Goal: Task Accomplishment & Management: Complete application form

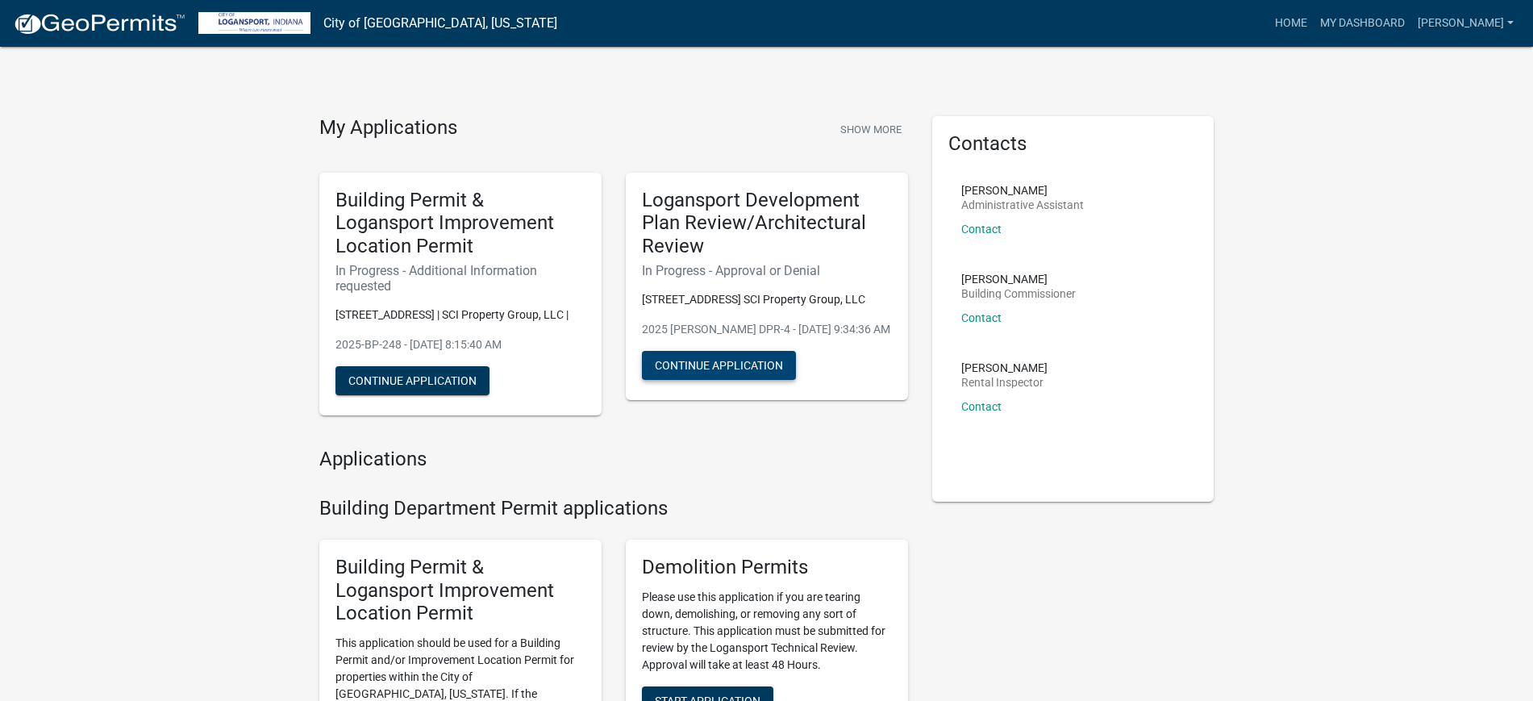
click at [711, 363] on button "Continue Application" at bounding box center [719, 365] width 154 height 29
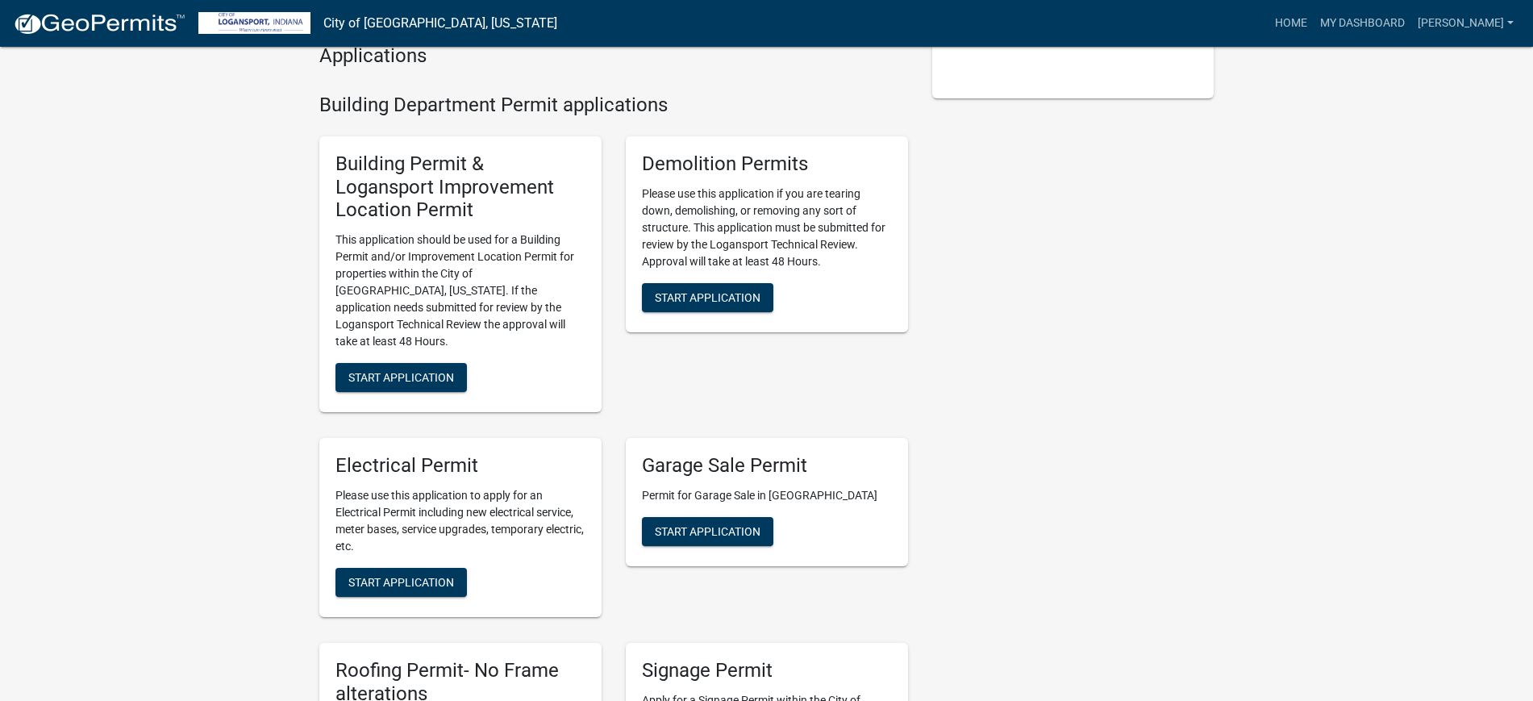
scroll to position [302, 0]
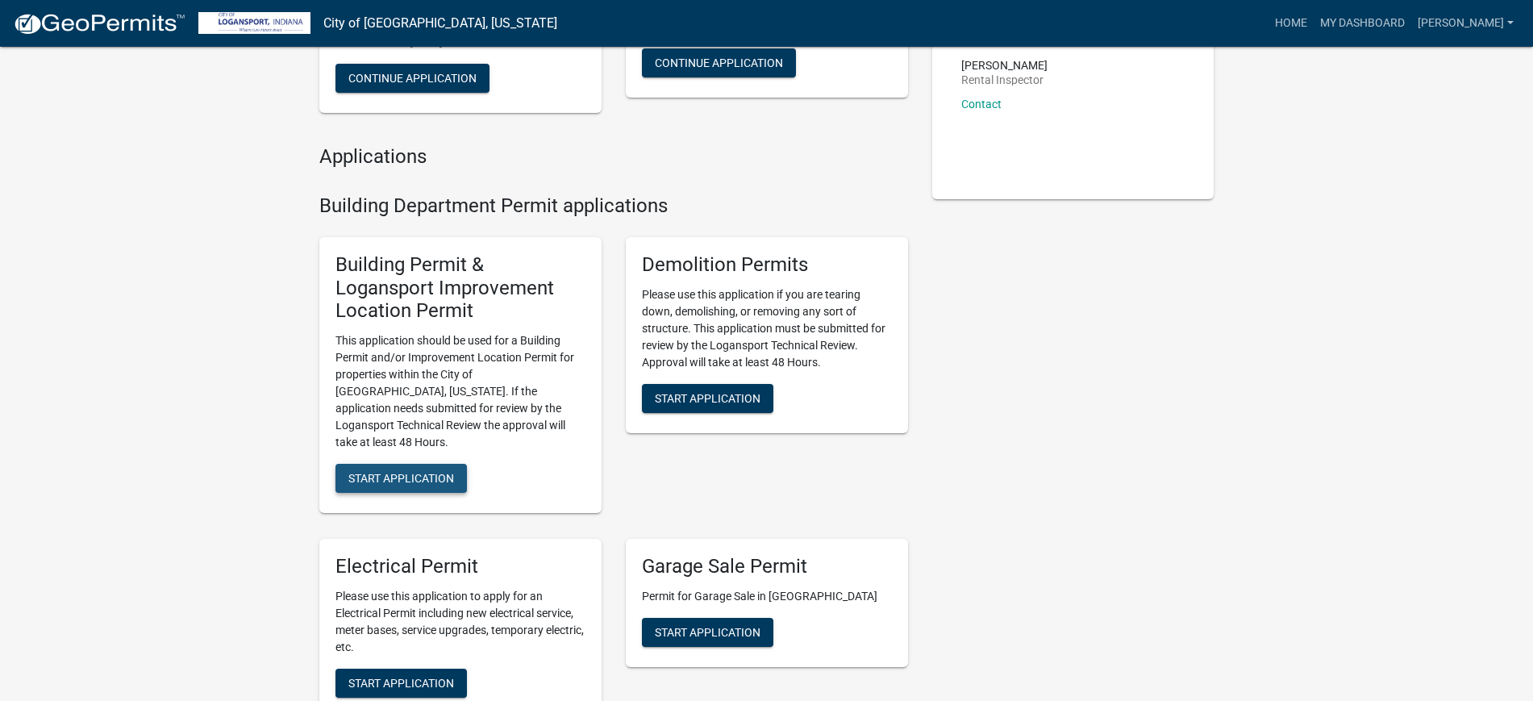
click at [369, 472] on span "Start Application" at bounding box center [401, 478] width 106 height 13
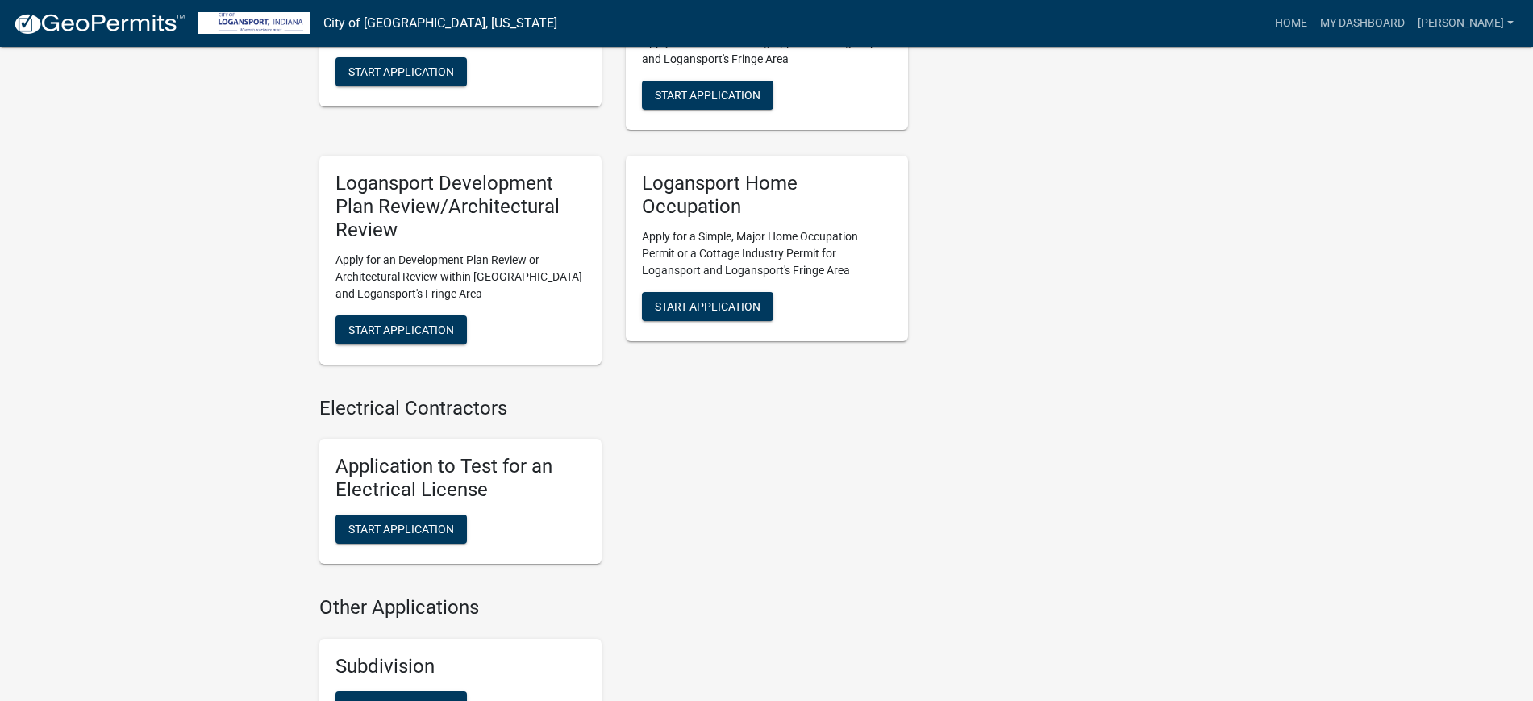
scroll to position [1412, 0]
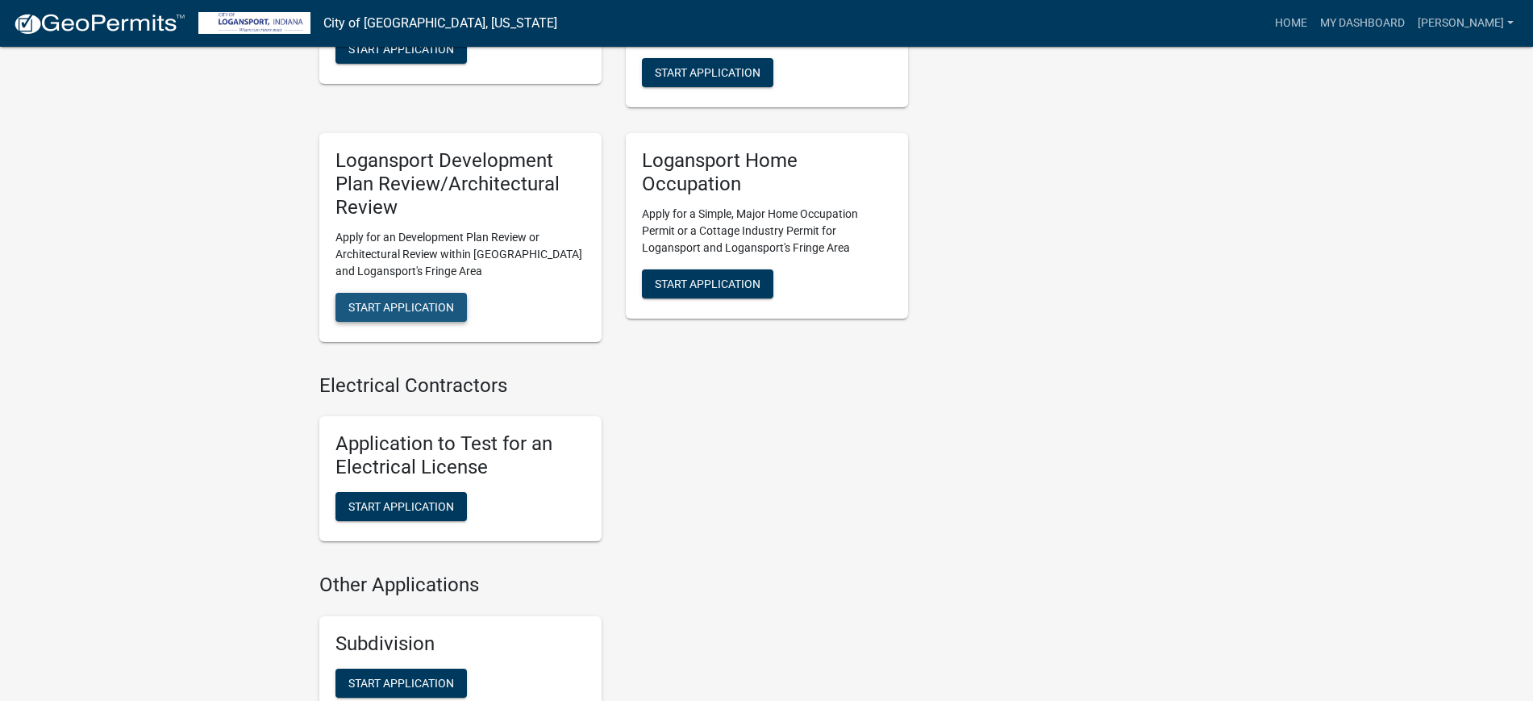
click at [414, 300] on span "Start Application" at bounding box center [401, 306] width 106 height 13
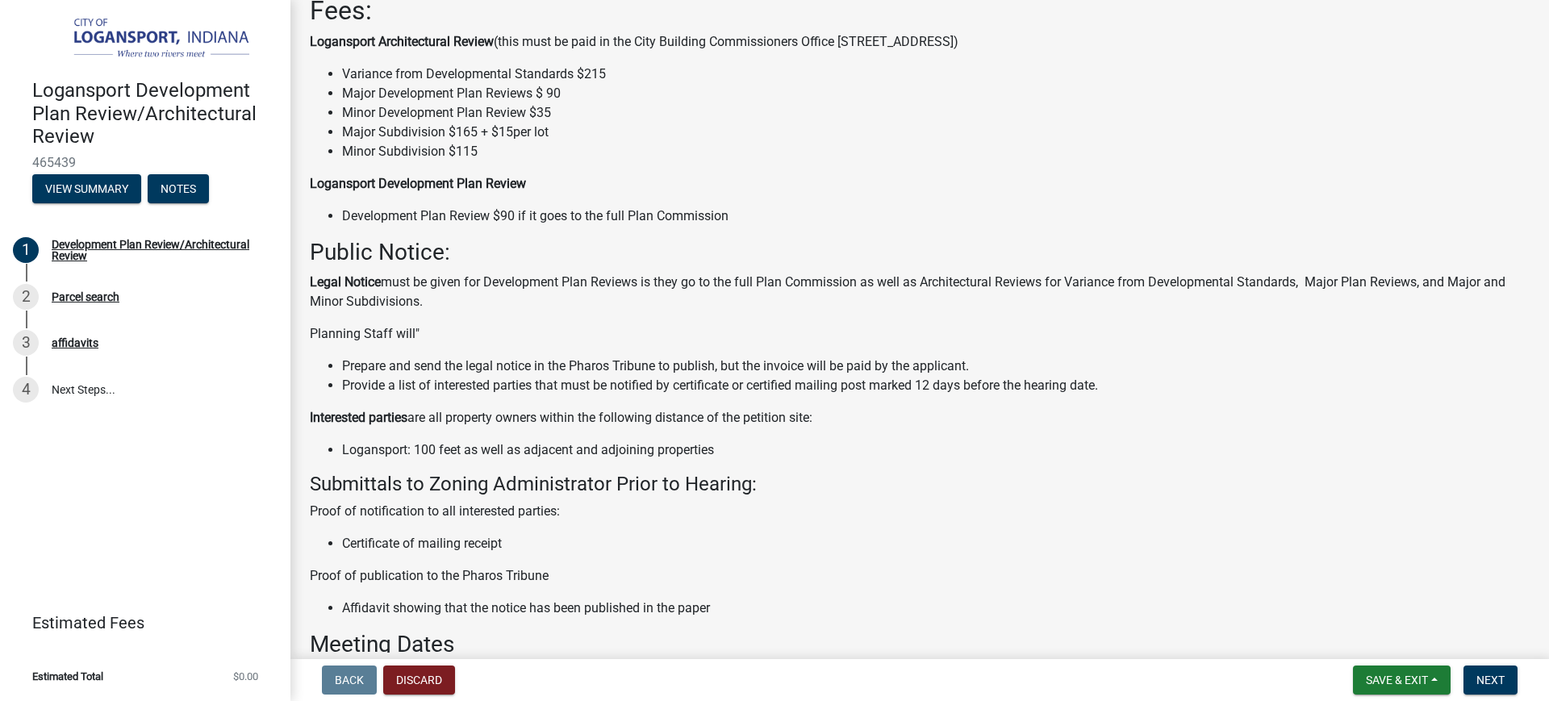
scroll to position [398, 0]
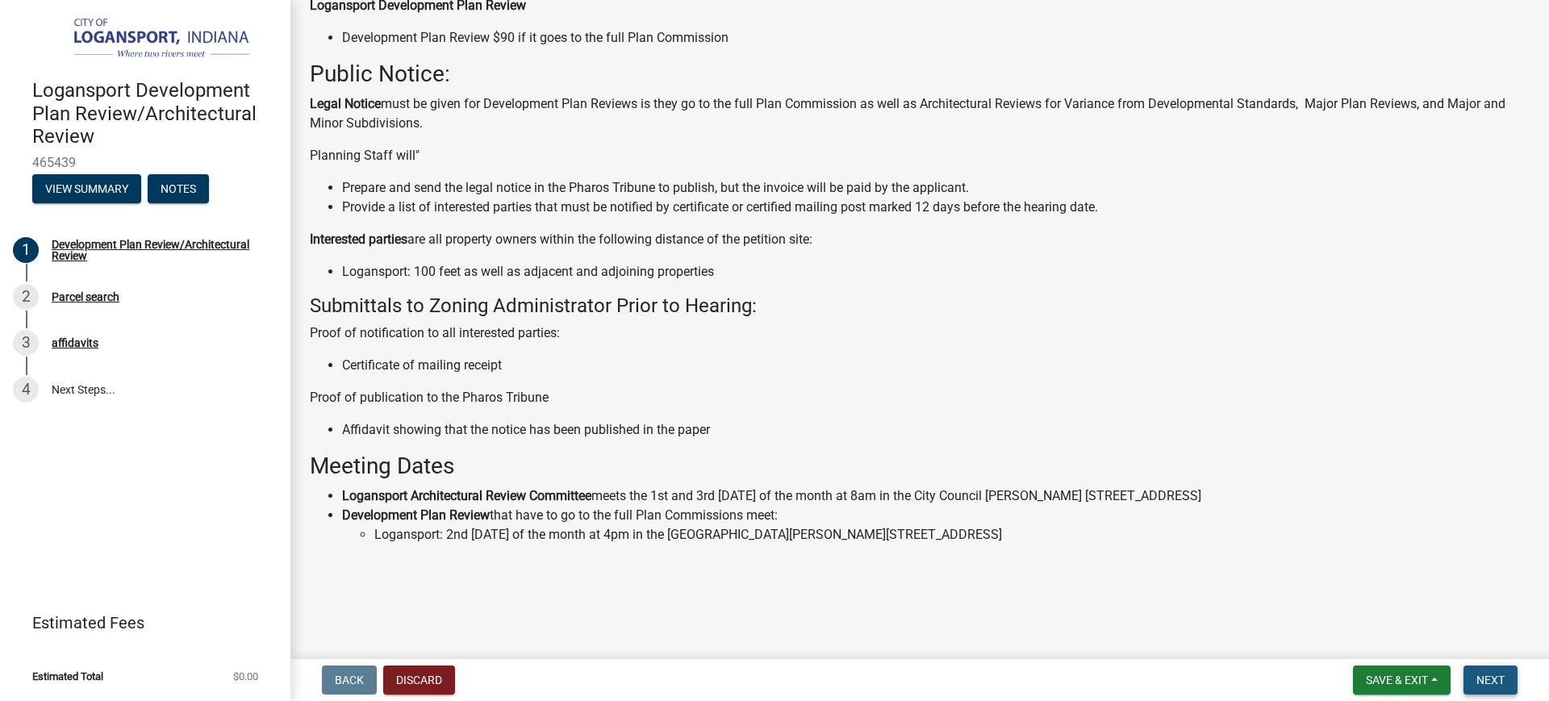
click at [1489, 690] on button "Next" at bounding box center [1490, 679] width 54 height 29
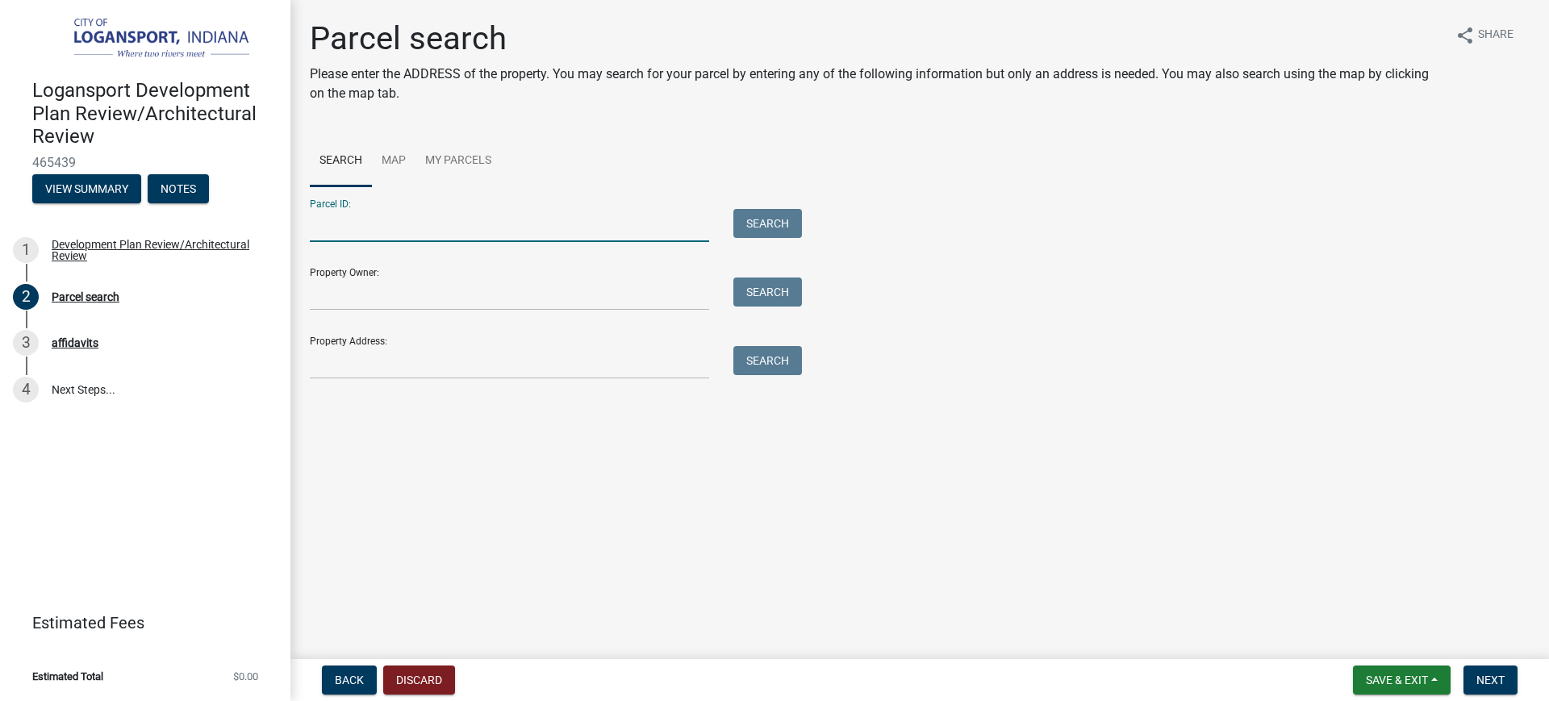
click at [359, 232] on input "Parcel ID:" at bounding box center [509, 225] width 399 height 33
type input "09-17-44-315-007.000-010"
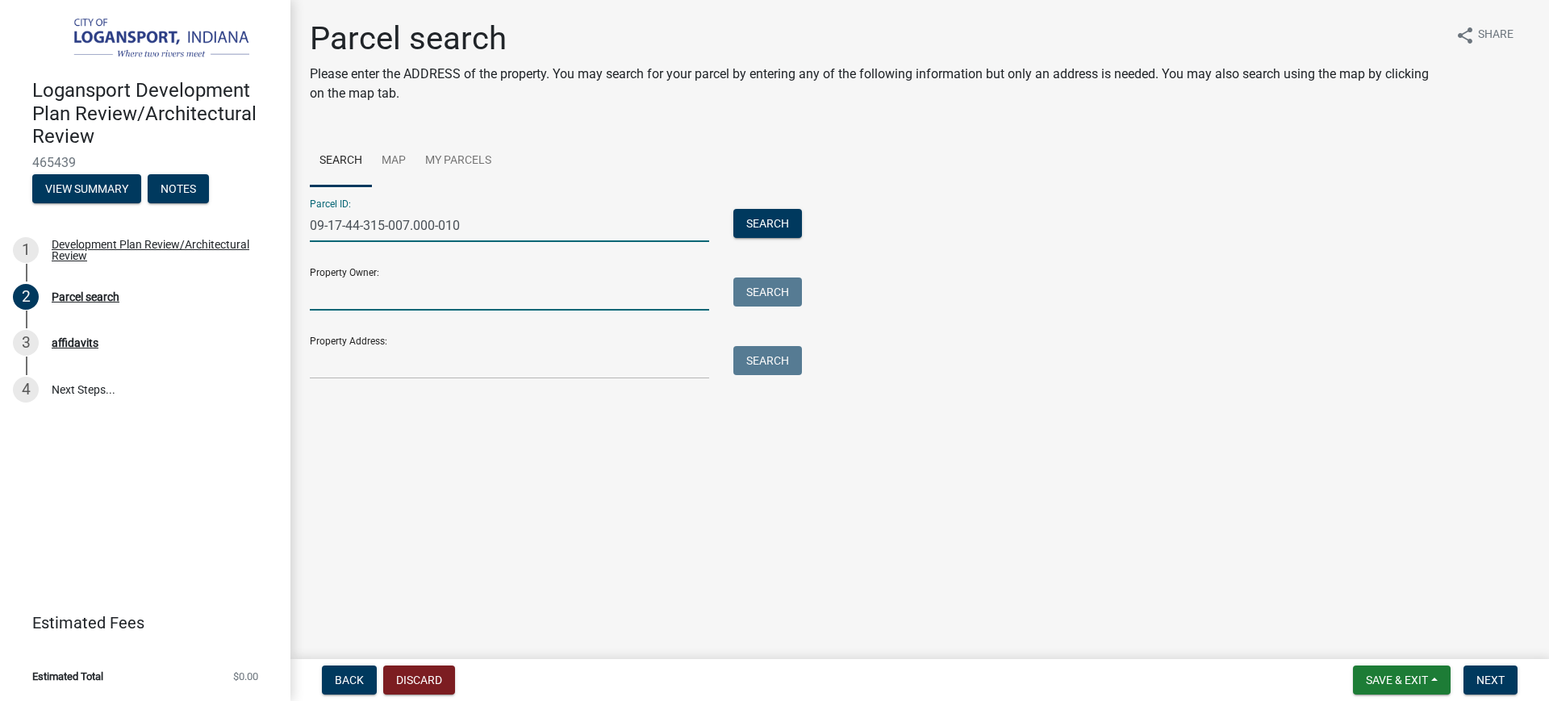
click at [356, 299] on input "Property Owner:" at bounding box center [509, 293] width 399 height 33
type input "SCI Property Group LLC."
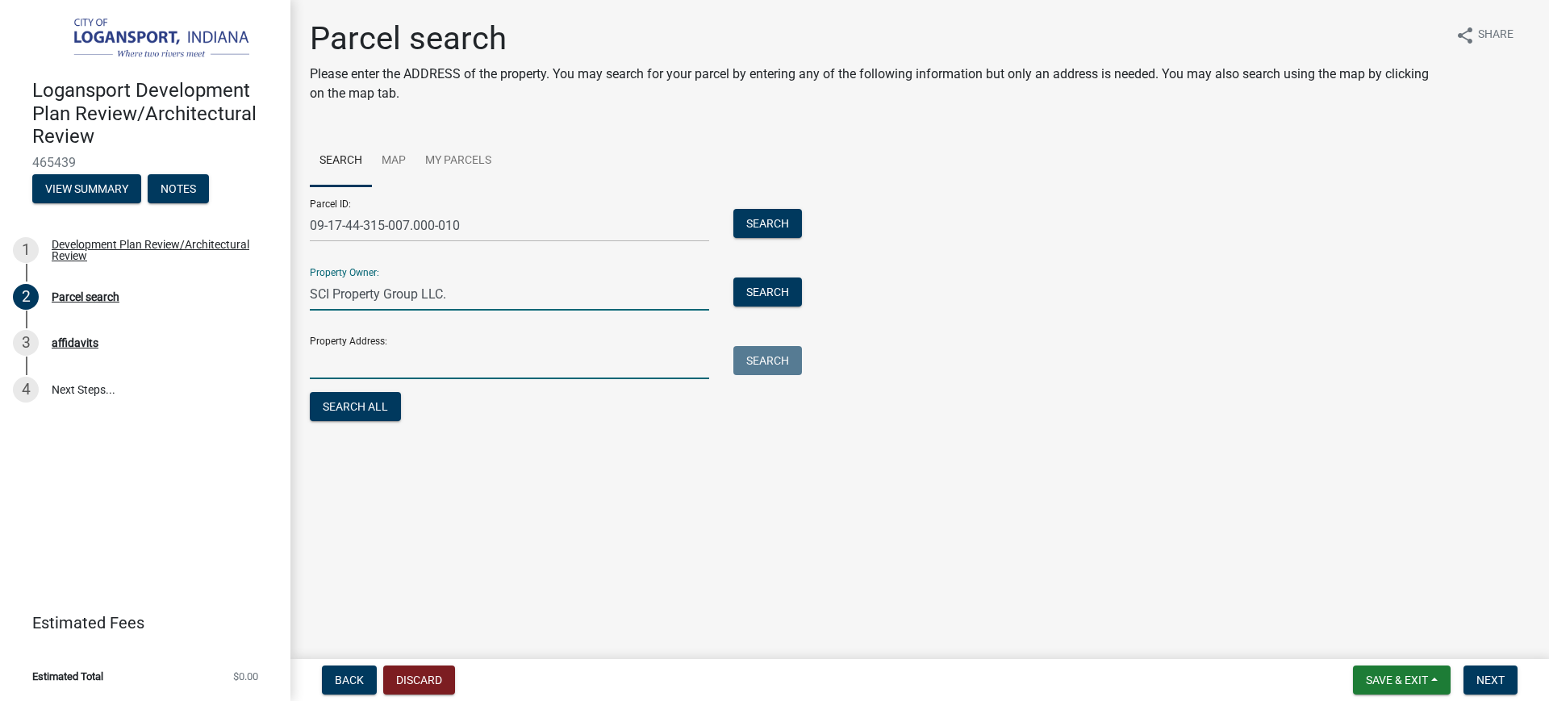
click at [373, 371] on input "Property Address:" at bounding box center [509, 362] width 399 height 33
type input "220 E Market St, Logansport, In 46947"
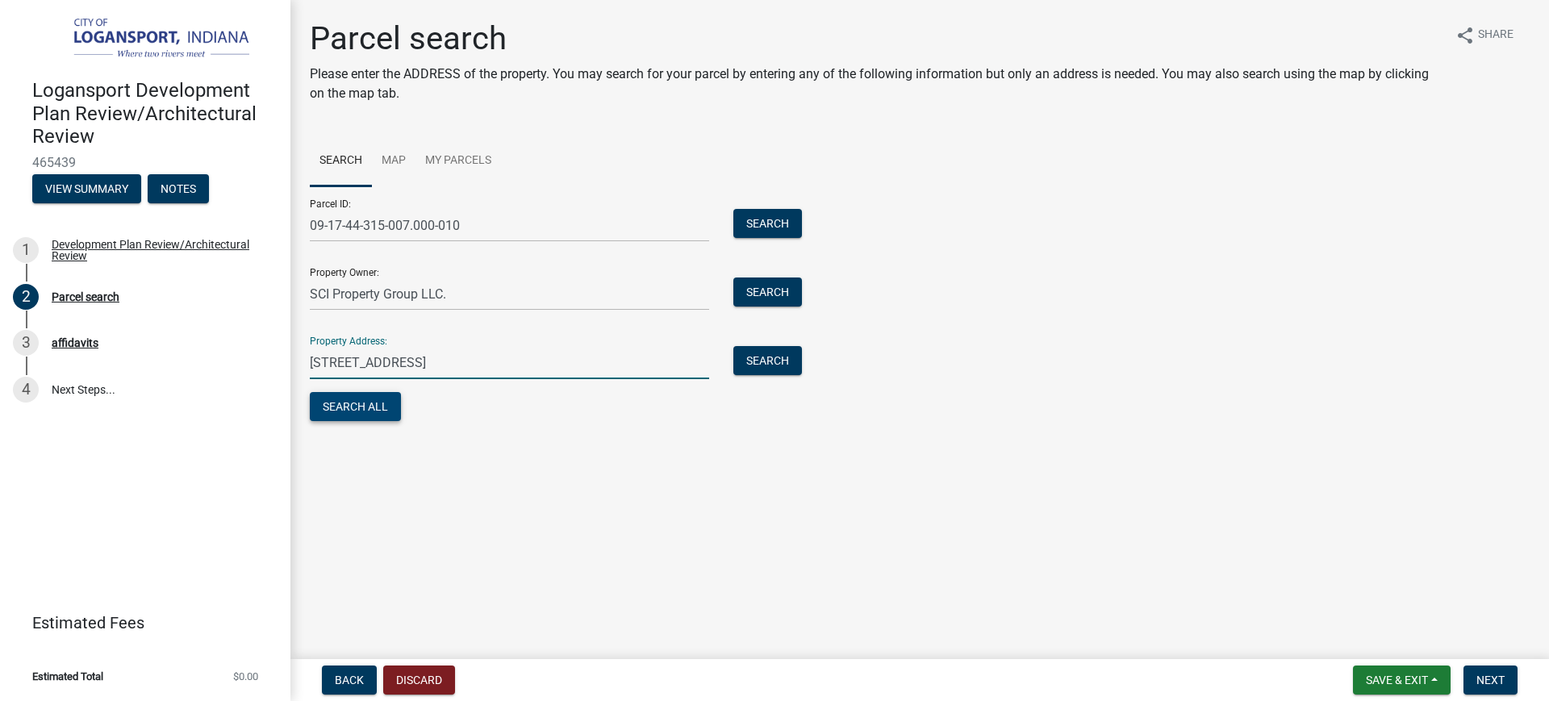
click at [392, 403] on button "Search All" at bounding box center [355, 406] width 91 height 29
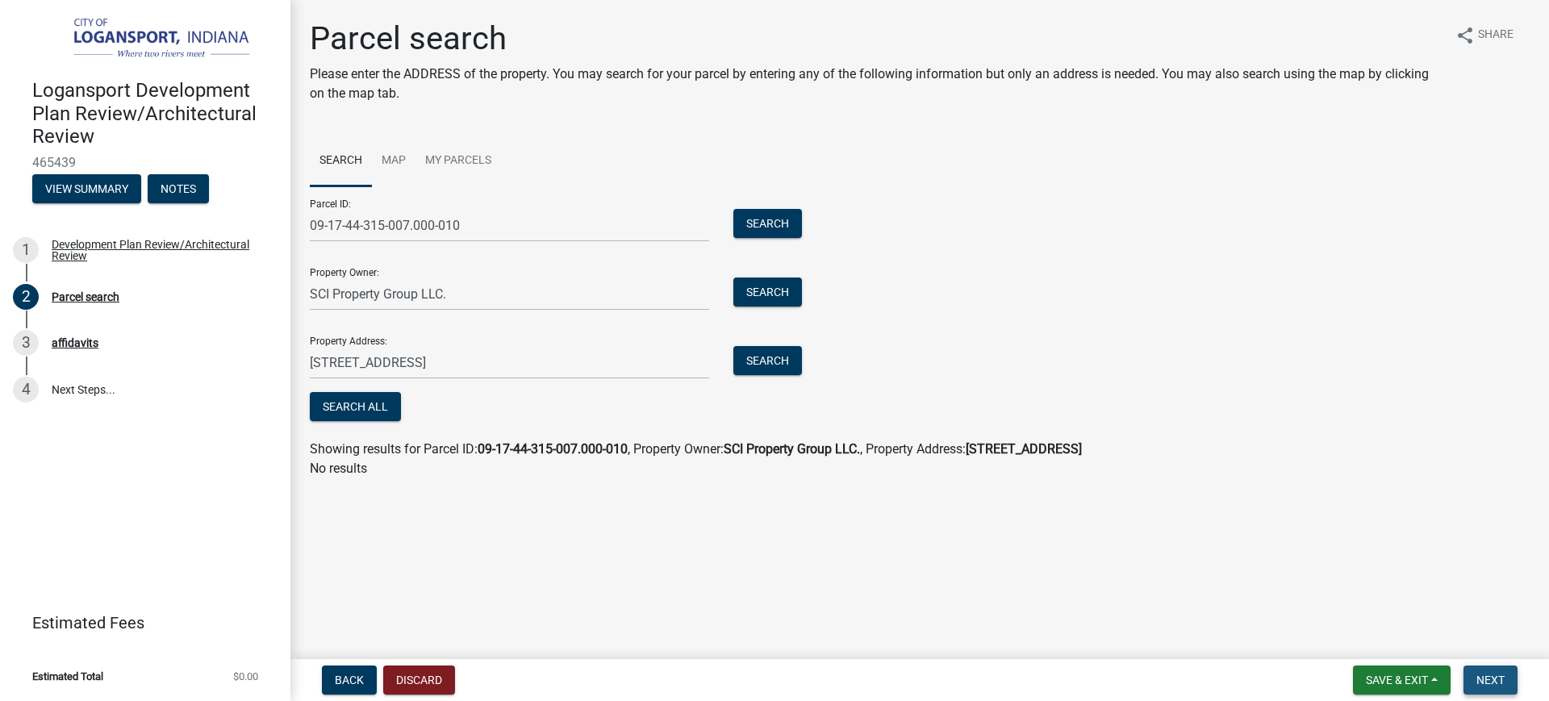
click at [1494, 670] on button "Next" at bounding box center [1490, 679] width 54 height 29
click at [1497, 684] on span "Next" at bounding box center [1490, 680] width 28 height 13
click at [365, 403] on button "Search All" at bounding box center [355, 406] width 91 height 29
click at [472, 444] on div "Showing results for Parcel ID: 09-17-44-315-007.000-010 , Property Owner: SCI P…" at bounding box center [920, 449] width 1220 height 19
click at [585, 443] on strong "09-17-44-315-007.000-010" at bounding box center [553, 448] width 150 height 15
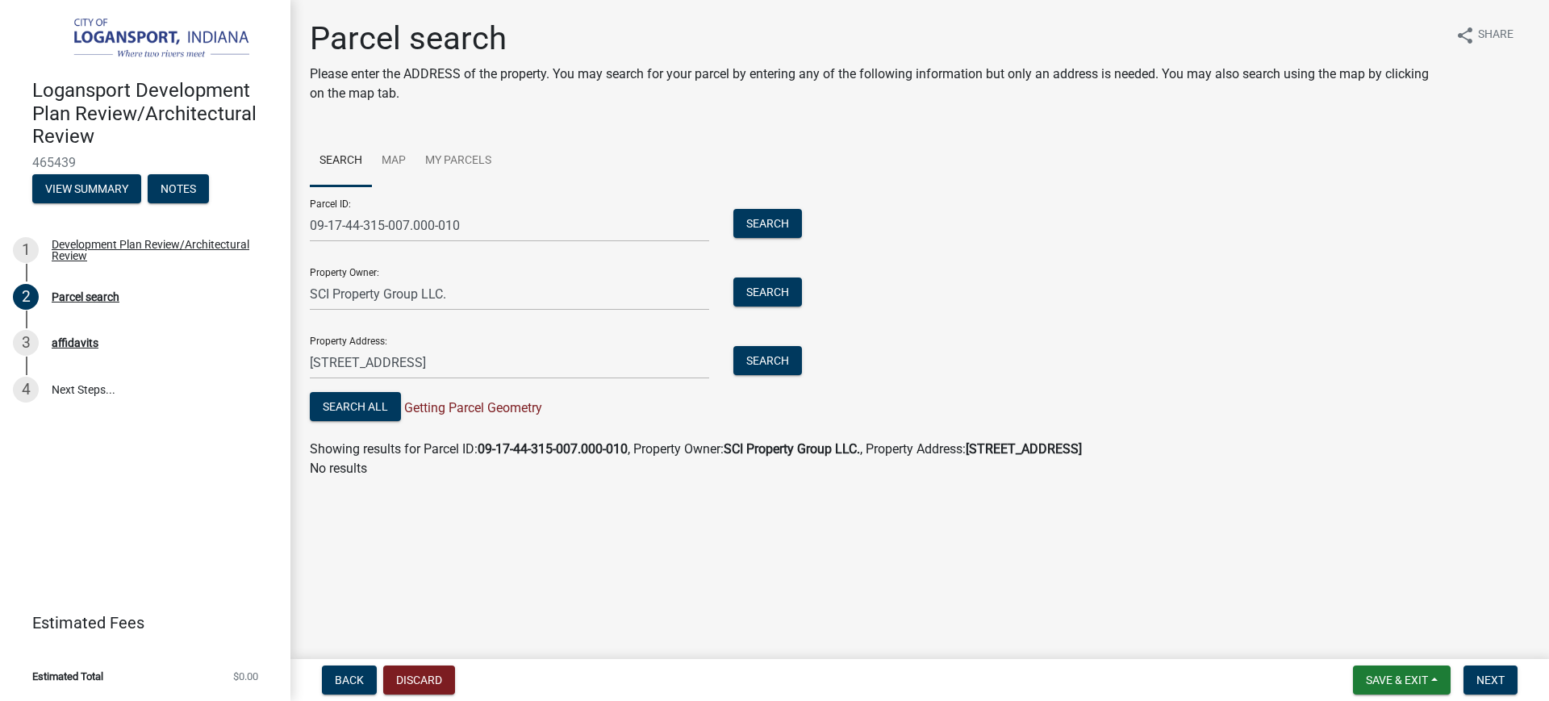
click at [1057, 444] on strong "220 E Market St, Logansport, In 46947" at bounding box center [1024, 448] width 116 height 15
click at [416, 466] on p "No results" at bounding box center [920, 468] width 1220 height 19
click at [444, 167] on link "My Parcels" at bounding box center [458, 162] width 86 height 52
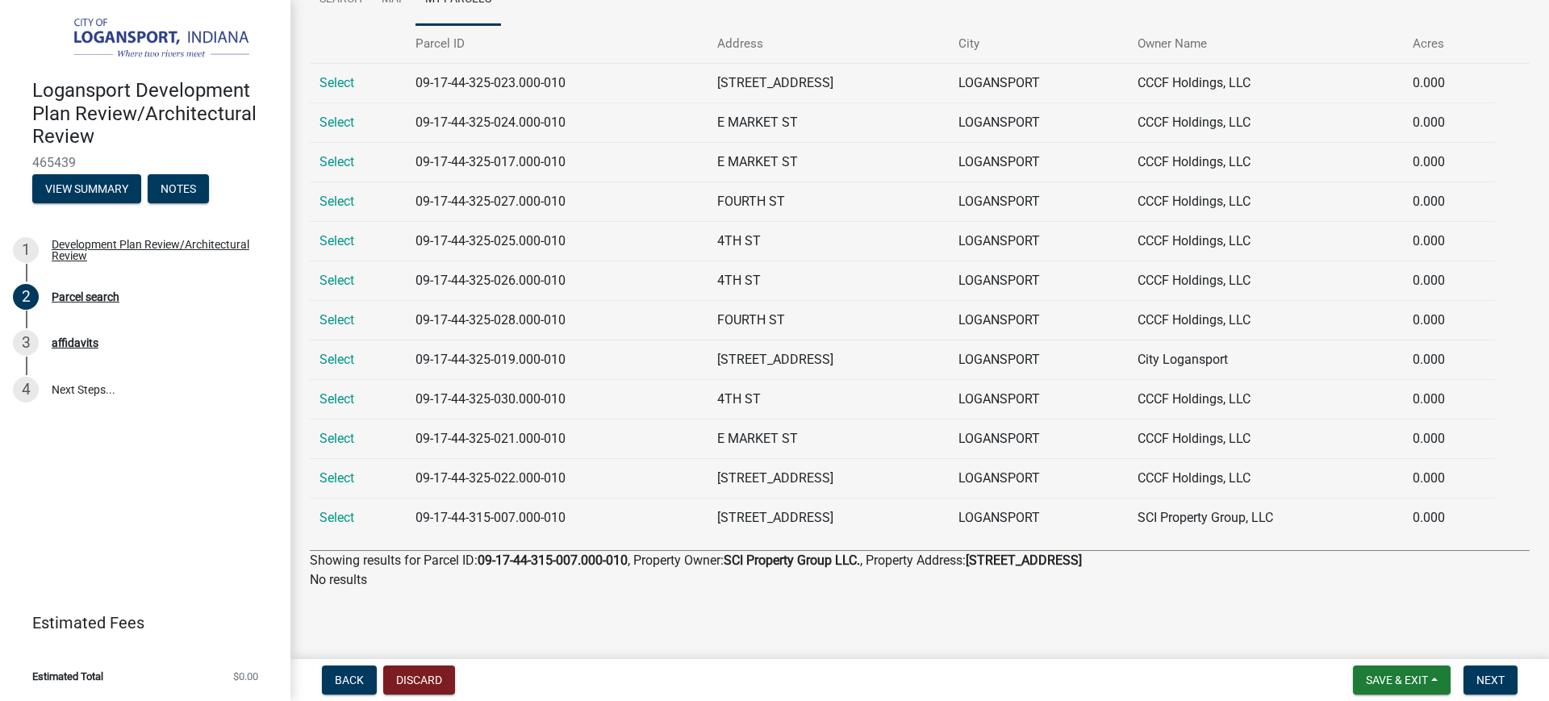
scroll to position [60, 0]
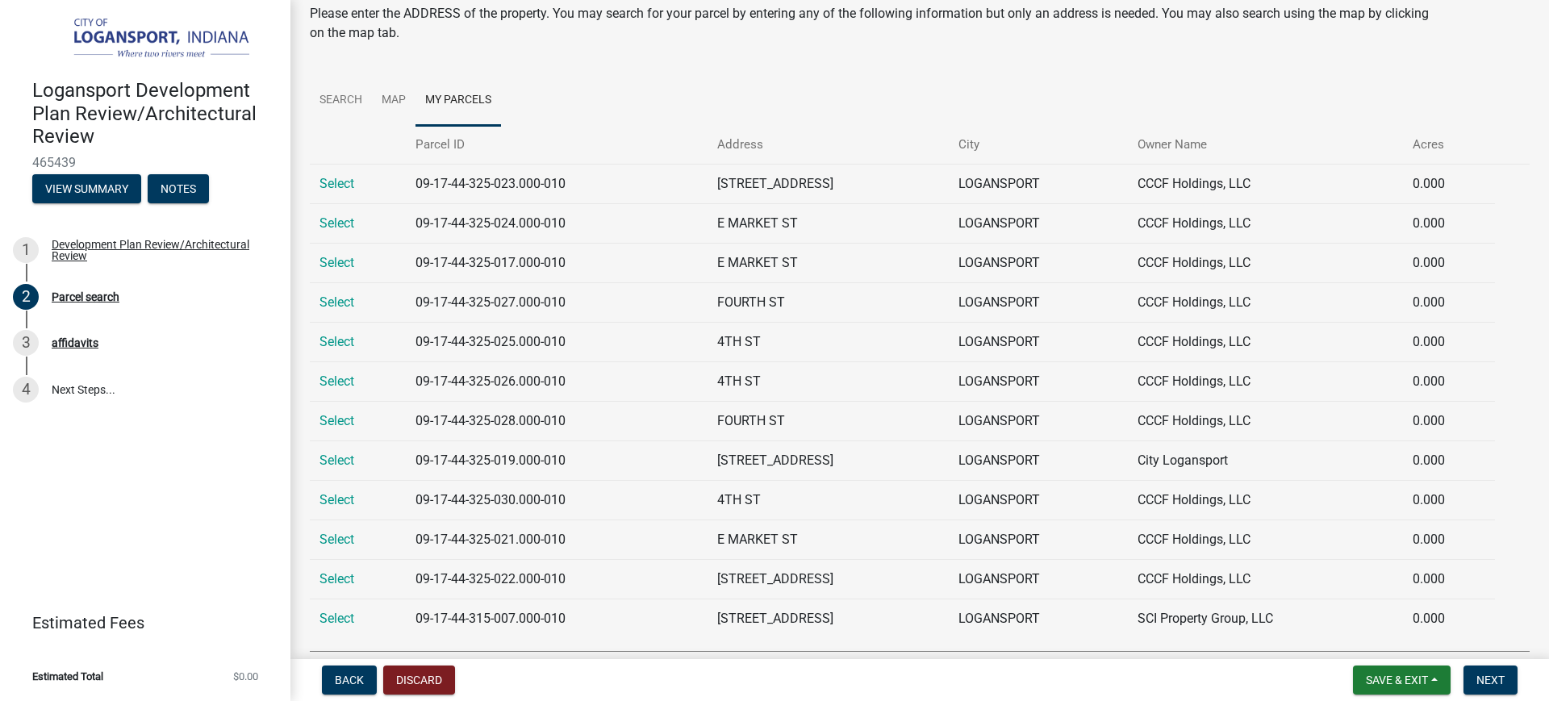
drag, startPoint x: 340, startPoint y: 619, endPoint x: 447, endPoint y: 618, distance: 107.3
click at [340, 619] on link "Select" at bounding box center [336, 618] width 35 height 15
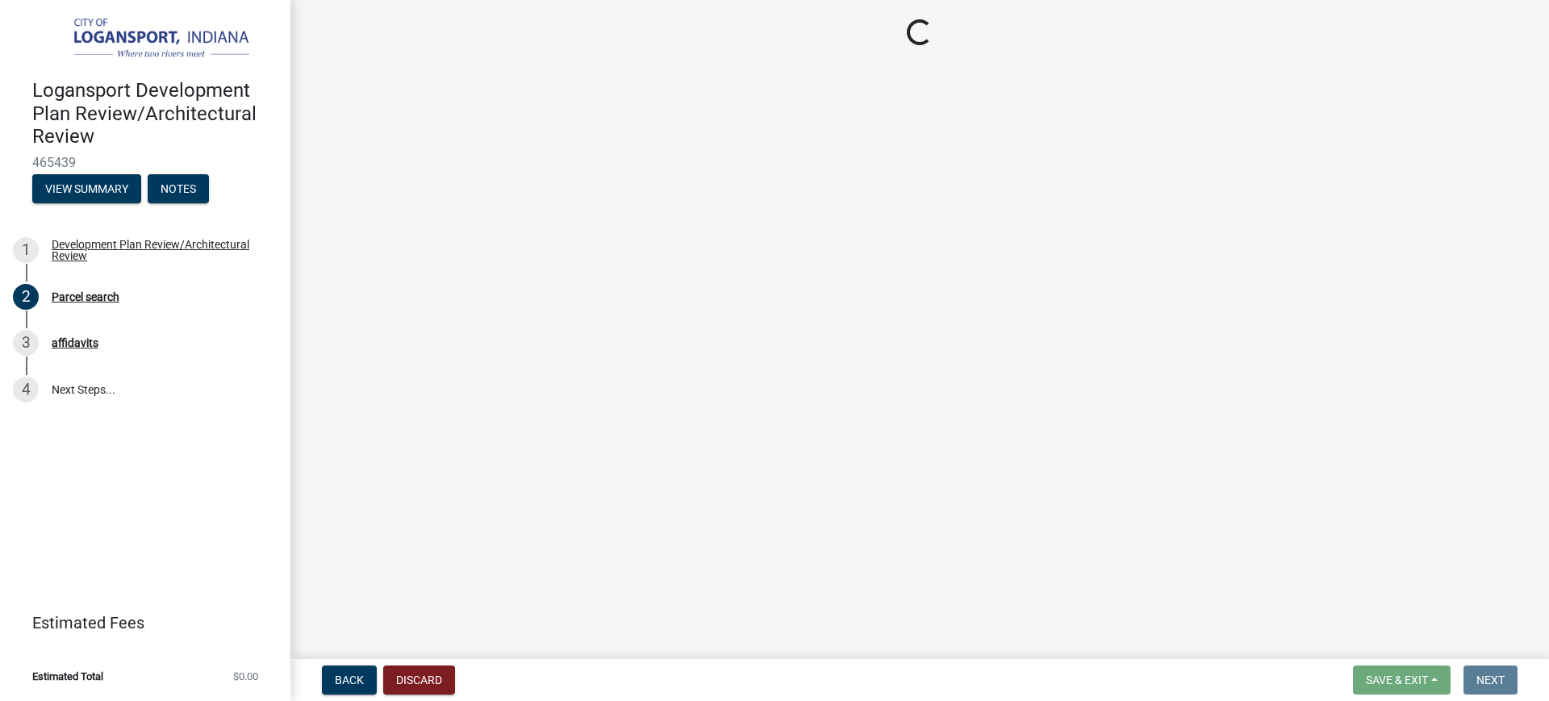
scroll to position [0, 0]
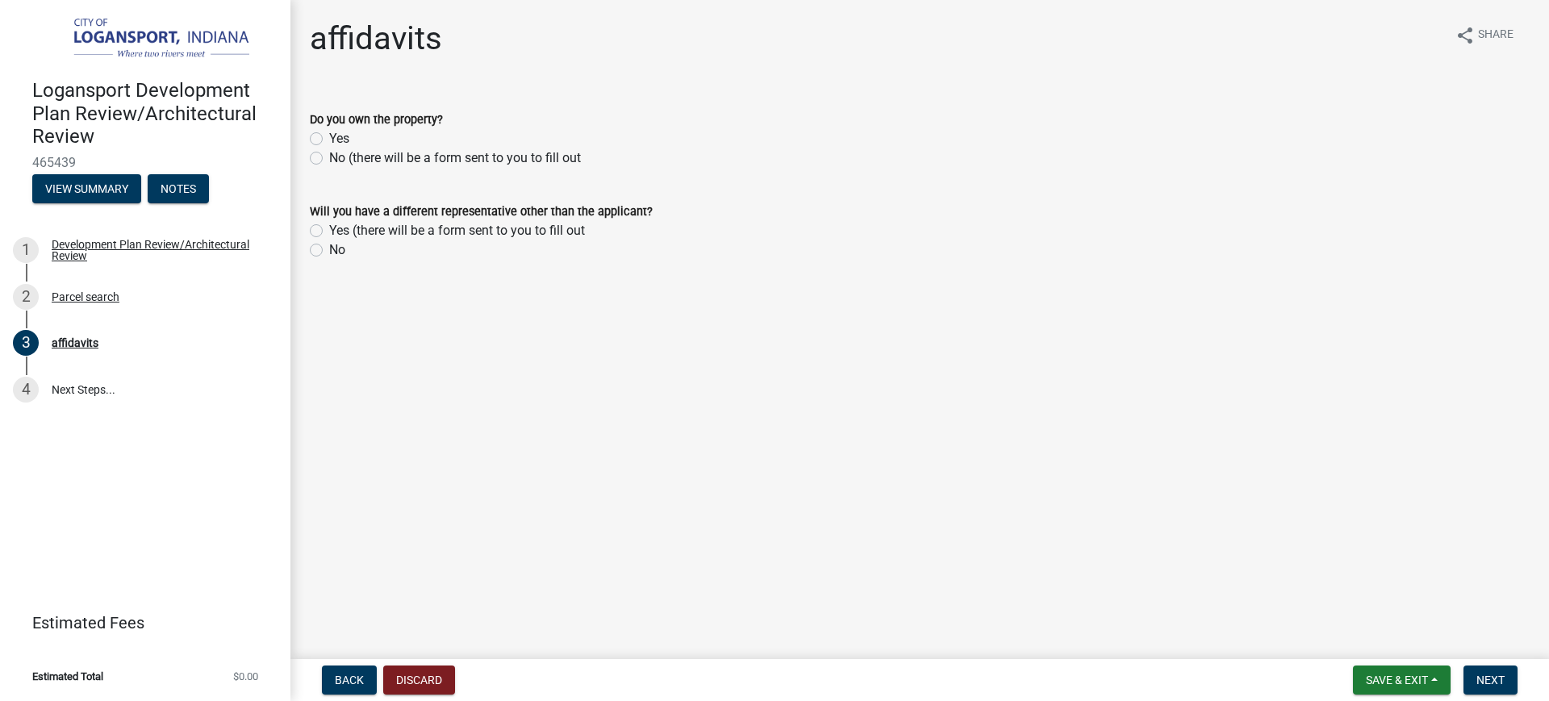
click at [329, 142] on label "Yes" at bounding box center [339, 138] width 20 height 19
click at [329, 140] on input "Yes" at bounding box center [334, 134] width 10 height 10
radio input "true"
click at [329, 252] on label "No" at bounding box center [337, 249] width 16 height 19
click at [329, 251] on input "No" at bounding box center [334, 245] width 10 height 10
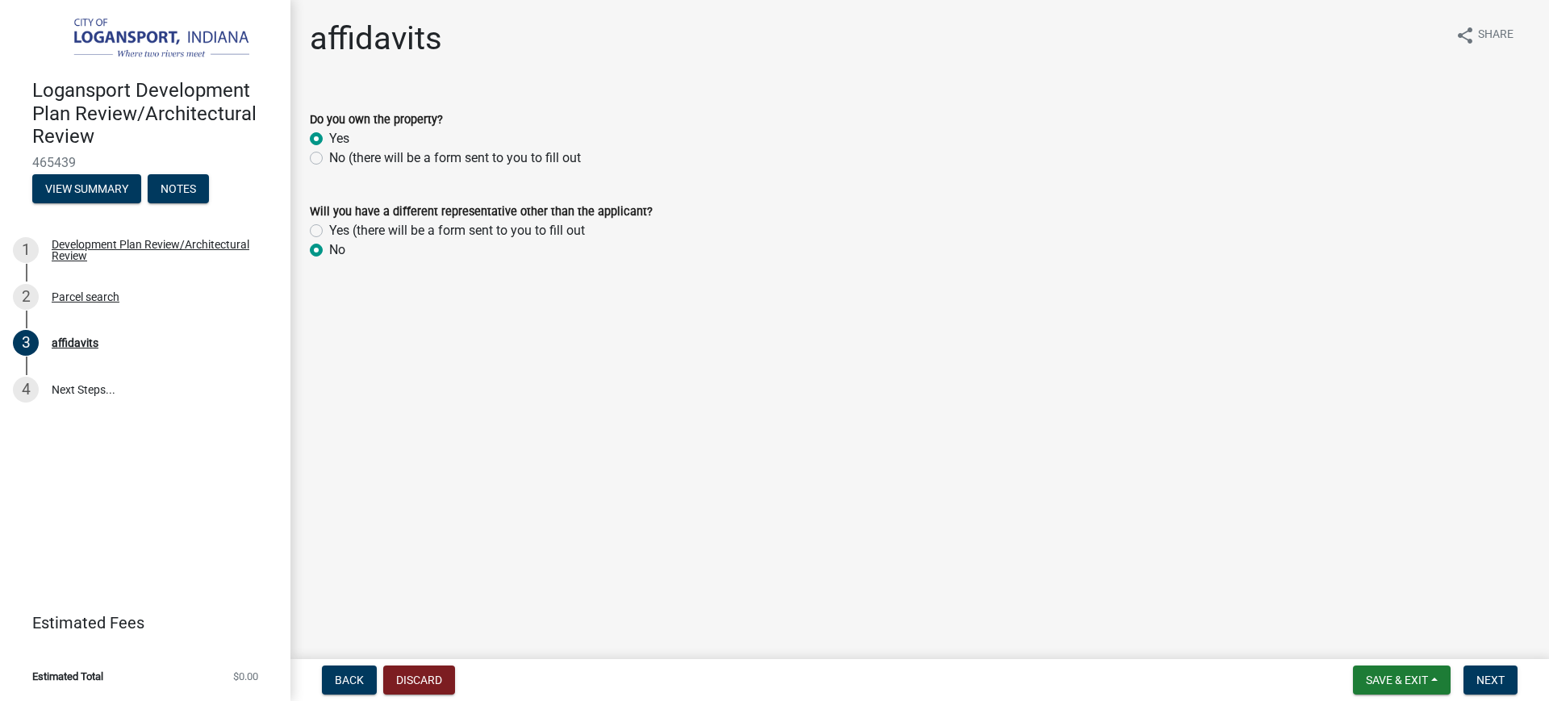
radio input "true"
click at [1493, 680] on span "Next" at bounding box center [1490, 680] width 28 height 13
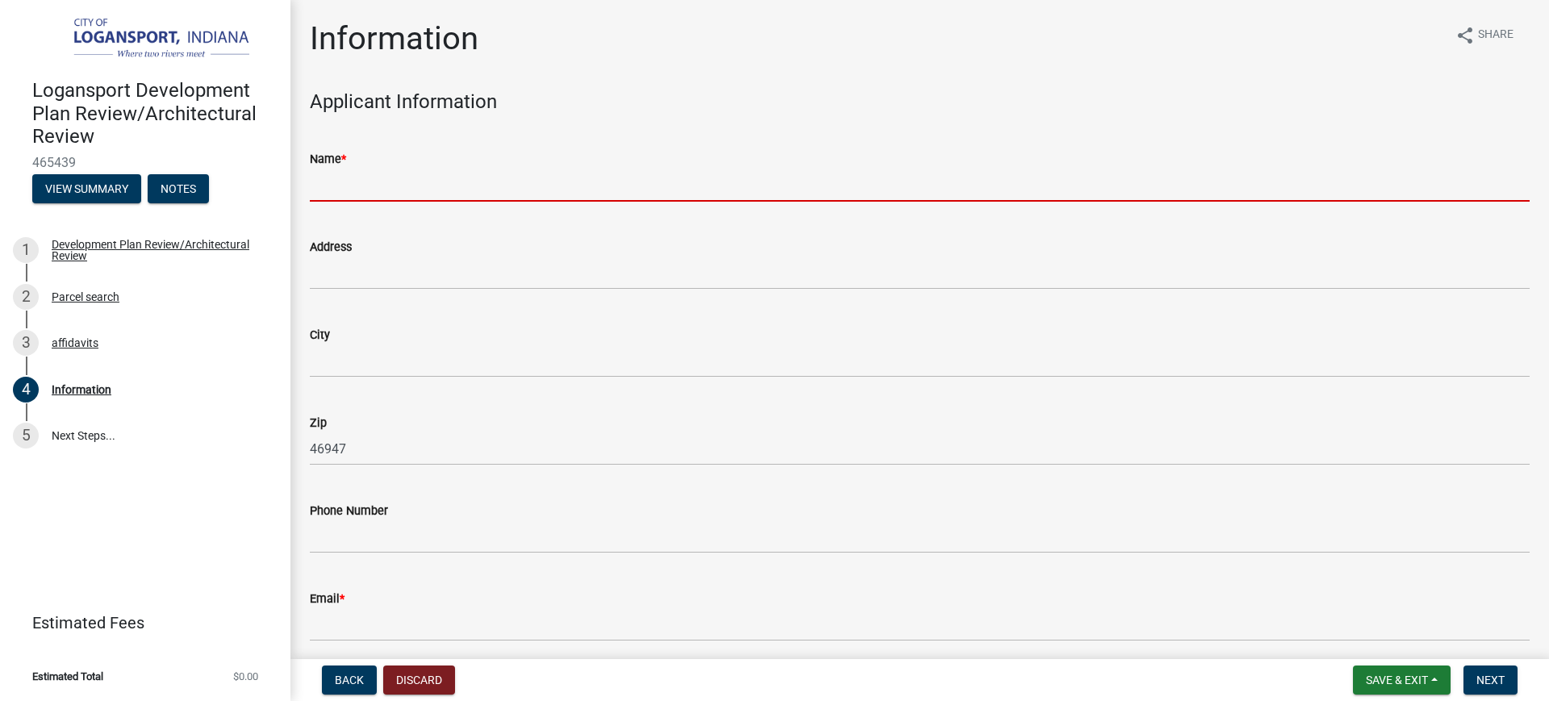
click at [422, 190] on input "Name *" at bounding box center [920, 185] width 1220 height 33
type input "[PERSON_NAME]"
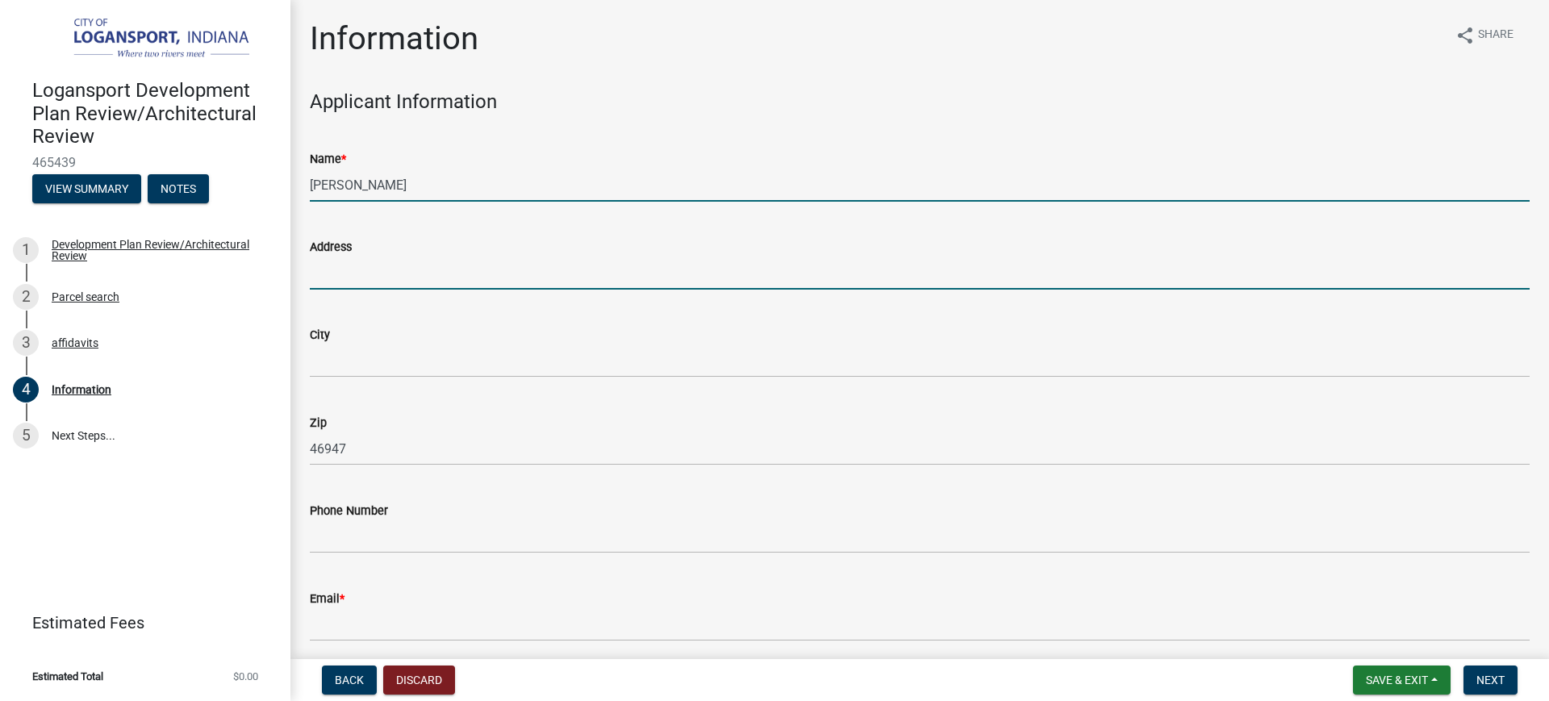
type input "400 Water Street"
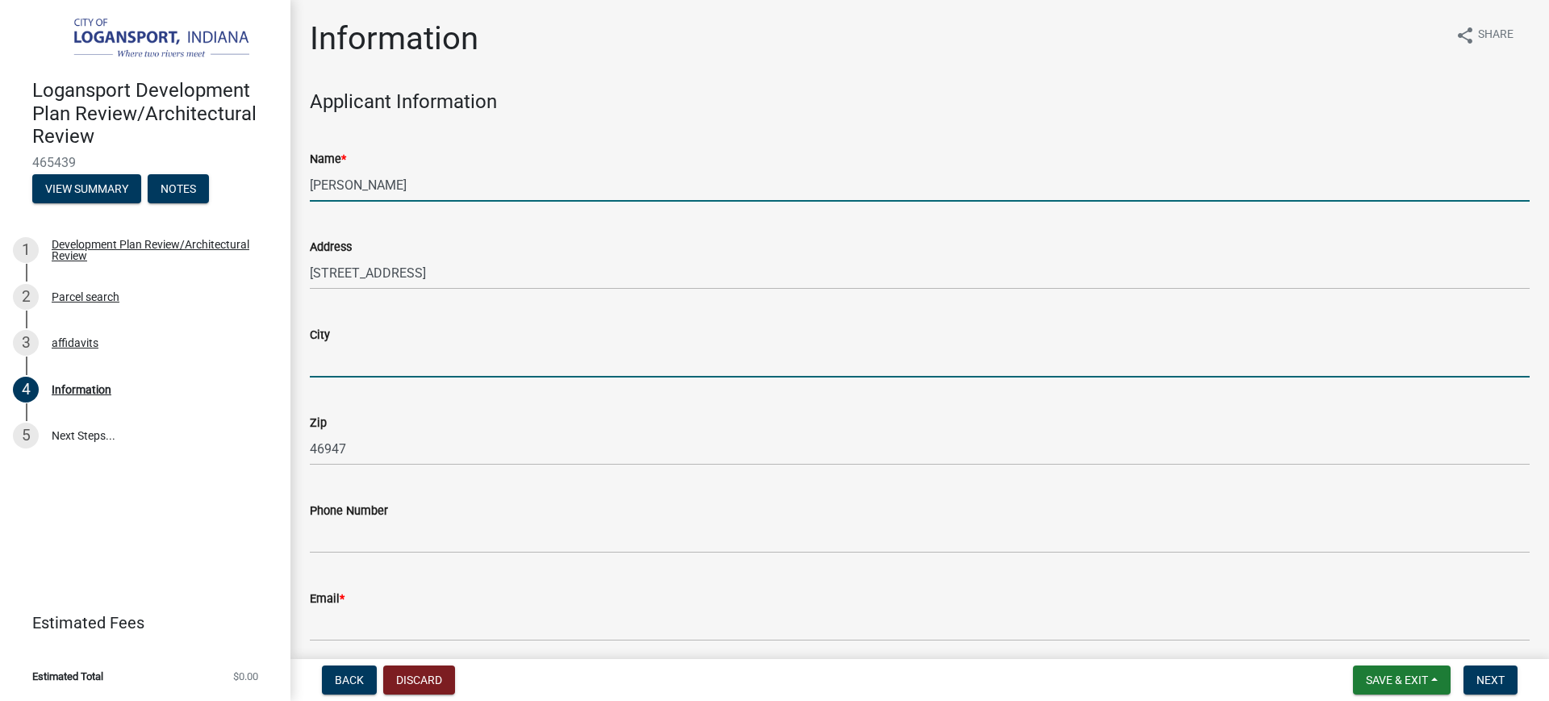
type input "Logansport"
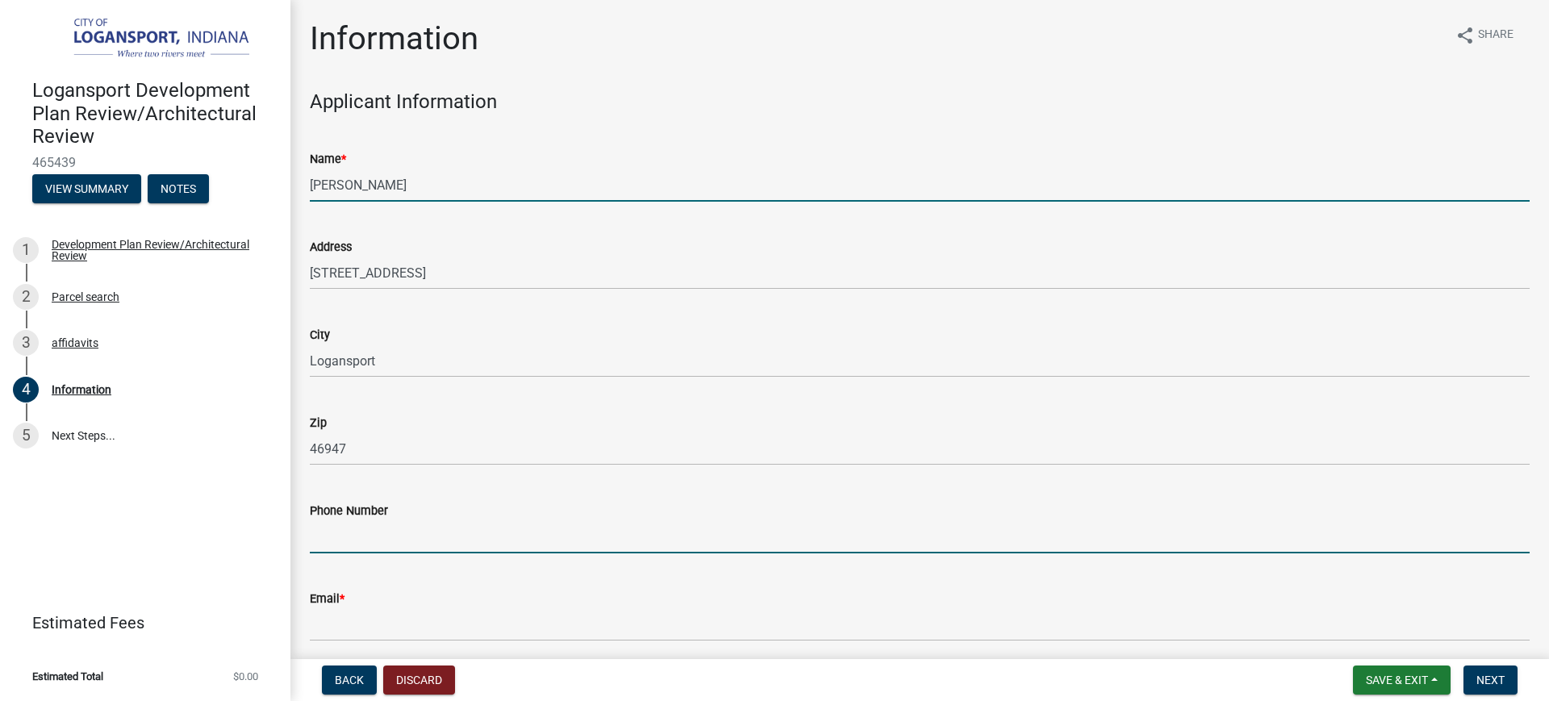
type input "7654373693"
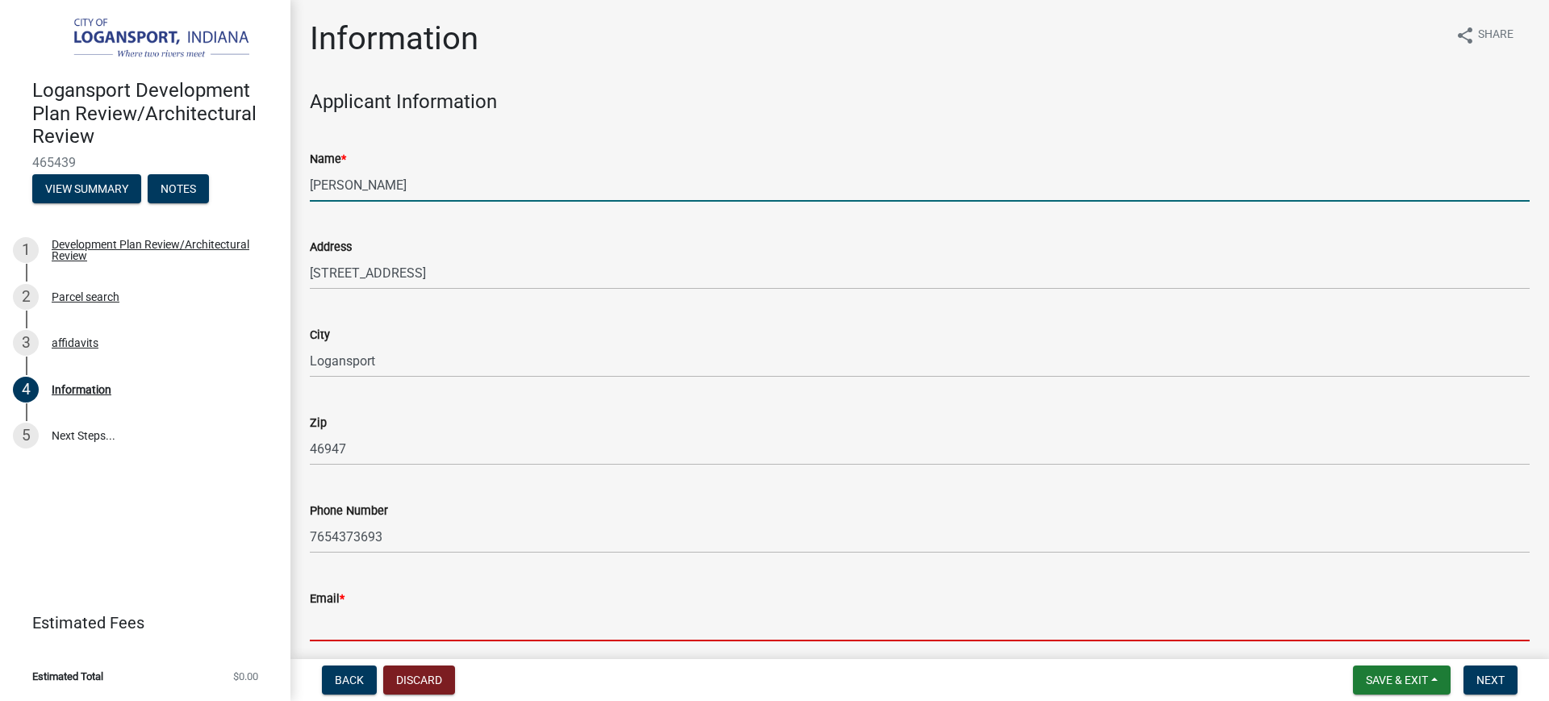
type input "paul.linback@sciteam.com"
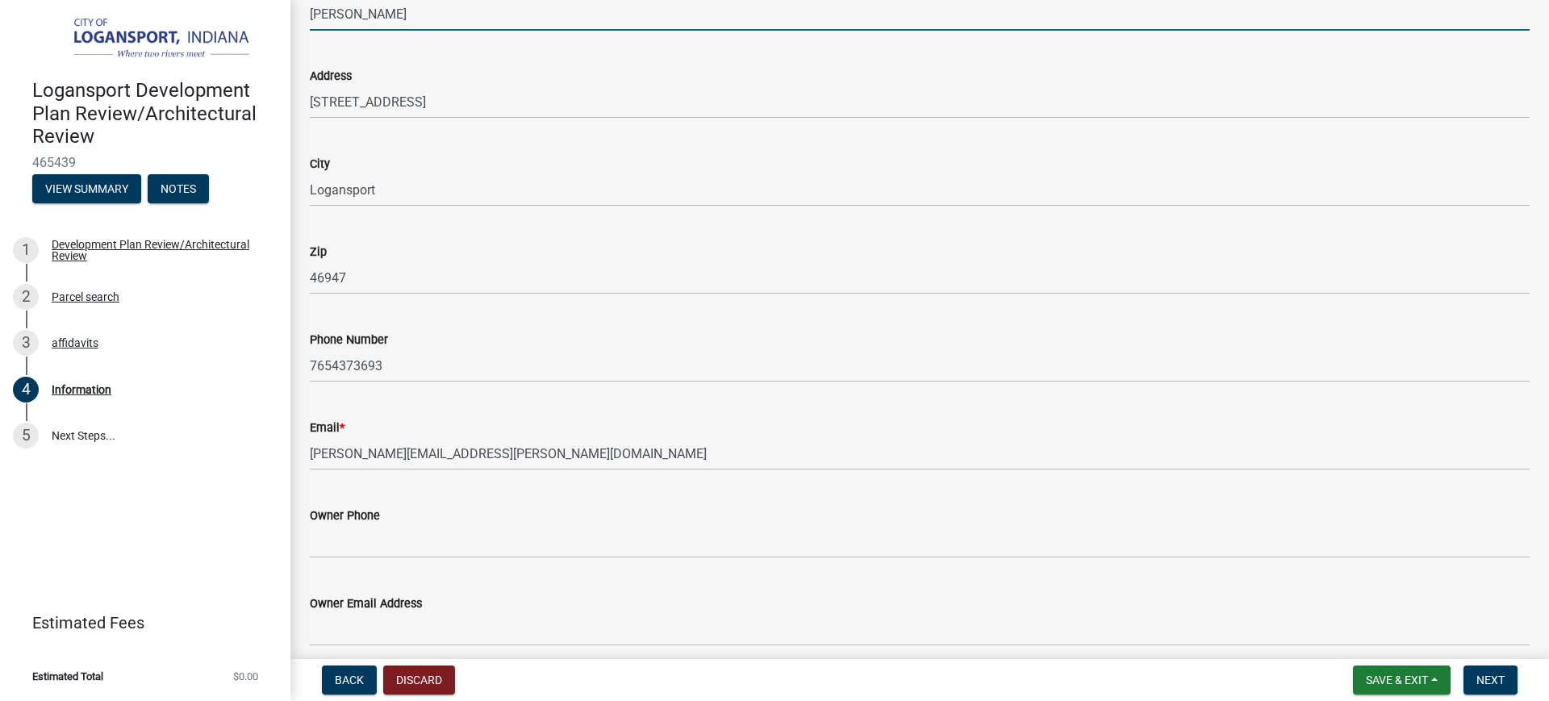
scroll to position [302, 0]
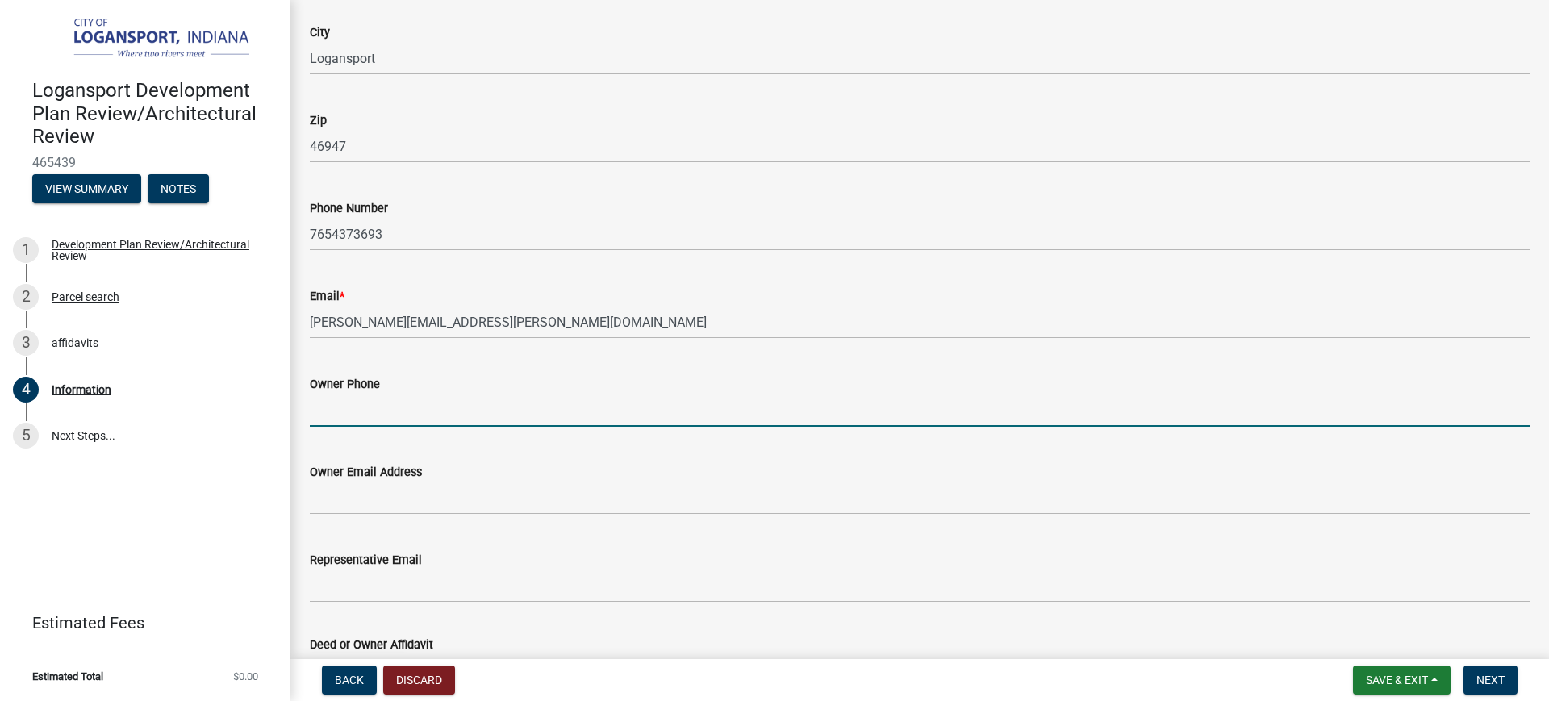
click at [363, 416] on input "Owner Phone" at bounding box center [920, 410] width 1220 height 33
type input "7654373693"
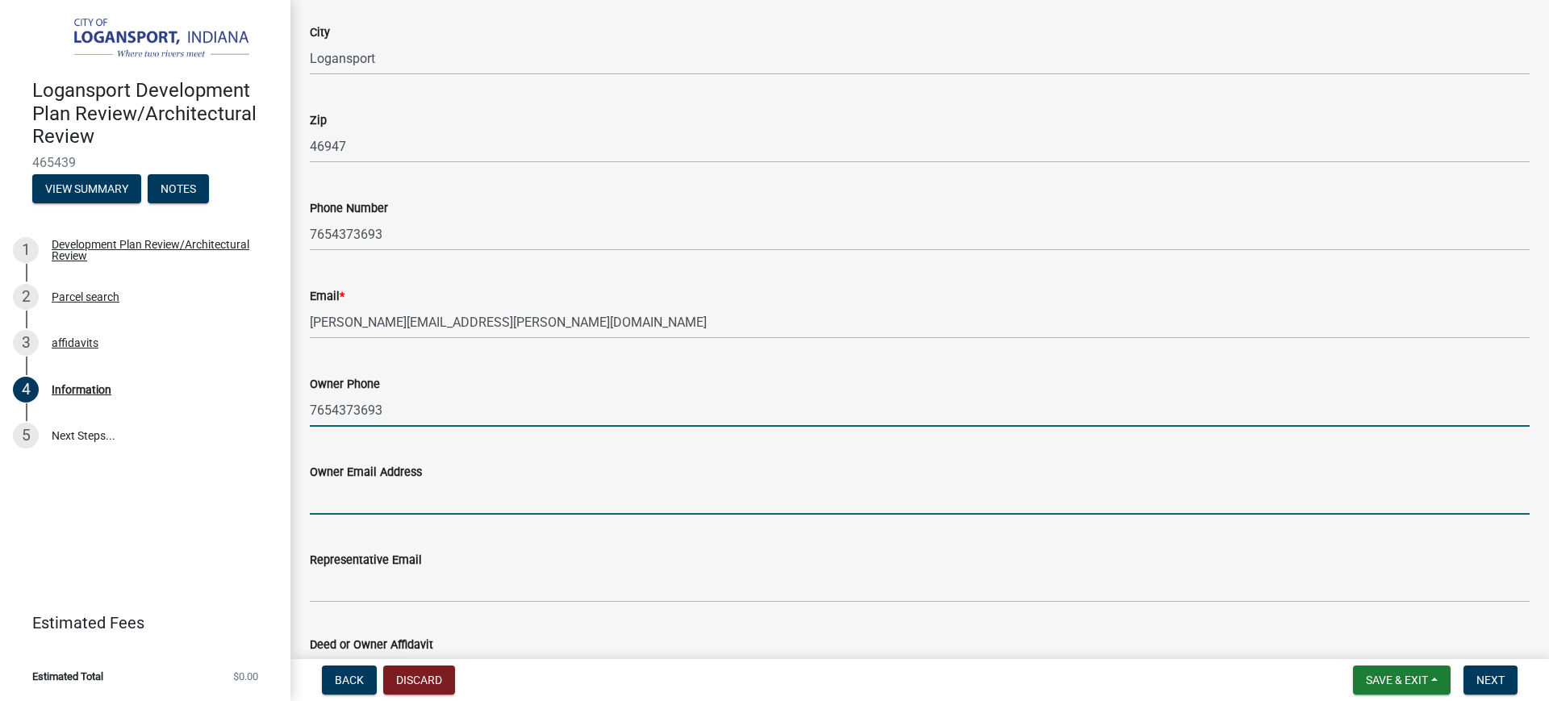
click at [388, 493] on input "Owner Email Address" at bounding box center [920, 498] width 1220 height 33
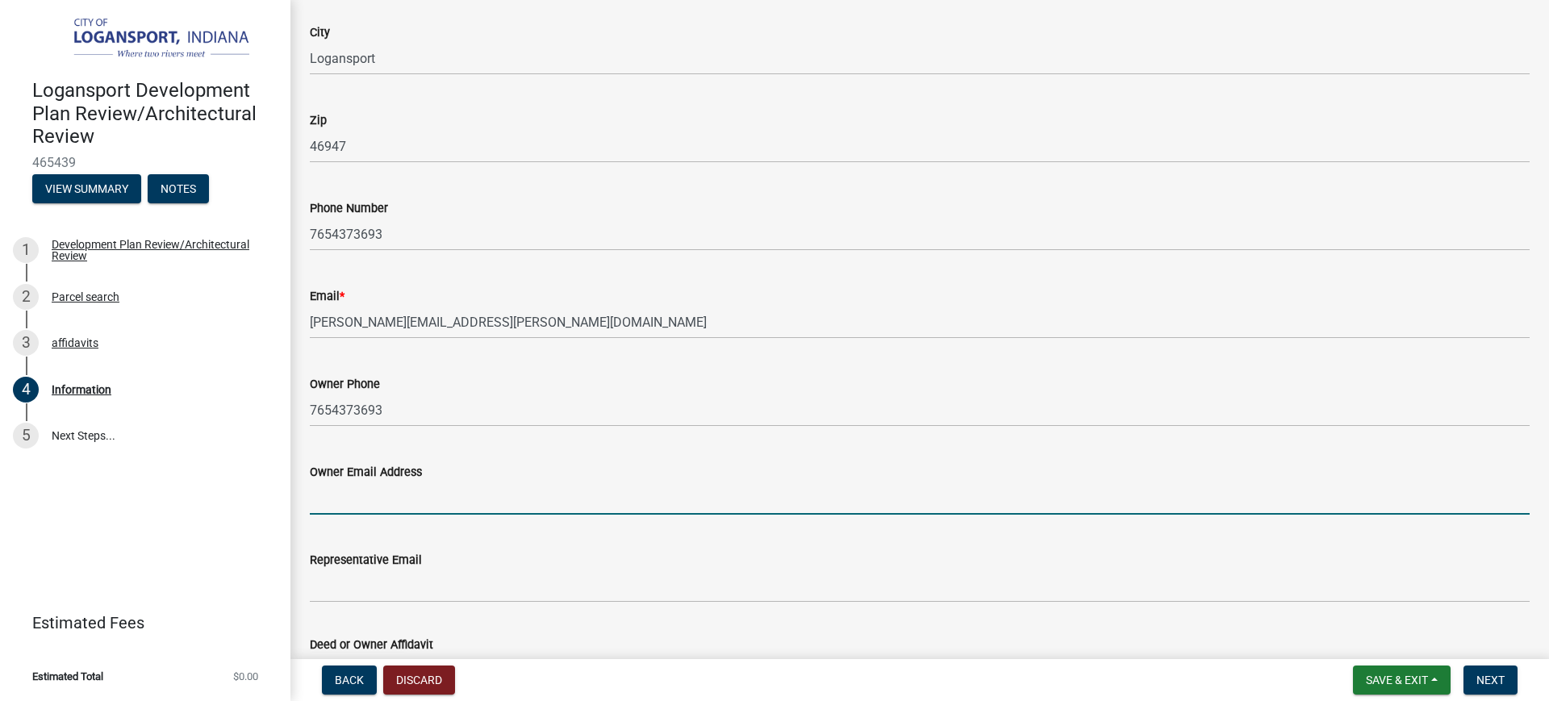
type input "paul.linback@sciteam.com"
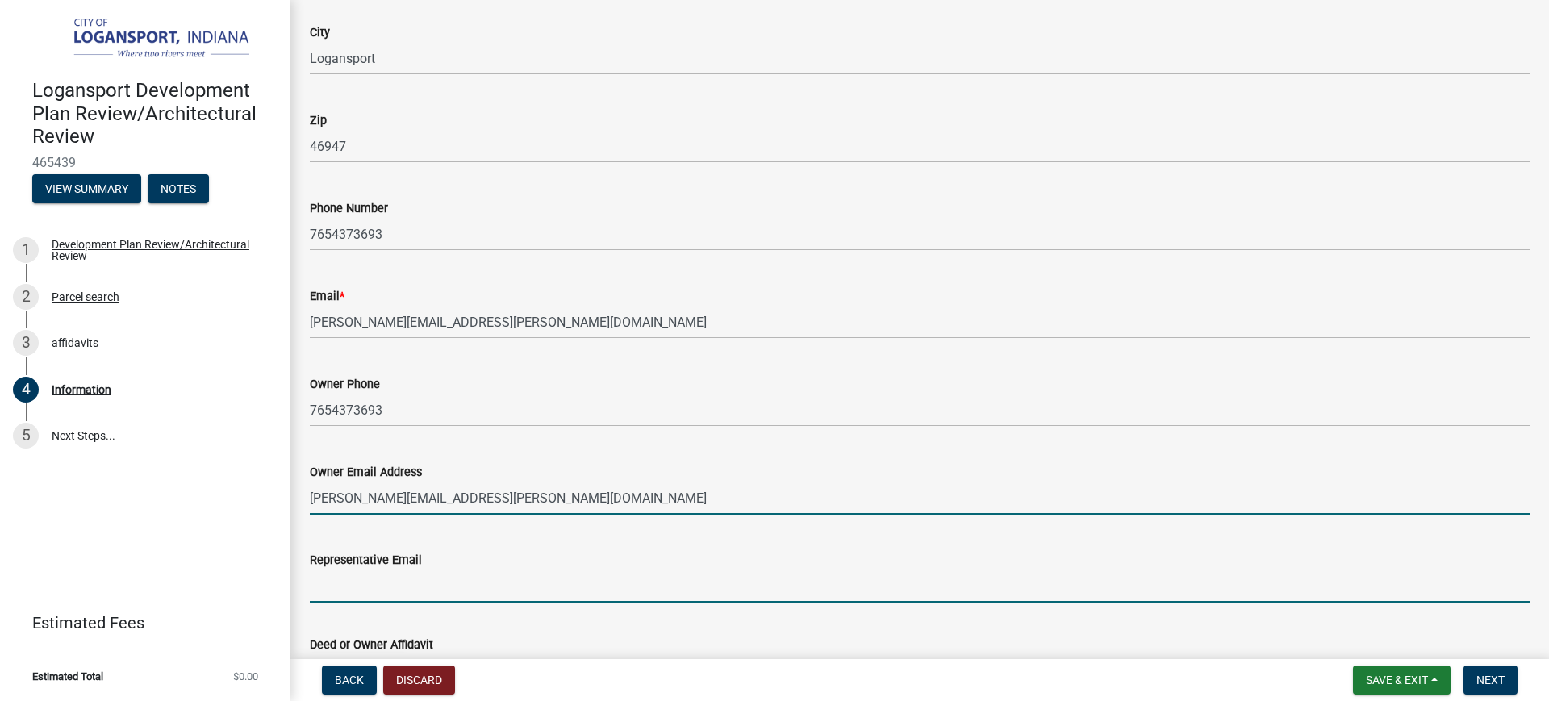
type input "paul.linback@sciteam.com"
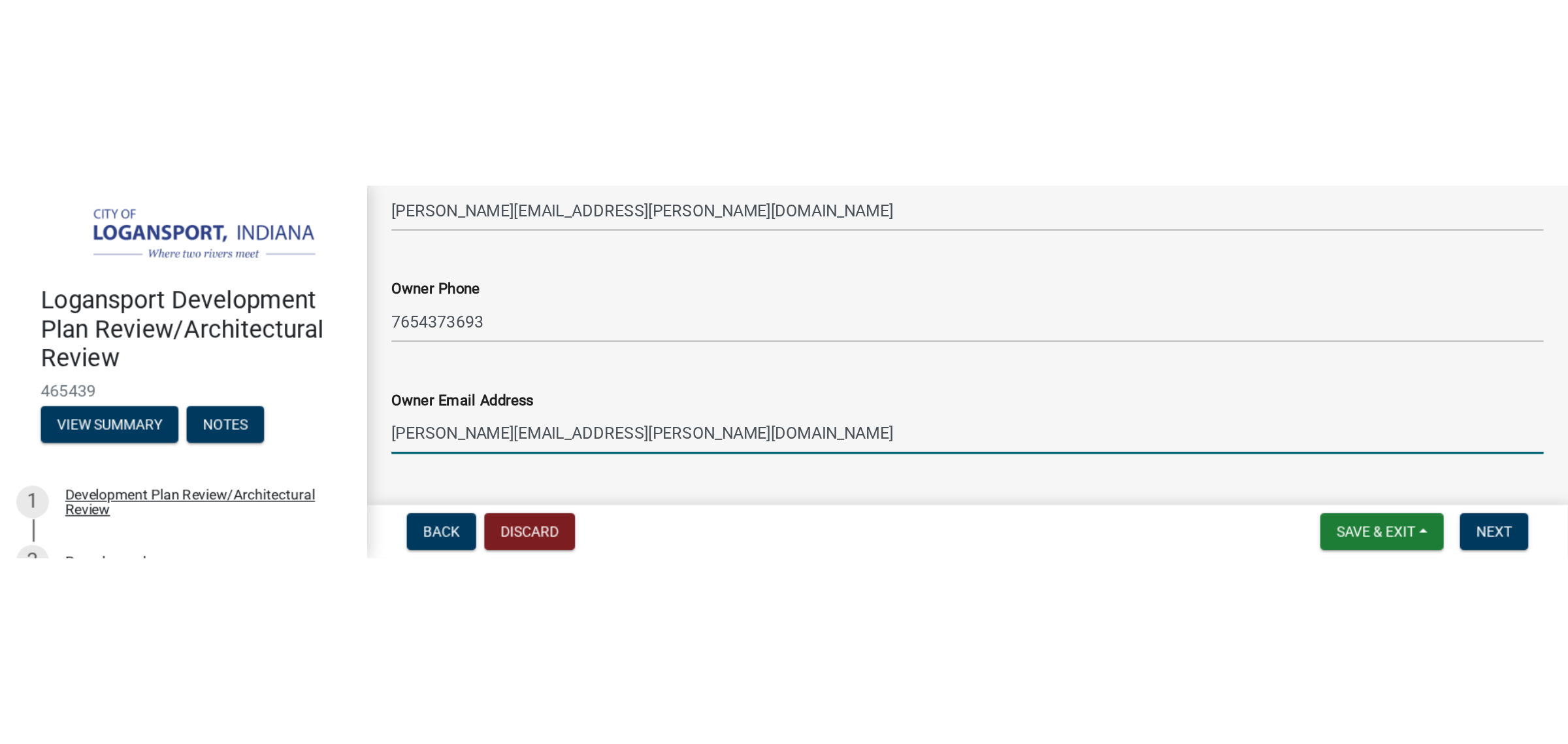
scroll to position [490, 0]
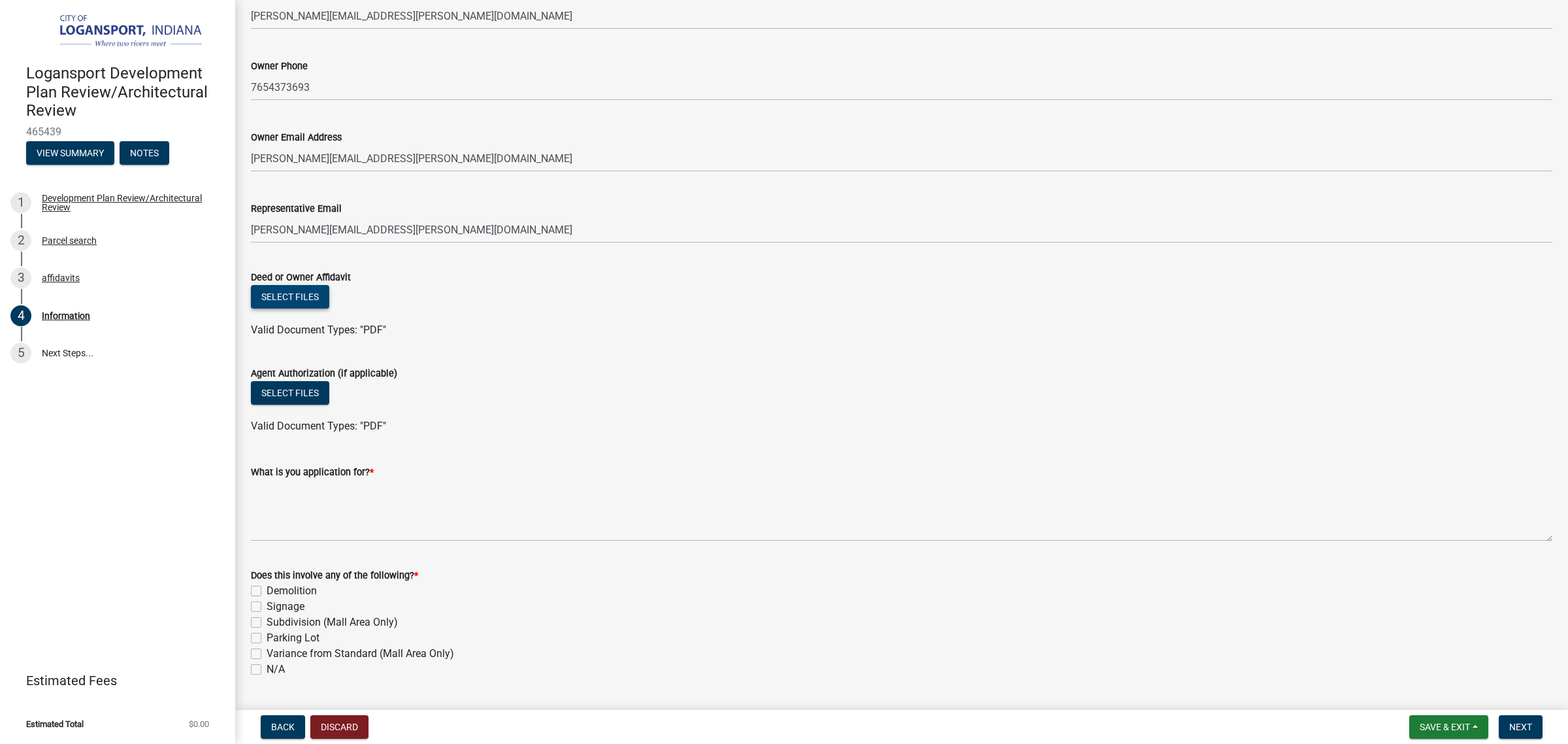
click at [292, 301] on button "Select files" at bounding box center [290, 297] width 79 height 24
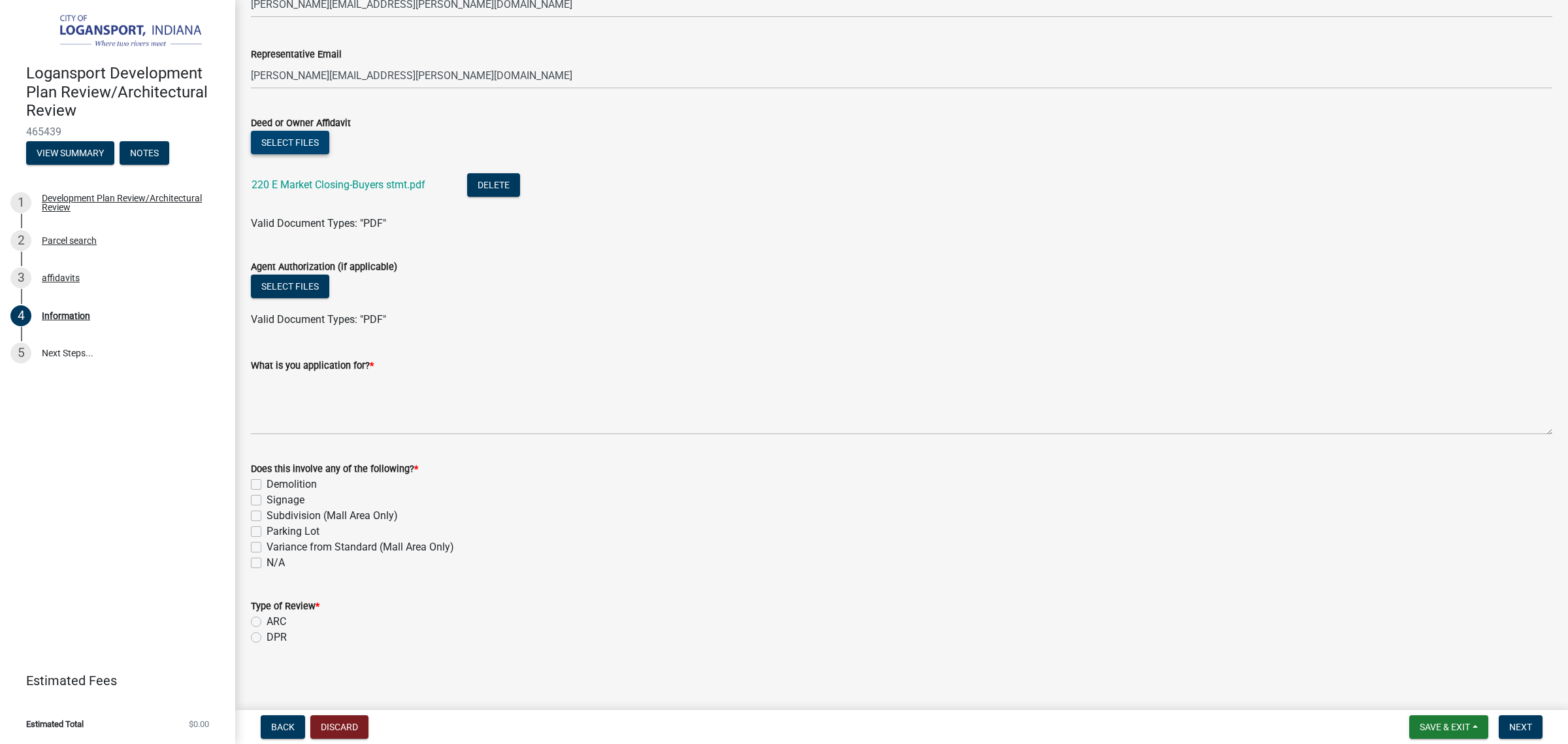
scroll to position [646, 0]
click at [266, 563] on label "N/A" at bounding box center [275, 561] width 19 height 15
click at [266, 562] on input "N/A" at bounding box center [271, 558] width 8 height 8
checkbox input "true"
checkbox input "false"
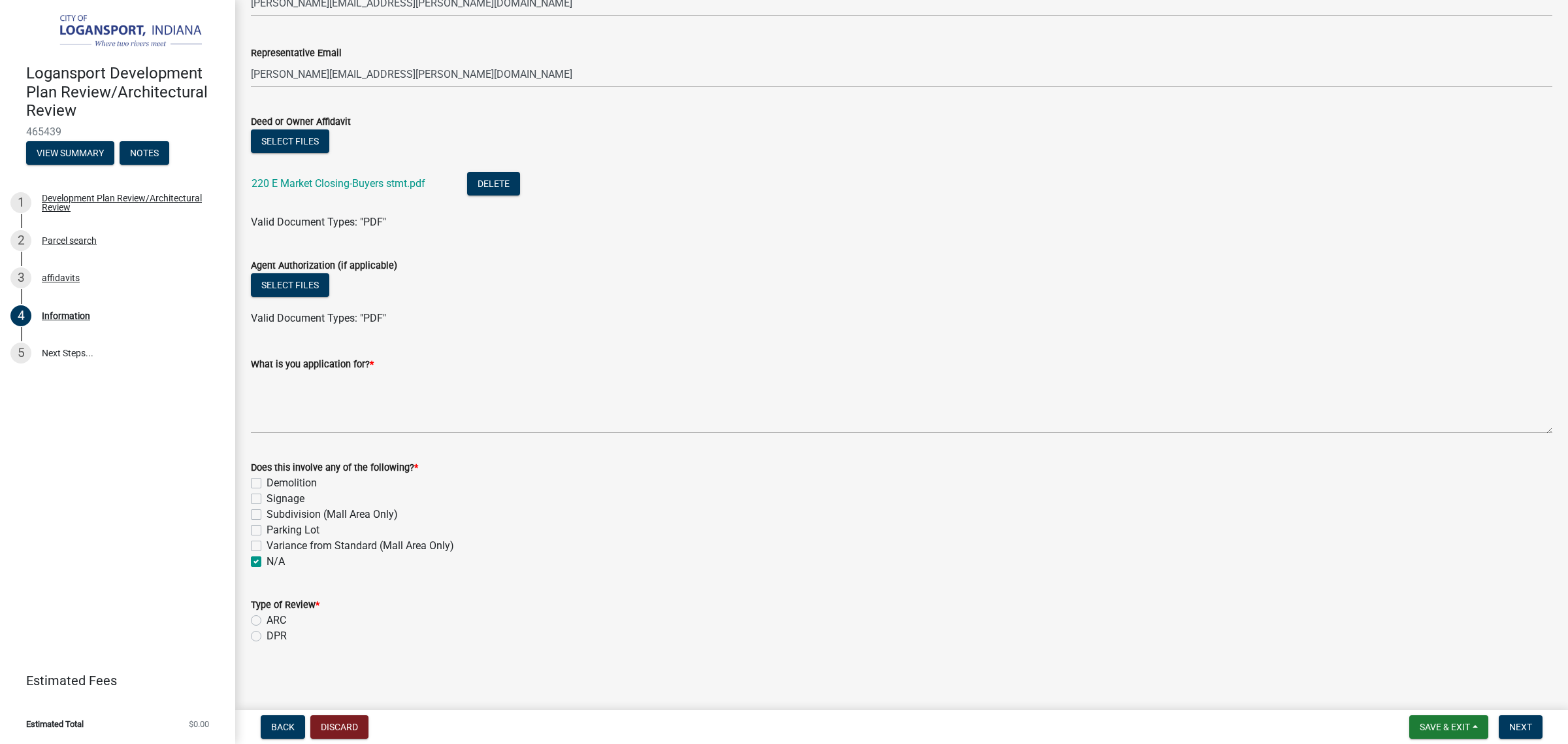
checkbox input "false"
checkbox input "true"
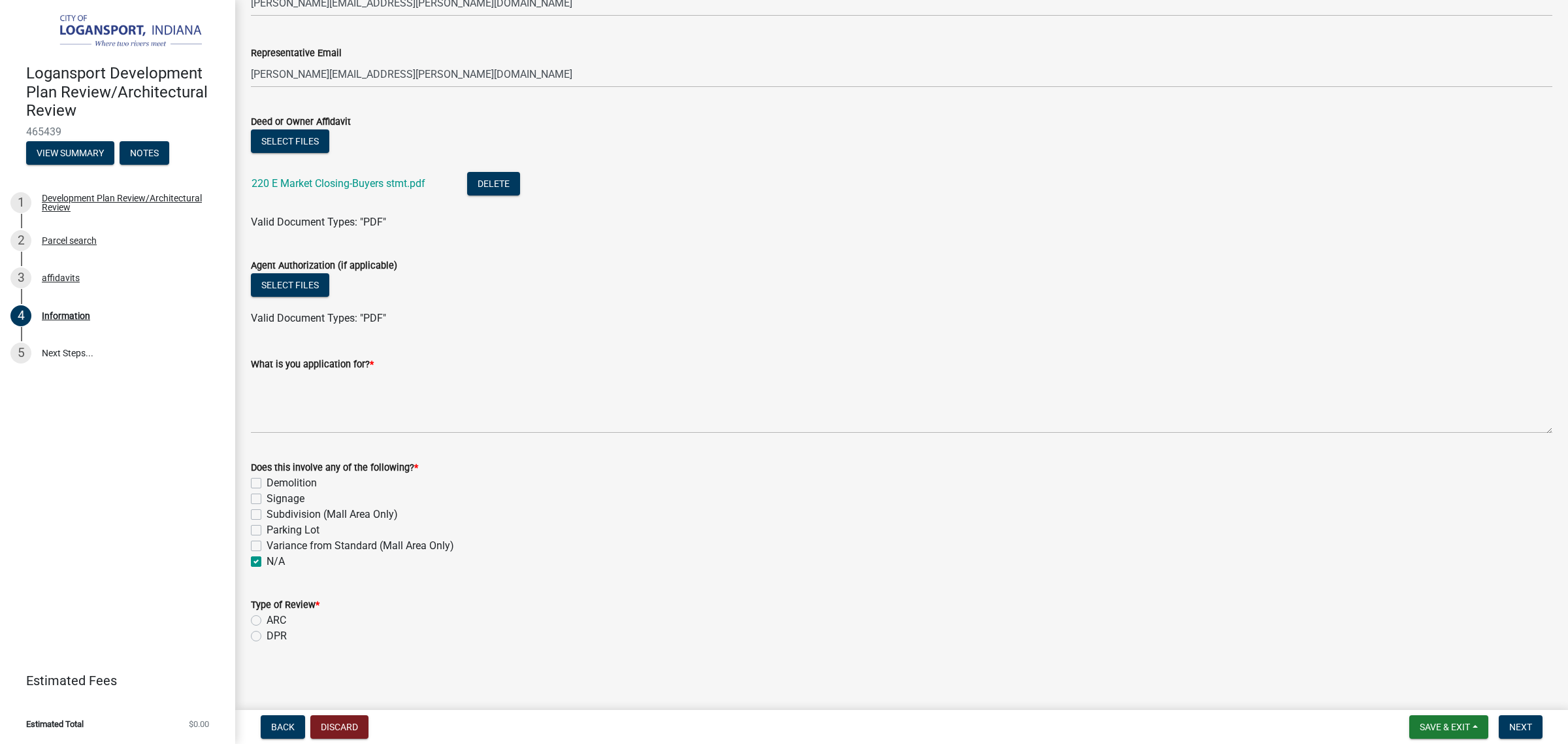
click at [262, 567] on div "DPR" at bounding box center [901, 635] width 1302 height 15
click at [266, 567] on label "DPR" at bounding box center [276, 635] width 20 height 15
click at [266, 567] on input "DPR" at bounding box center [271, 632] width 8 height 8
radio input "true"
click at [1254, 567] on span "Next" at bounding box center [1520, 727] width 23 height 11
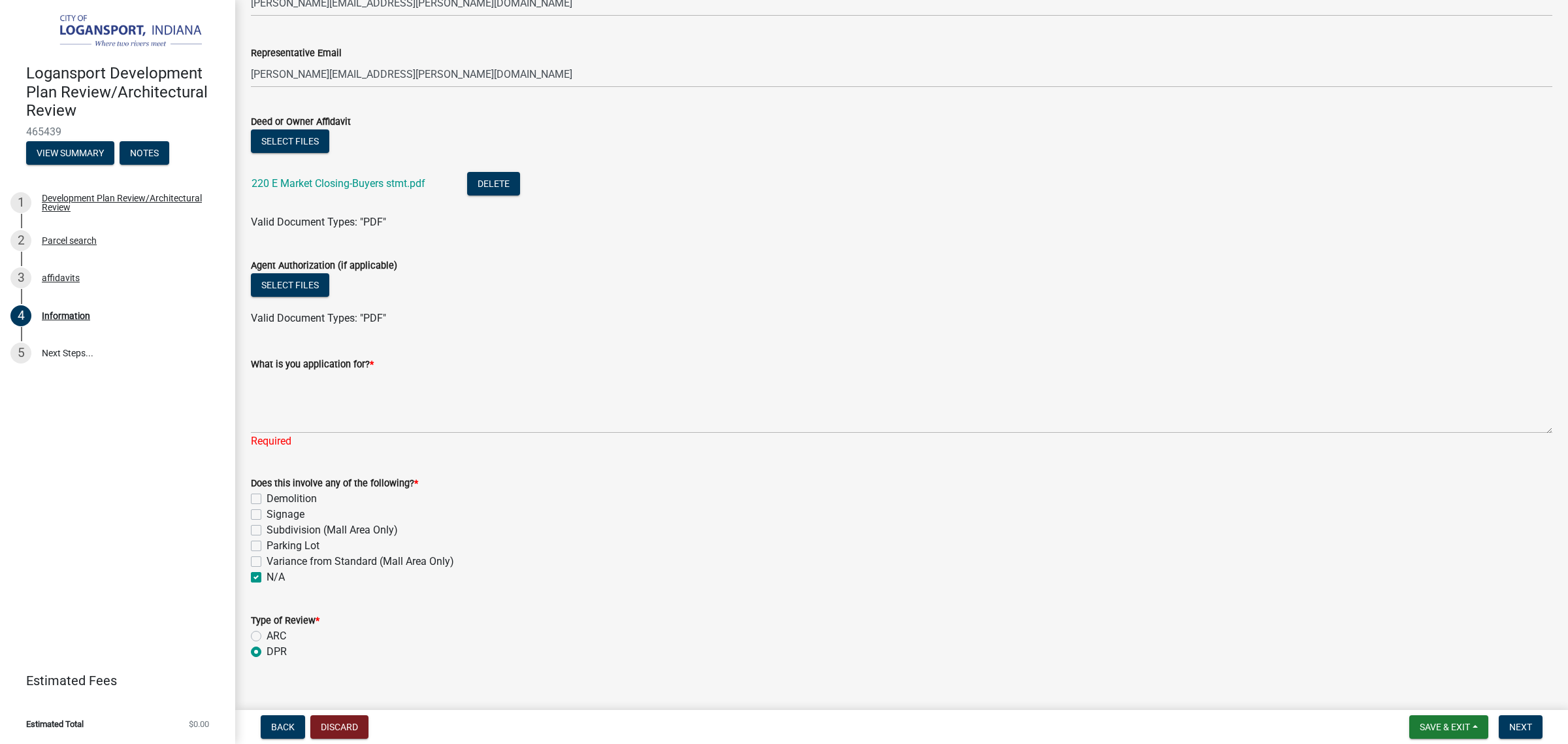
click at [645, 471] on form "Does this involve any of the following? * Demolition Signage Subdivision (Mall …" at bounding box center [901, 522] width 1302 height 126
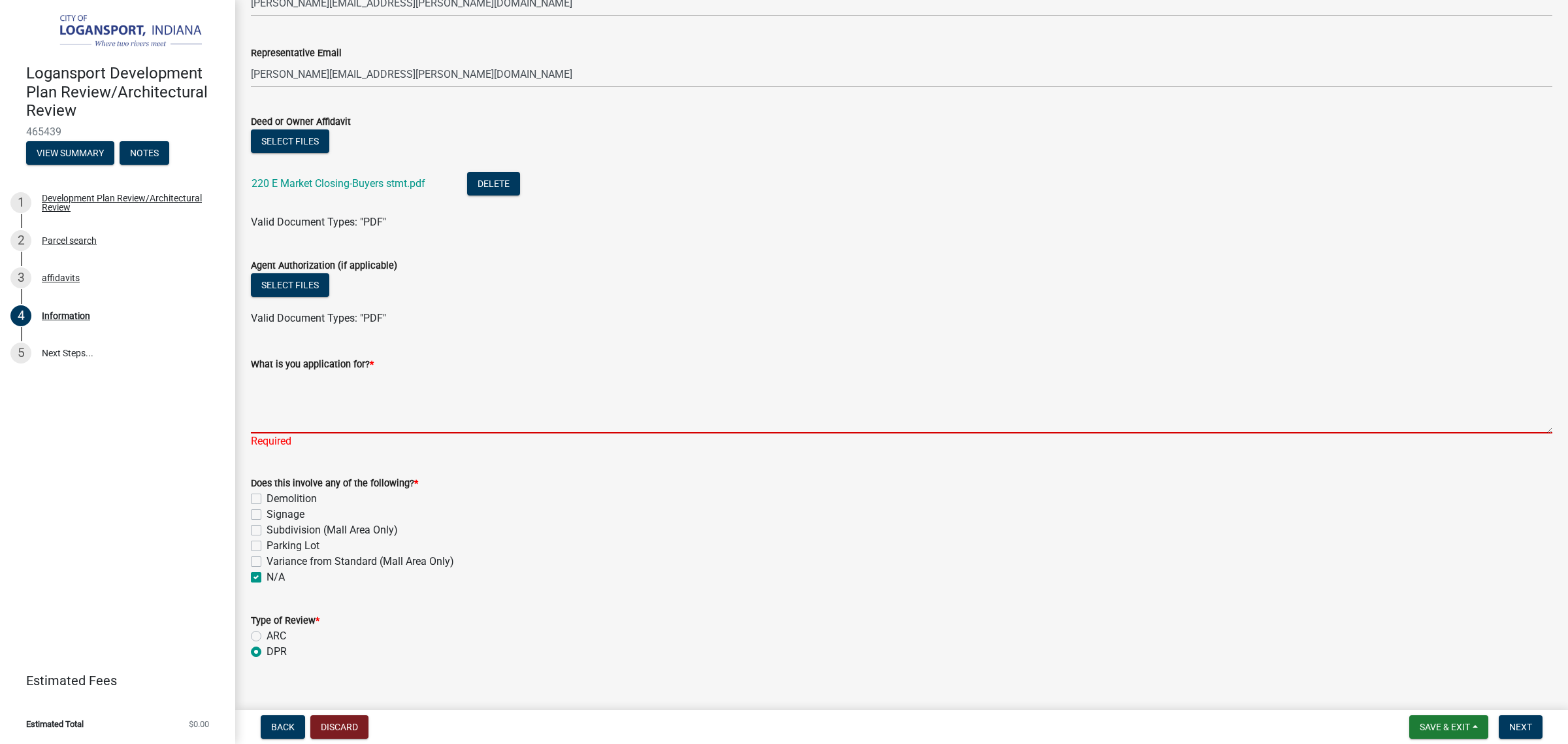
click at [292, 410] on textarea "What is you application for? *" at bounding box center [901, 403] width 1302 height 62
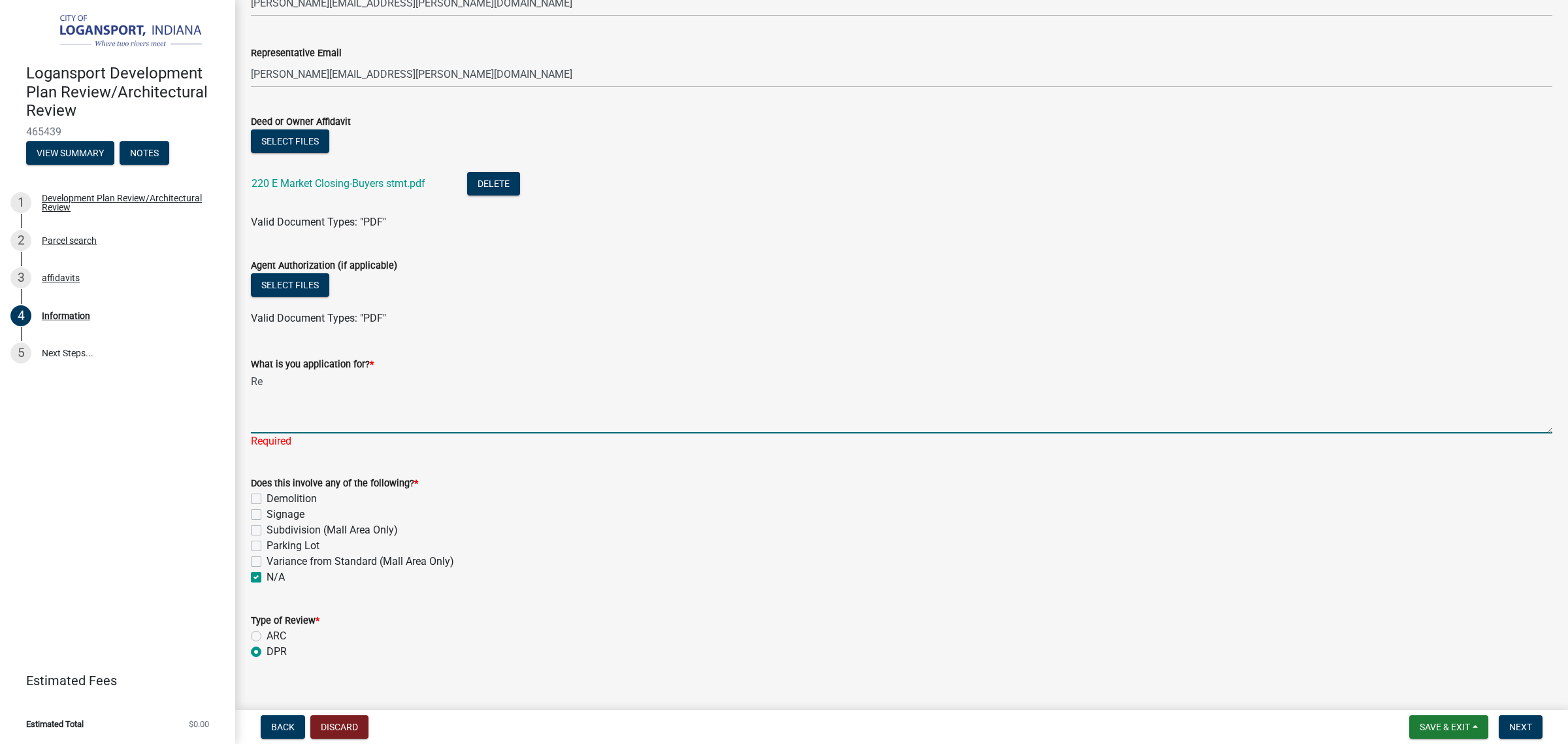
type textarea "R"
type textarea "To replace the existing brick facade with like material and replacing the store…"
click at [1254, 567] on span "Next" at bounding box center [1520, 727] width 23 height 11
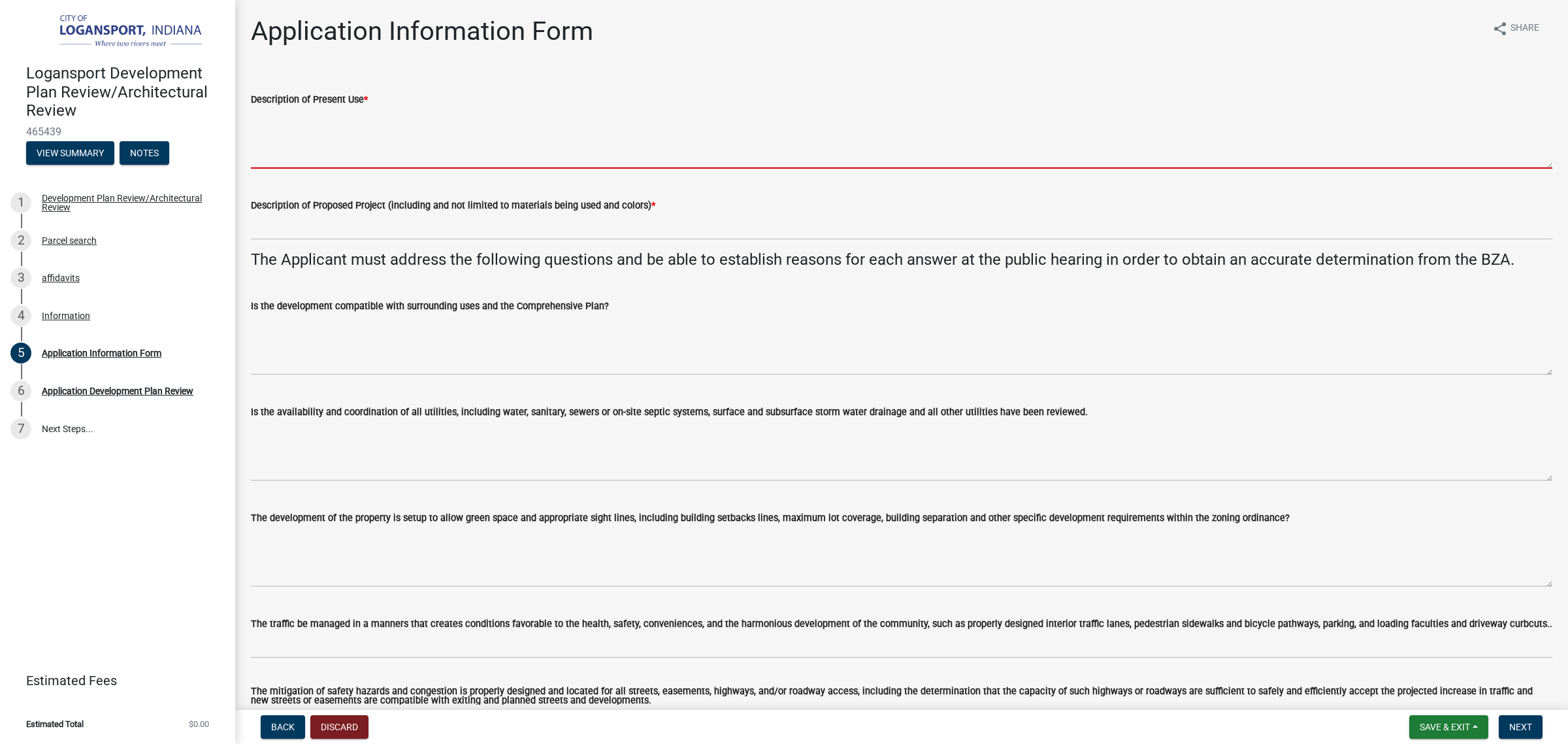
click at [353, 138] on textarea "Description of Present Use *" at bounding box center [901, 138] width 1302 height 62
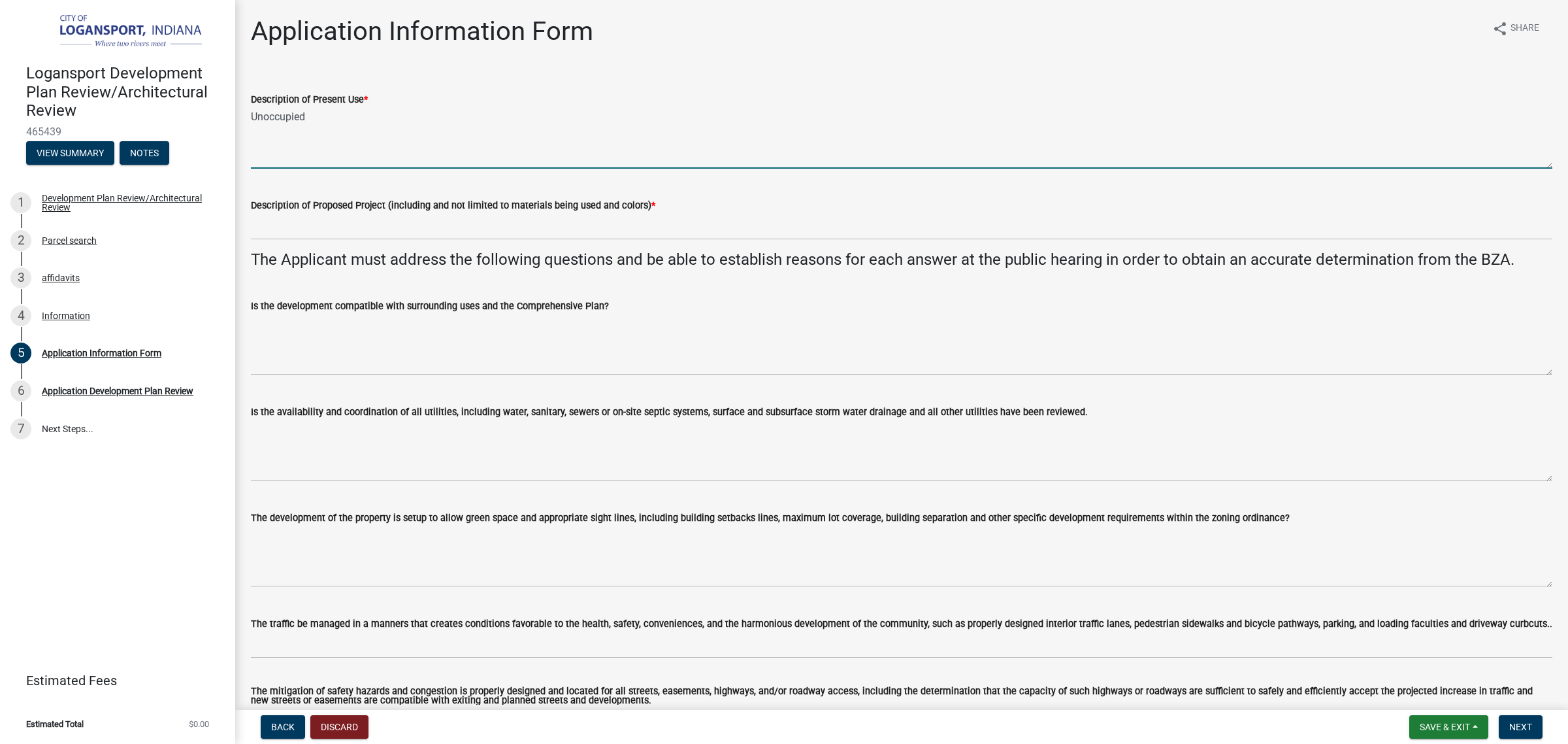
type textarea "Unoccupied"
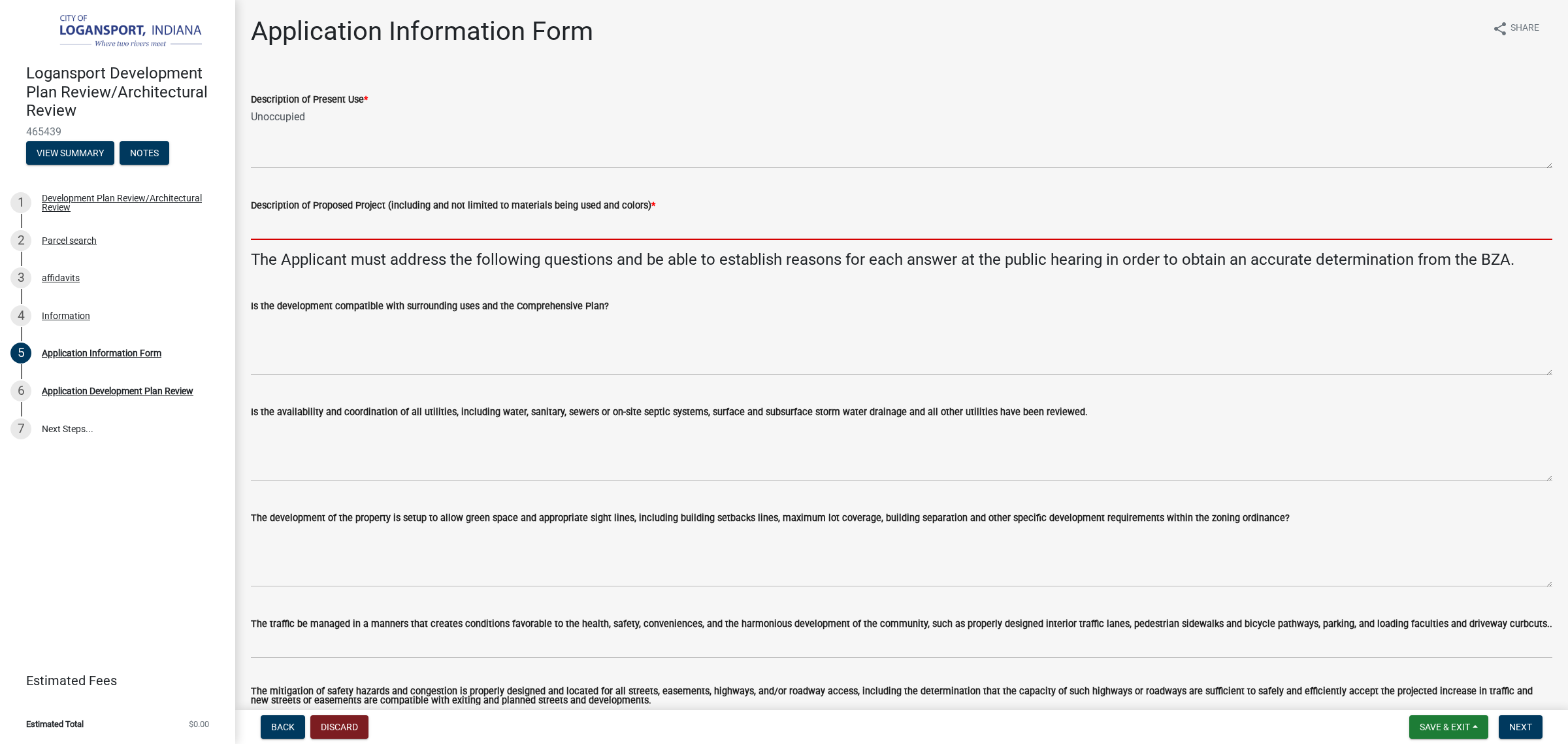
click at [361, 218] on input "Description of Proposed Project (including and not limited to materials being u…" at bounding box center [901, 226] width 1302 height 27
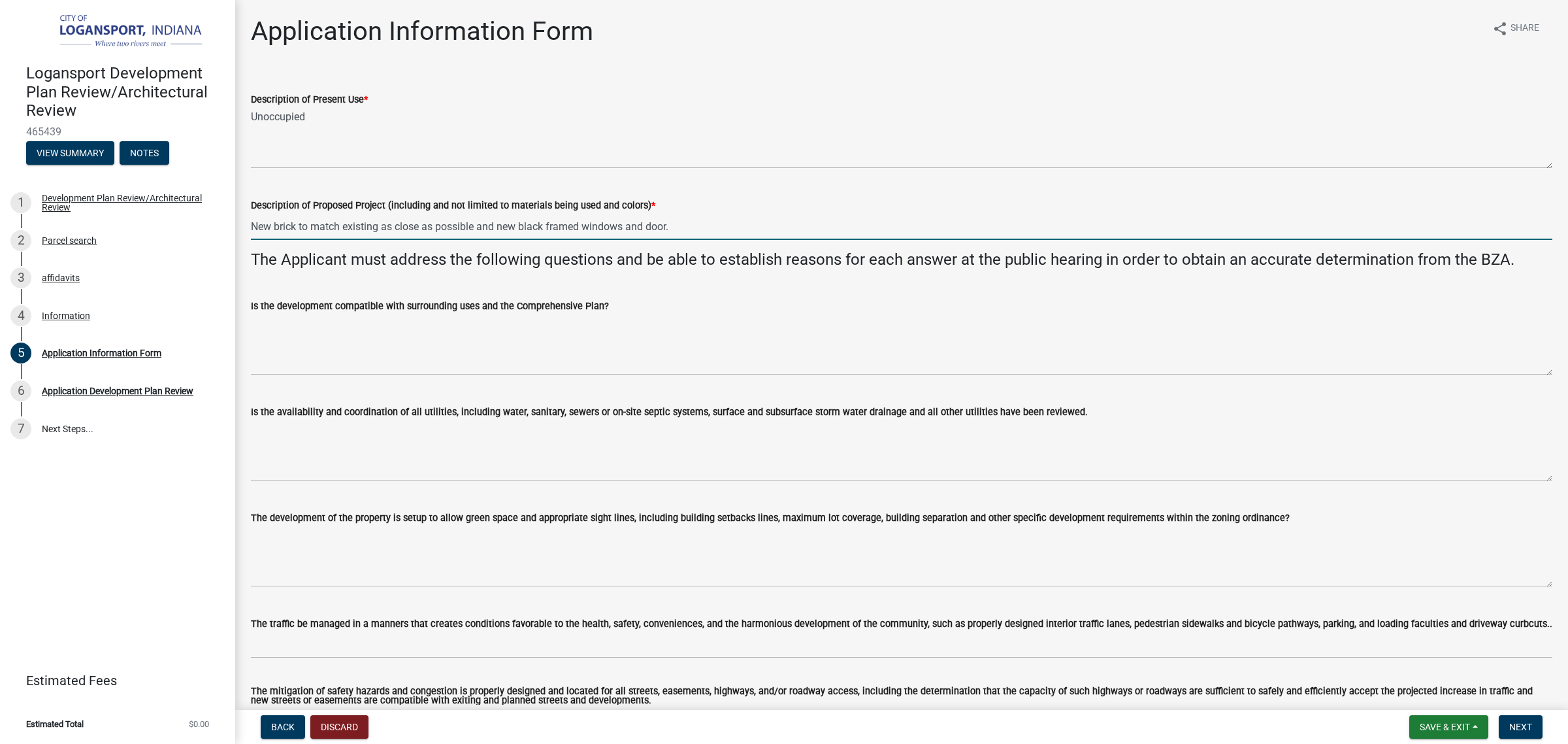
type input "New brick to match existing as close as possible and new black framed windows a…"
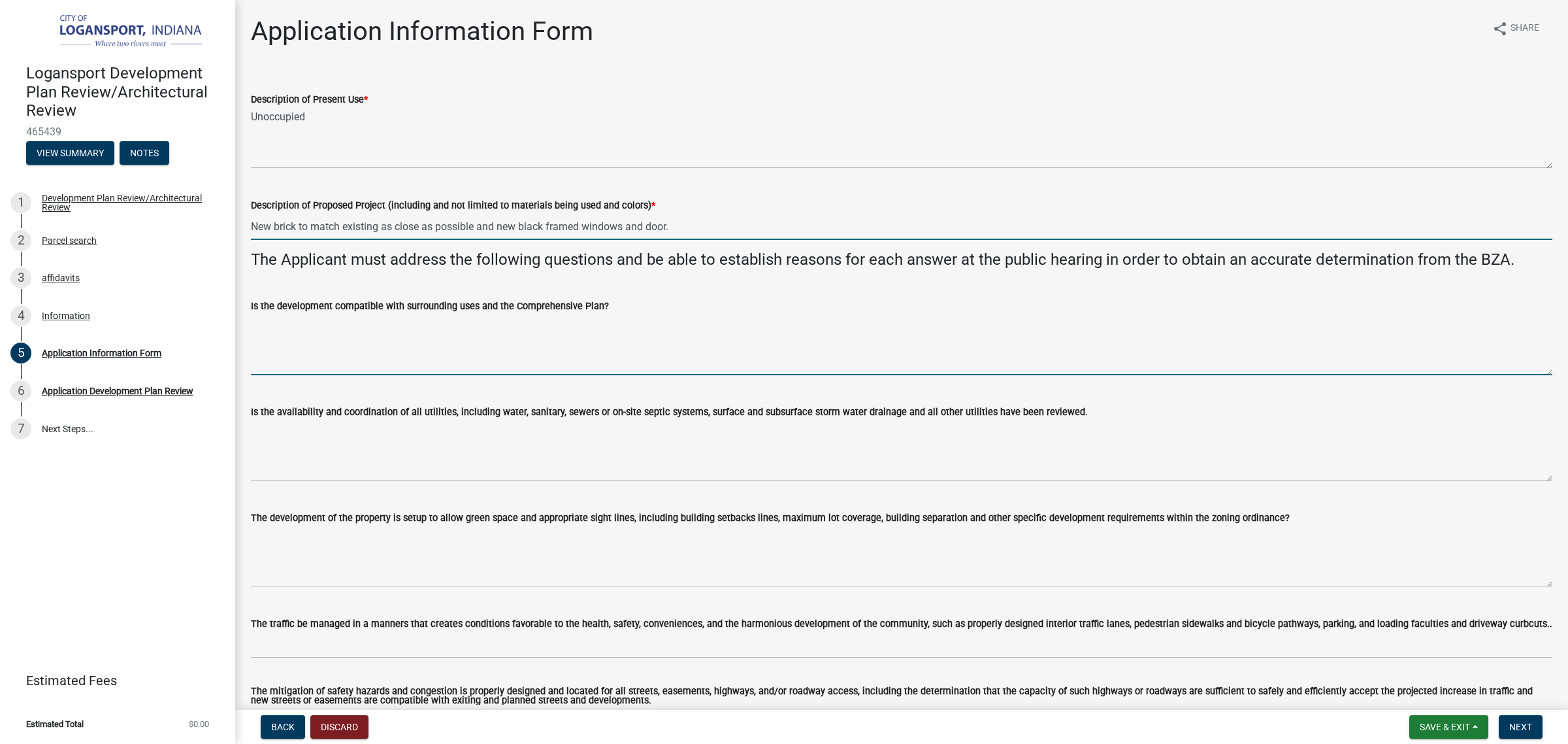
click at [484, 355] on textarea "Is the development compatible with surrounding uses and the Comprehensive Plan?" at bounding box center [901, 344] width 1302 height 62
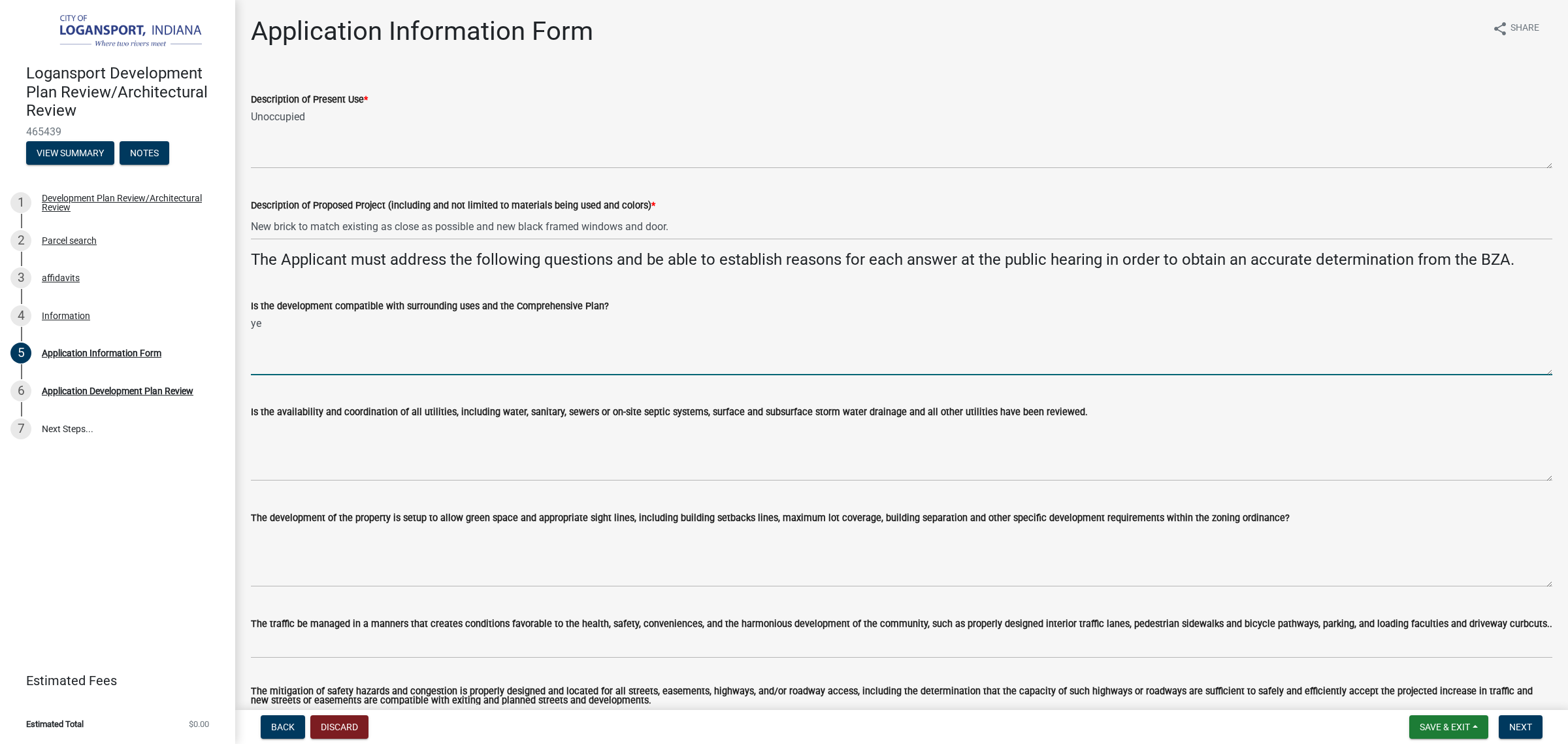
type textarea "y"
type textarea "Yes"
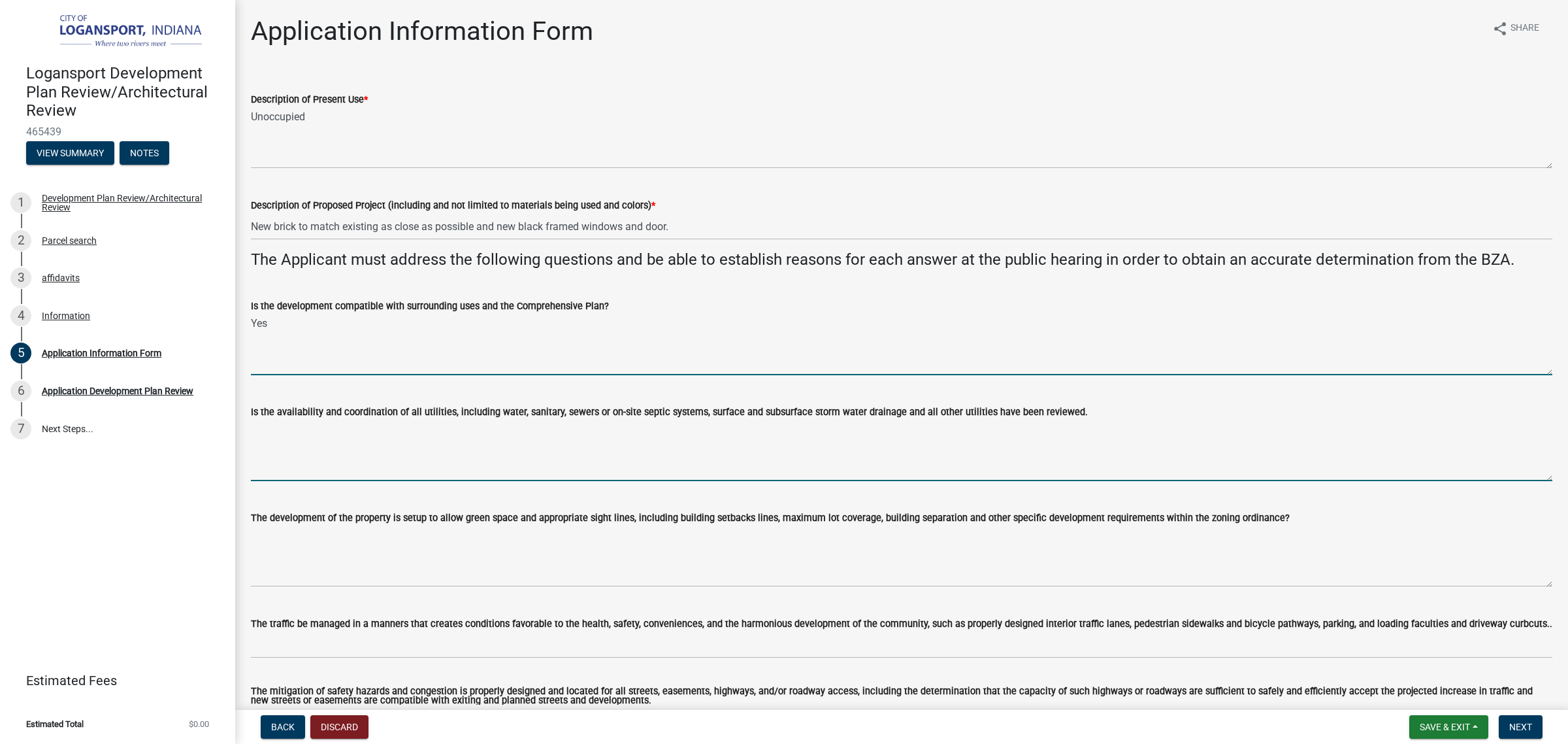
click at [334, 443] on textarea "Is the availability and coordination of all utilities, including water, sanitar…" at bounding box center [901, 451] width 1302 height 62
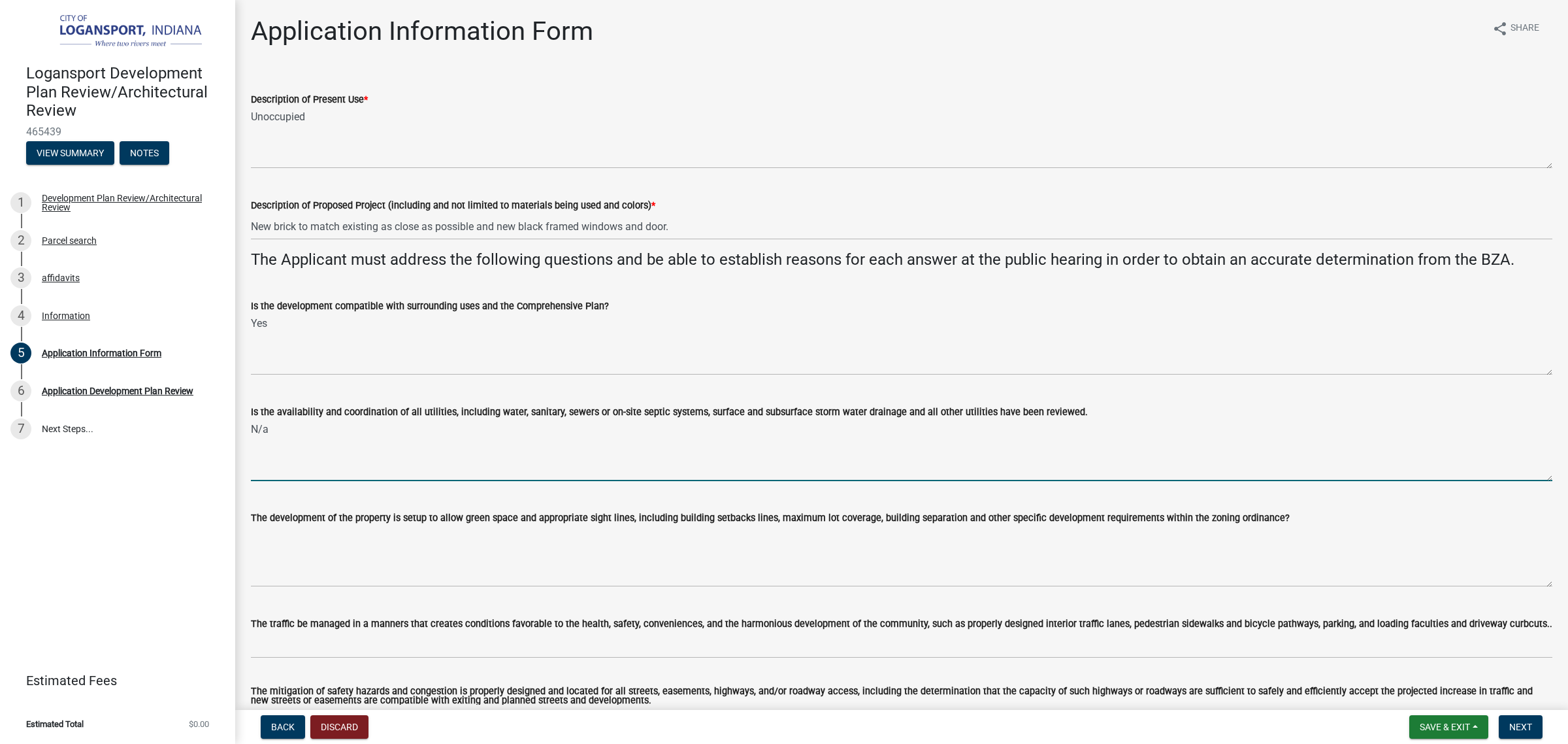
scroll to position [245, 0]
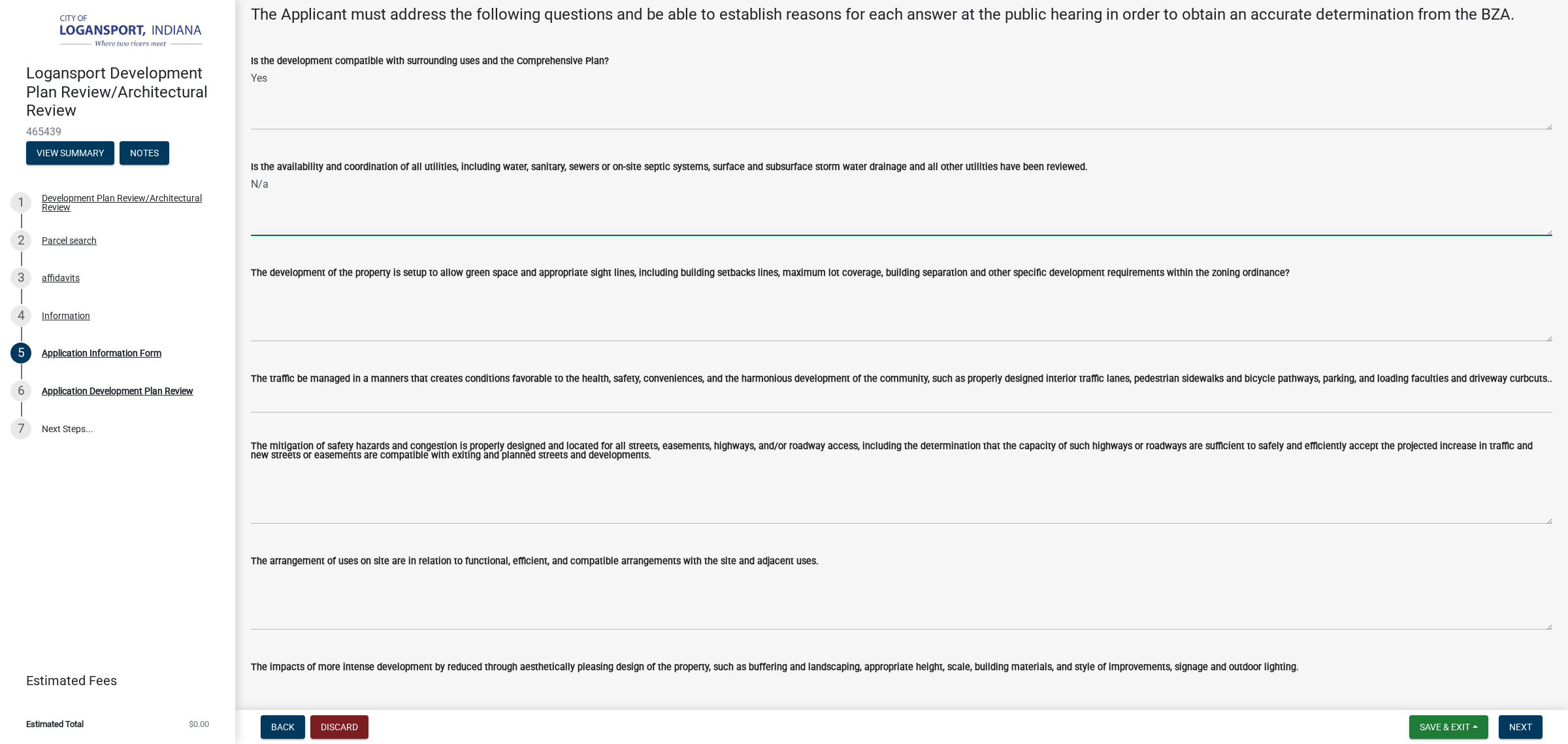
type textarea "N/a"
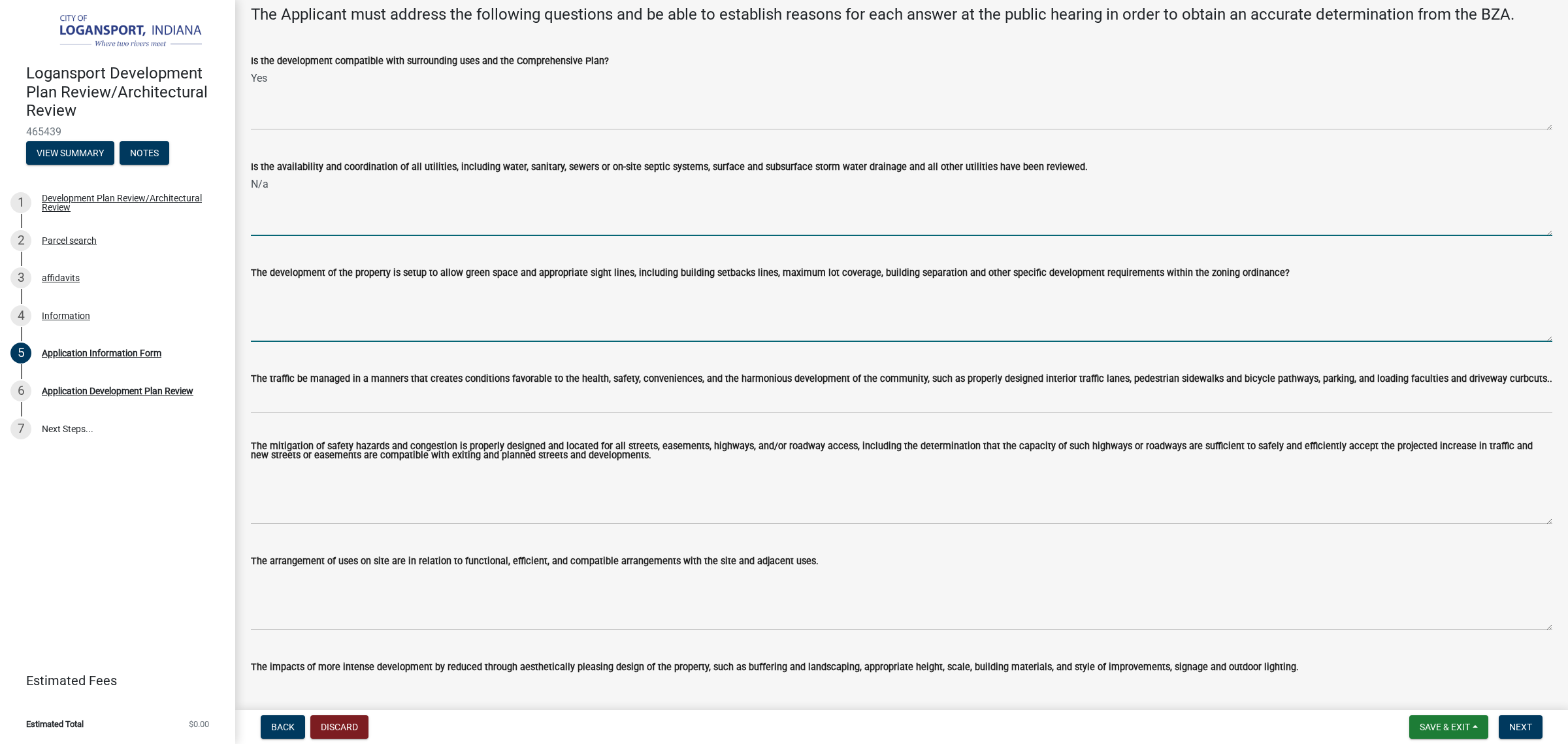
click at [680, 310] on textarea "The development of the property is setup to allow green space and appropriate s…" at bounding box center [901, 311] width 1302 height 62
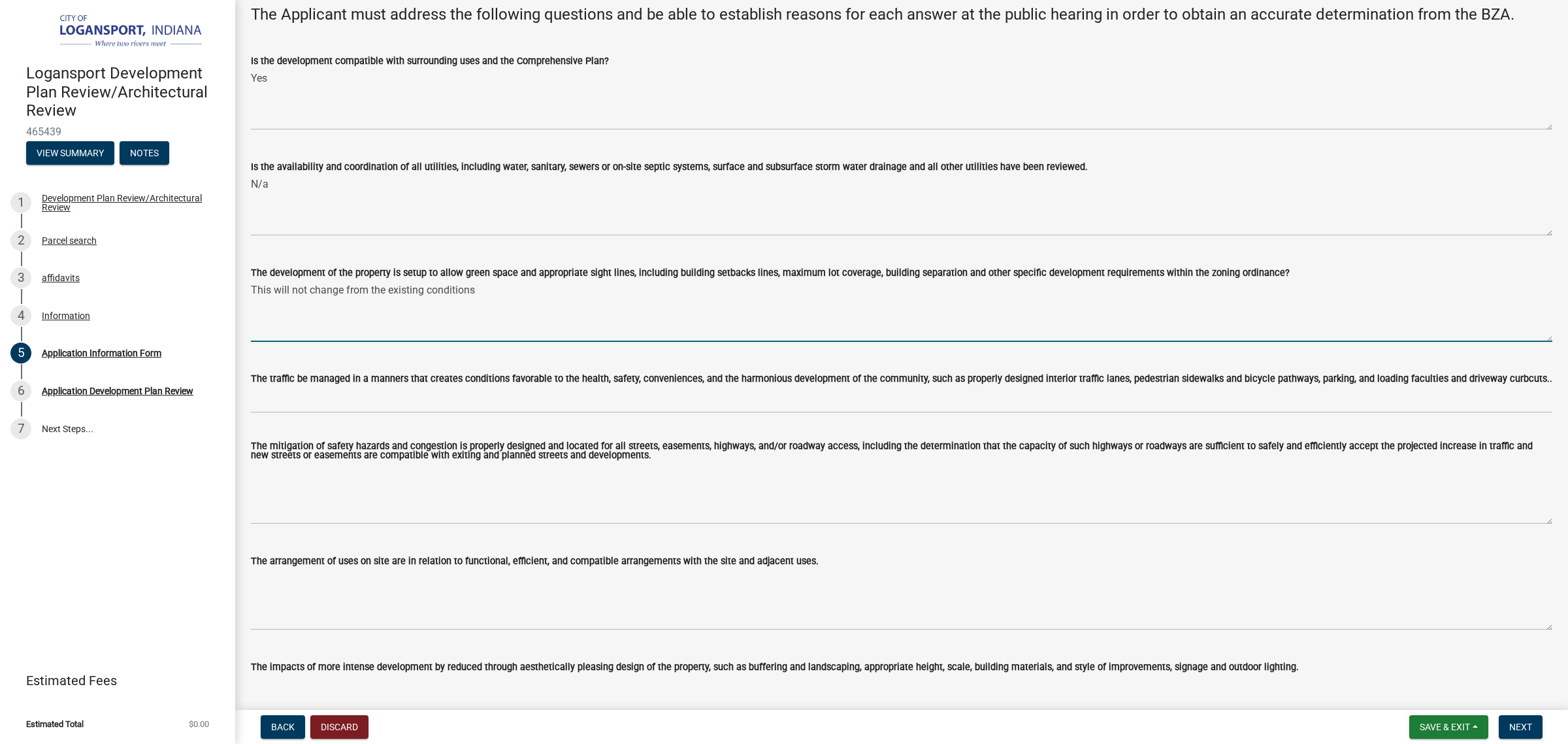
type textarea "This will not change from the existing conditions"
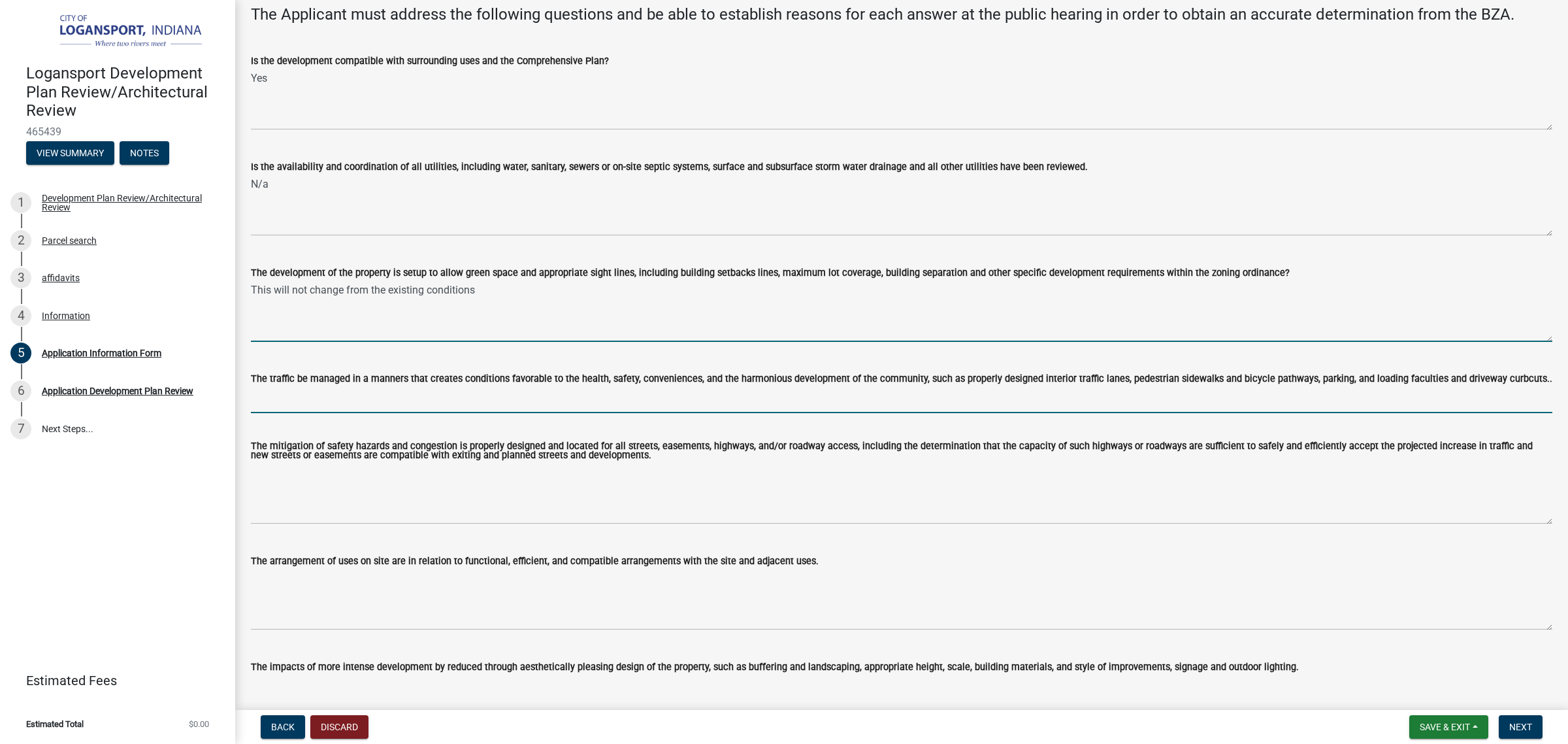
click at [299, 394] on input "The traffic be managed in a manners that creates conditions favorable to the he…" at bounding box center [901, 400] width 1302 height 27
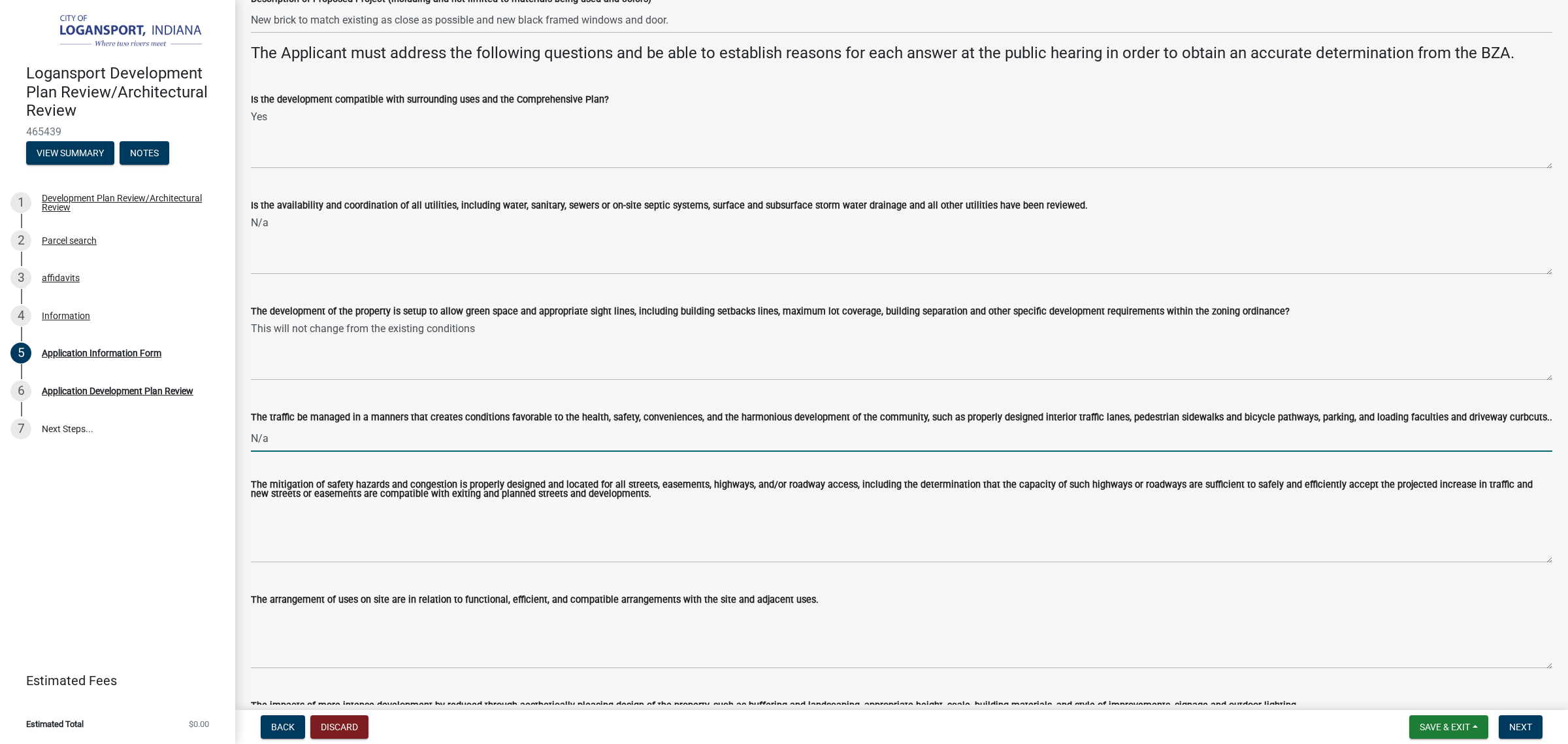
scroll to position [327, 0]
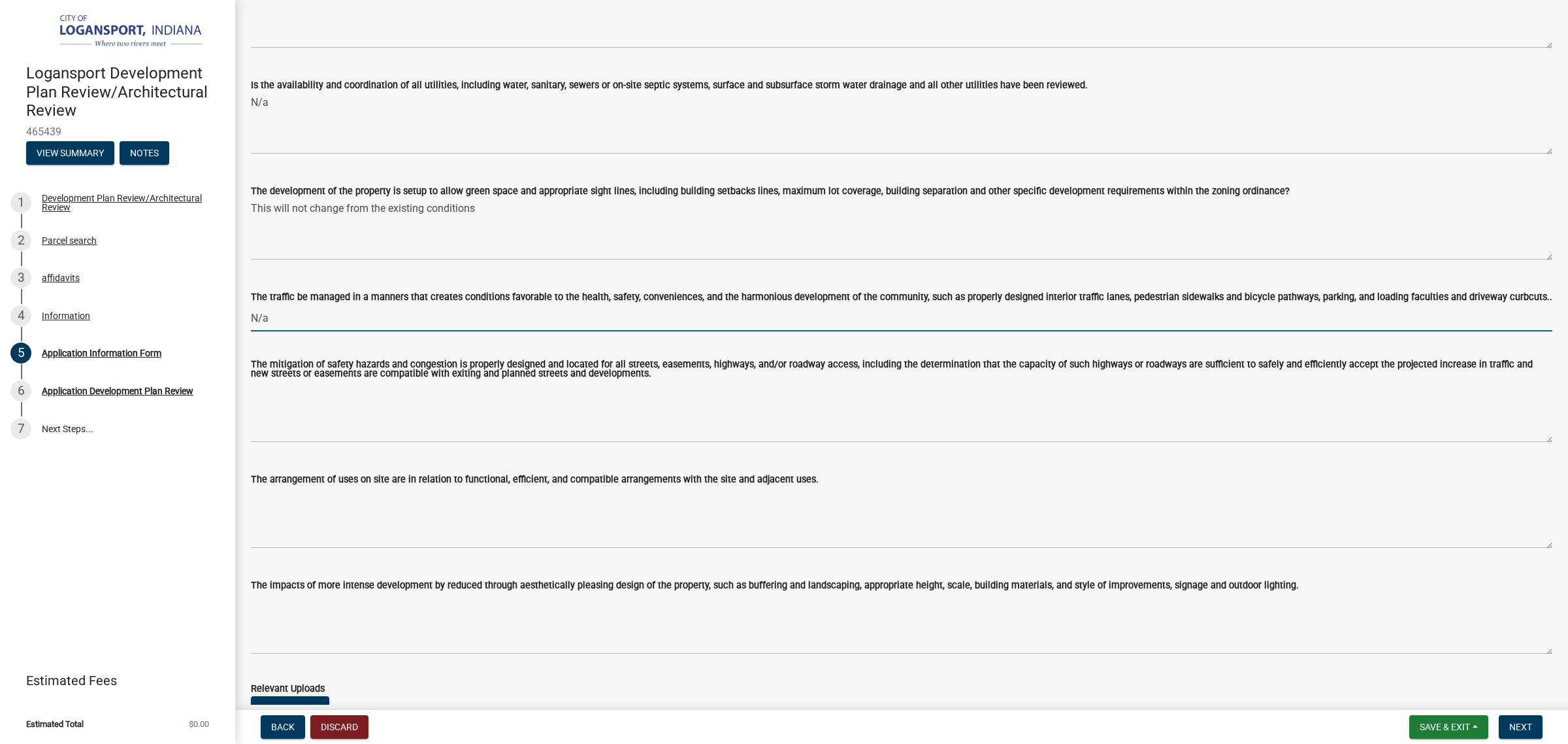
type input "N/a"
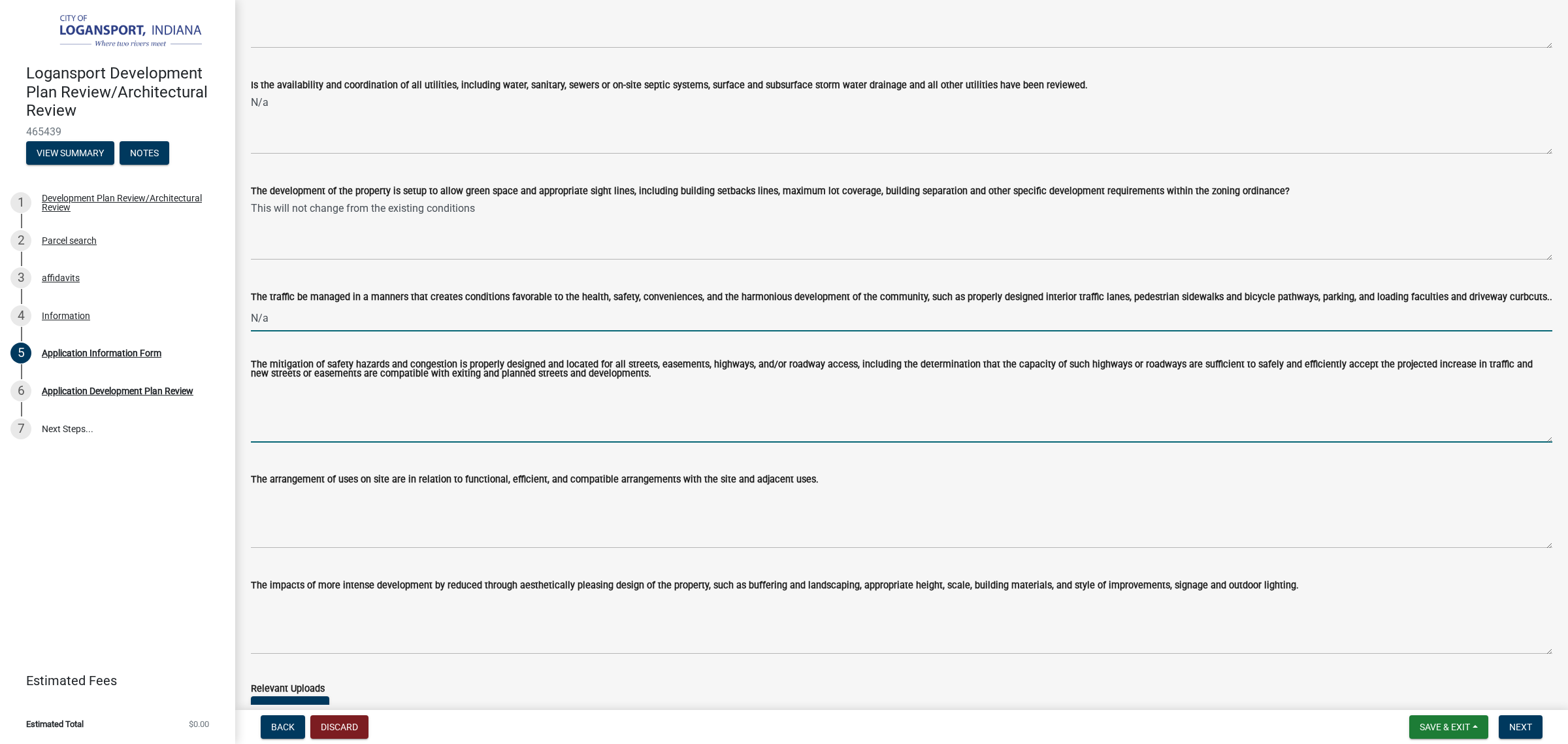
click at [658, 409] on textarea "The mitigation of safety hazards and congestion is properly designed and locate…" at bounding box center [901, 412] width 1302 height 62
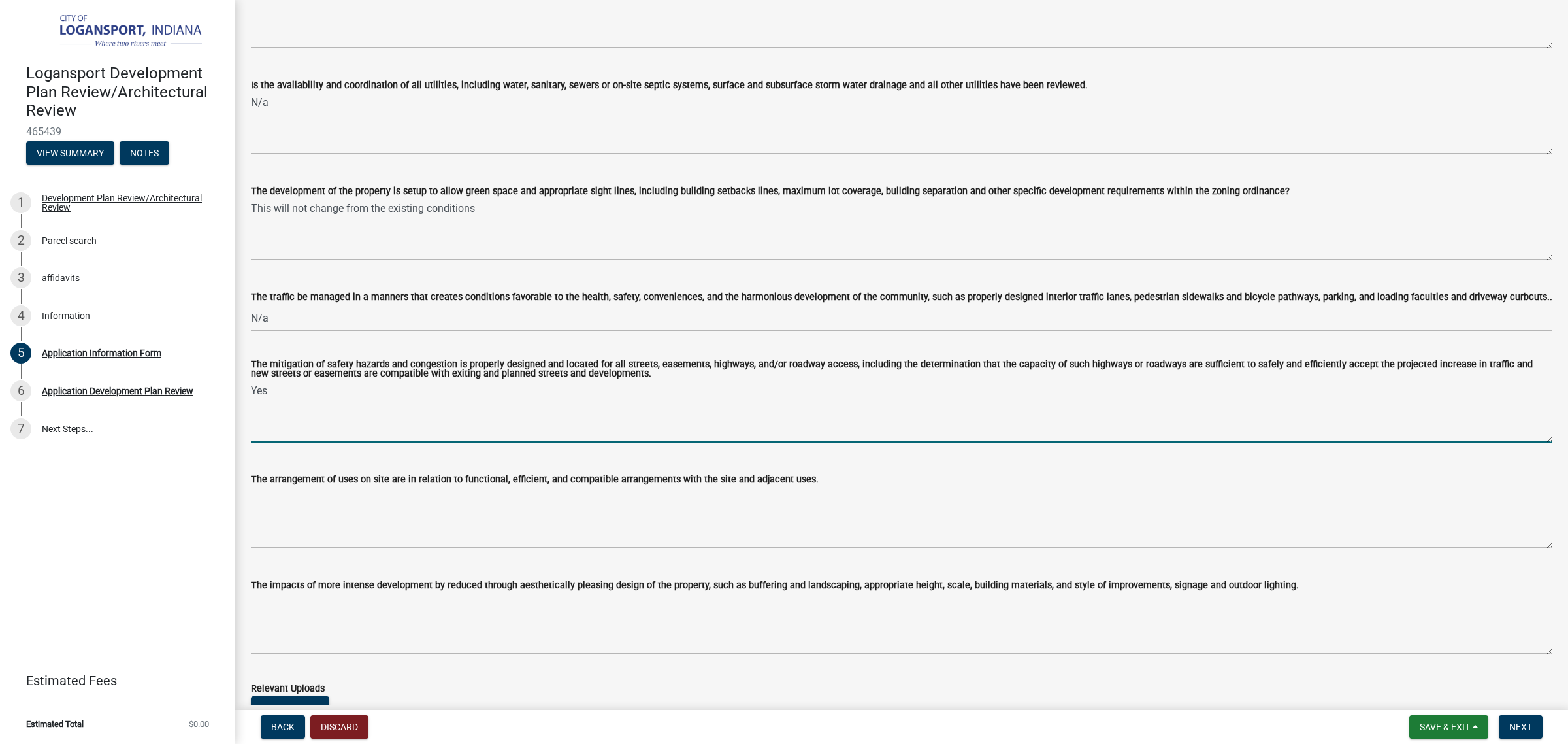
type textarea "Yes"
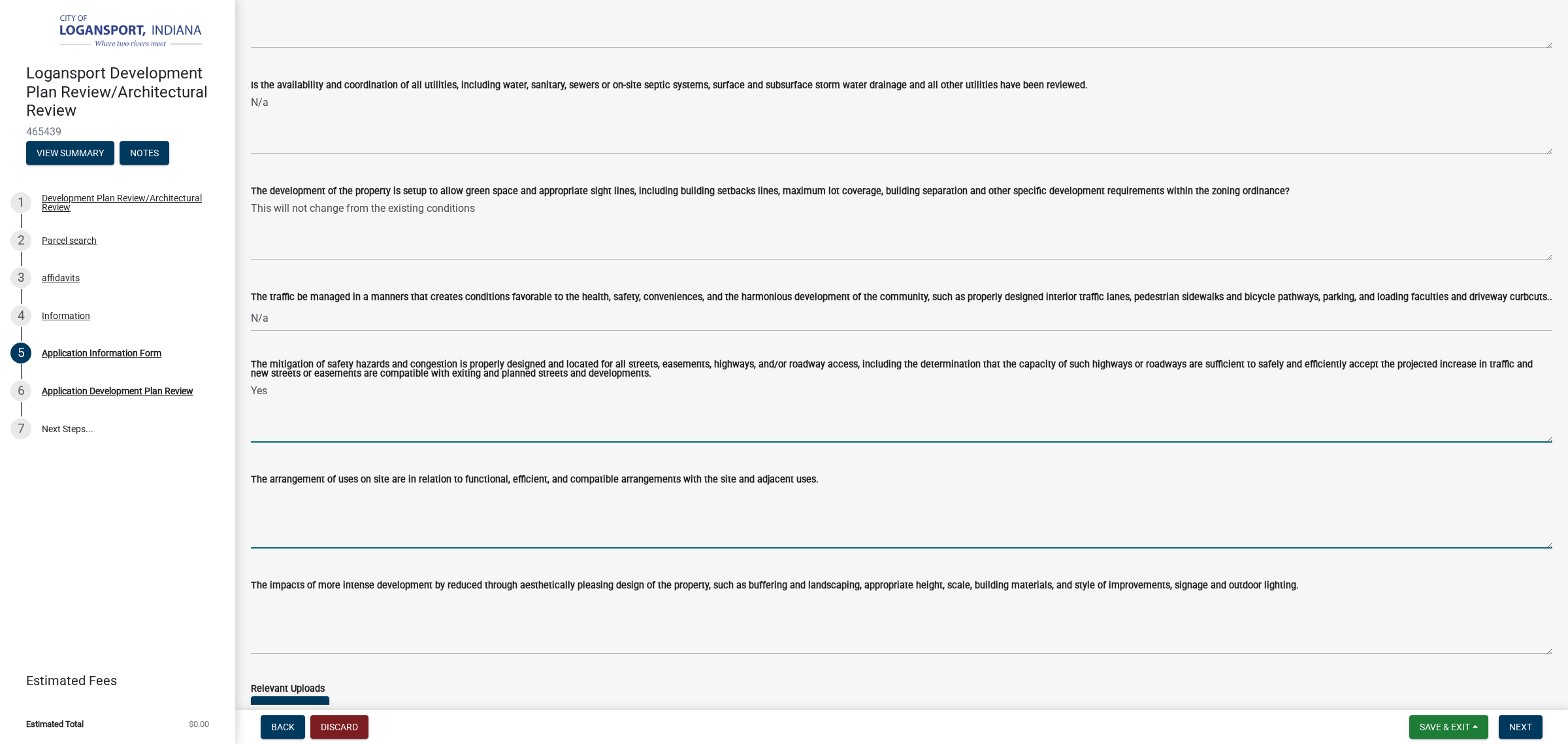
click at [354, 513] on textarea "The arrangement of uses on site are in relation to functional, efficient, and c…" at bounding box center [901, 518] width 1302 height 62
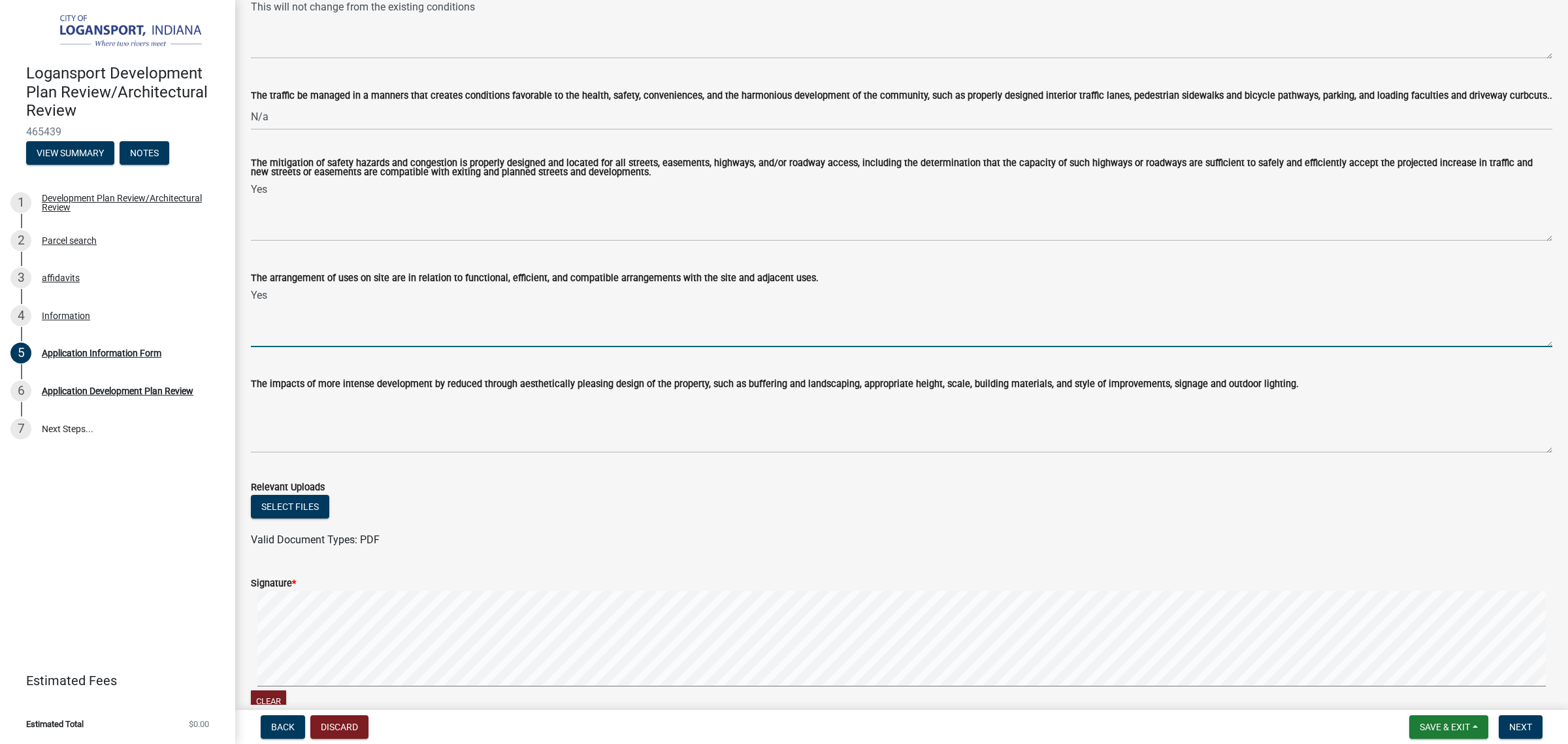
scroll to position [572, 0]
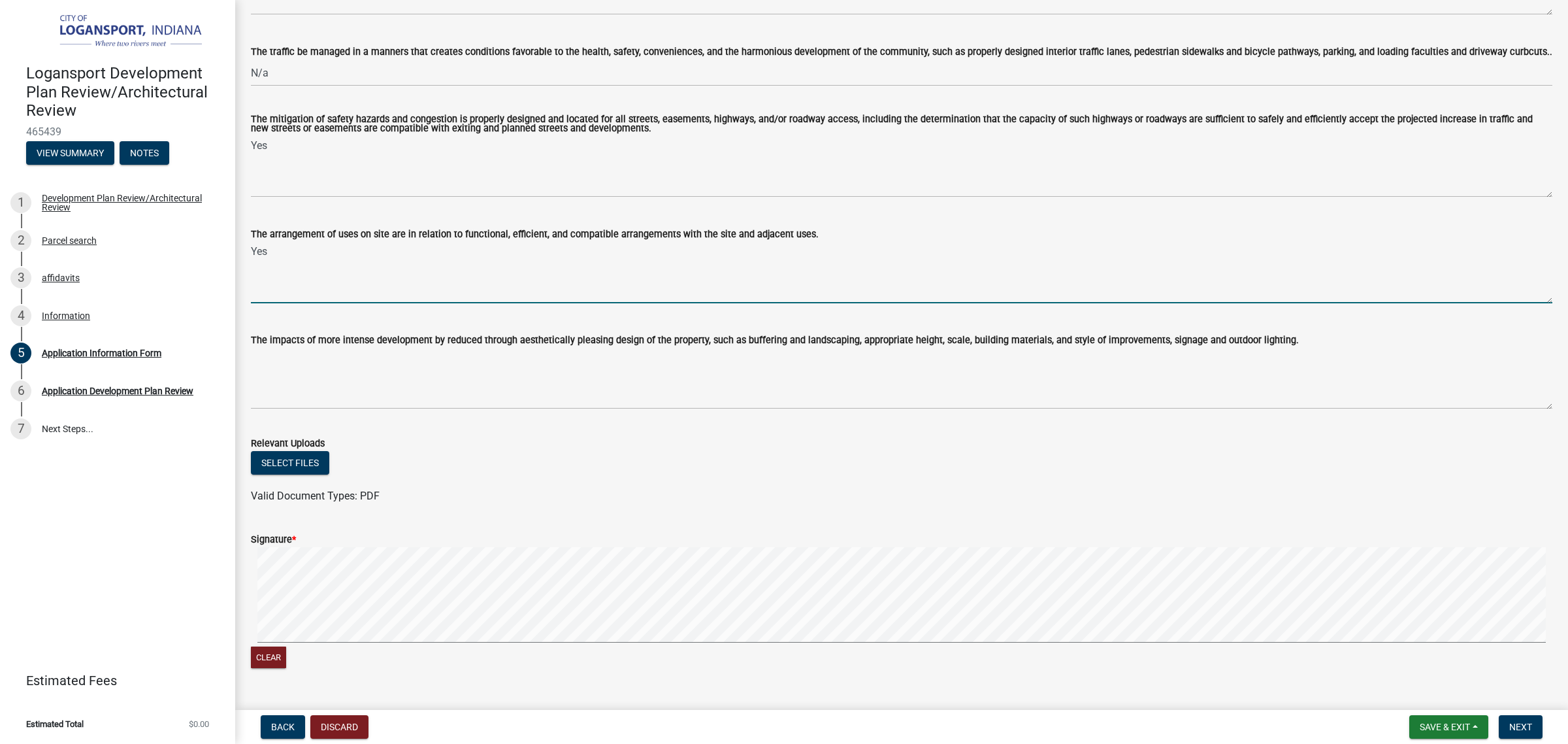
type textarea "Yes"
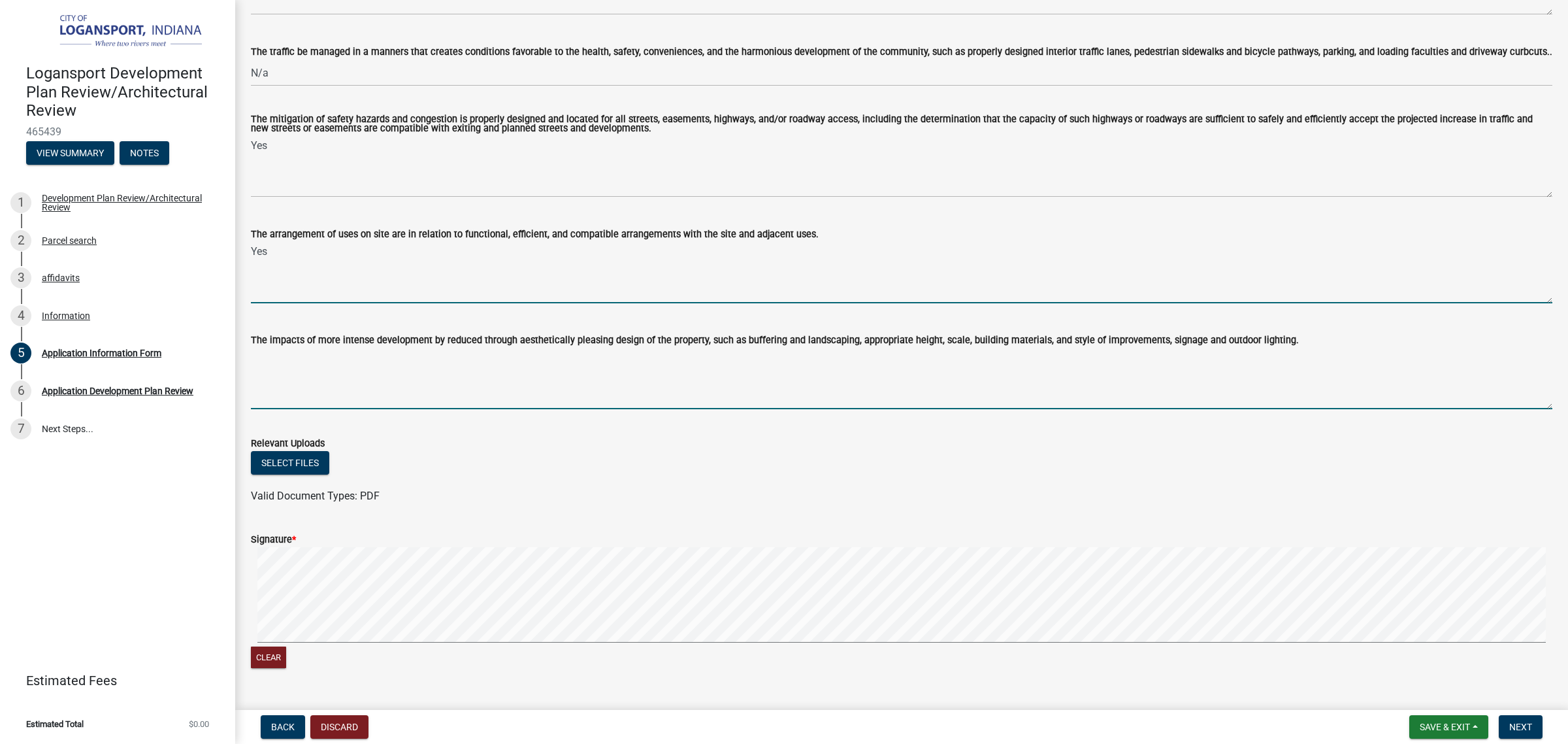
click at [283, 370] on textarea "The impacts of more intense development by reduced through aesthetically pleasi…" at bounding box center [901, 378] width 1302 height 62
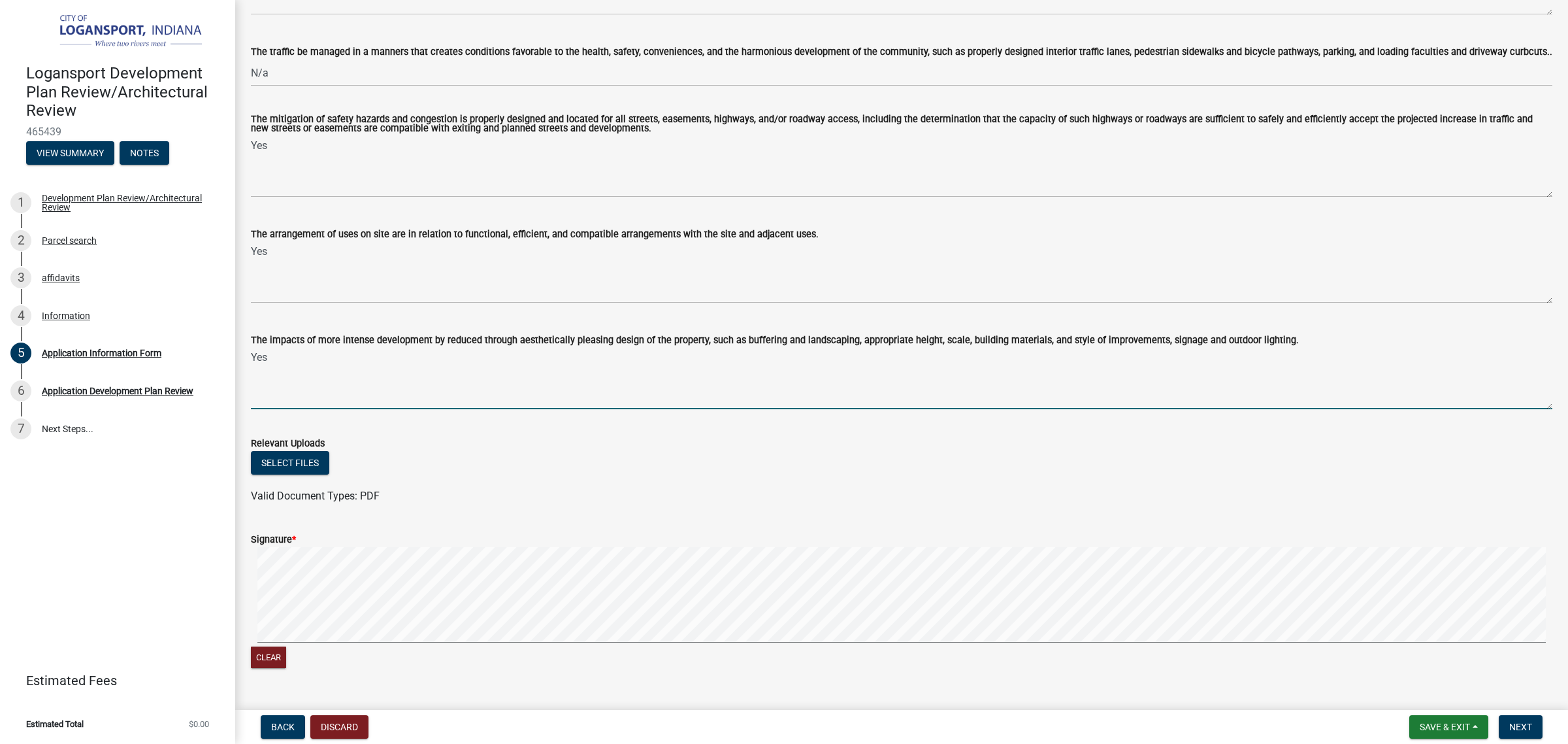
type textarea "Yes"
click at [469, 455] on div "Select files" at bounding box center [901, 464] width 1302 height 27
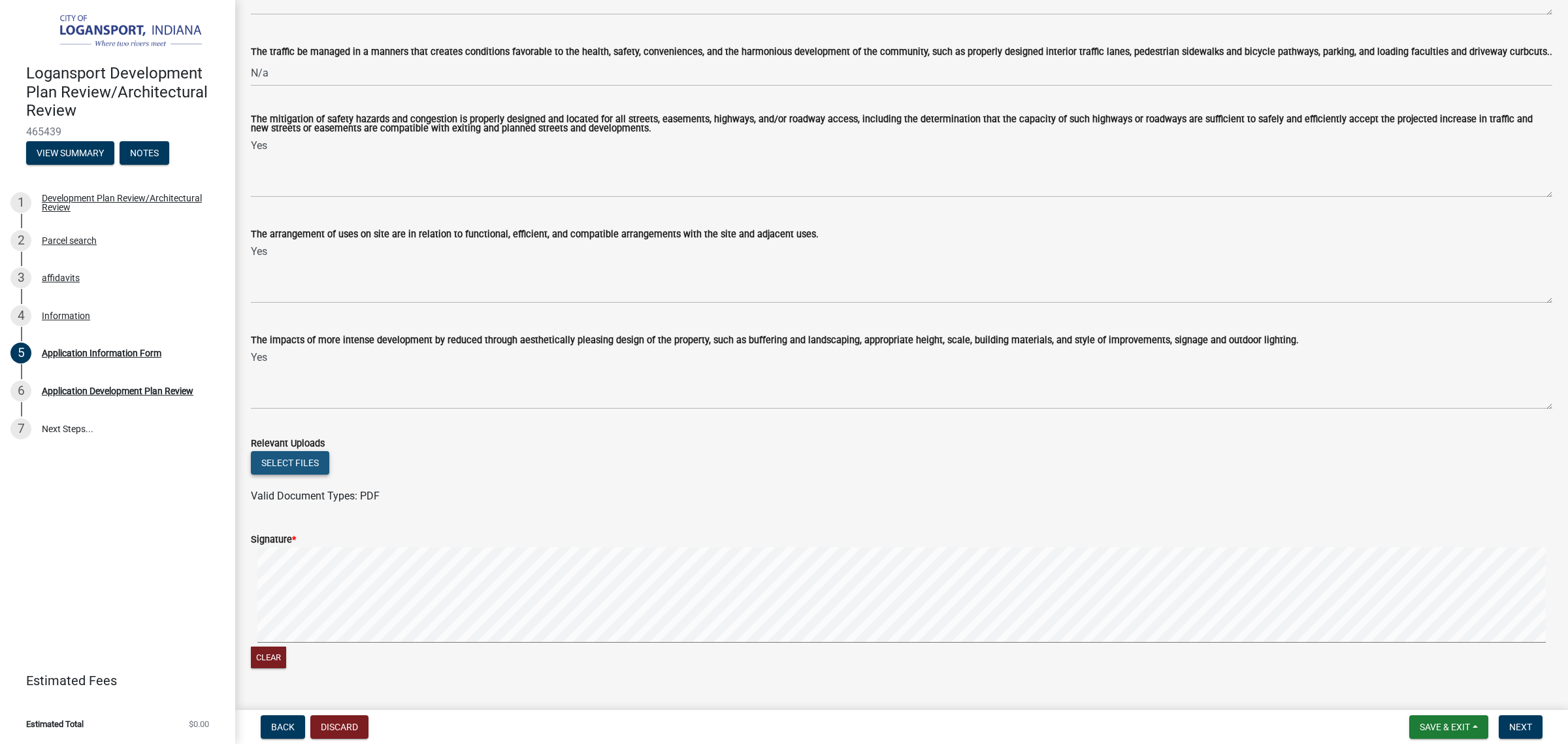
click at [279, 452] on button "Select files" at bounding box center [290, 463] width 79 height 24
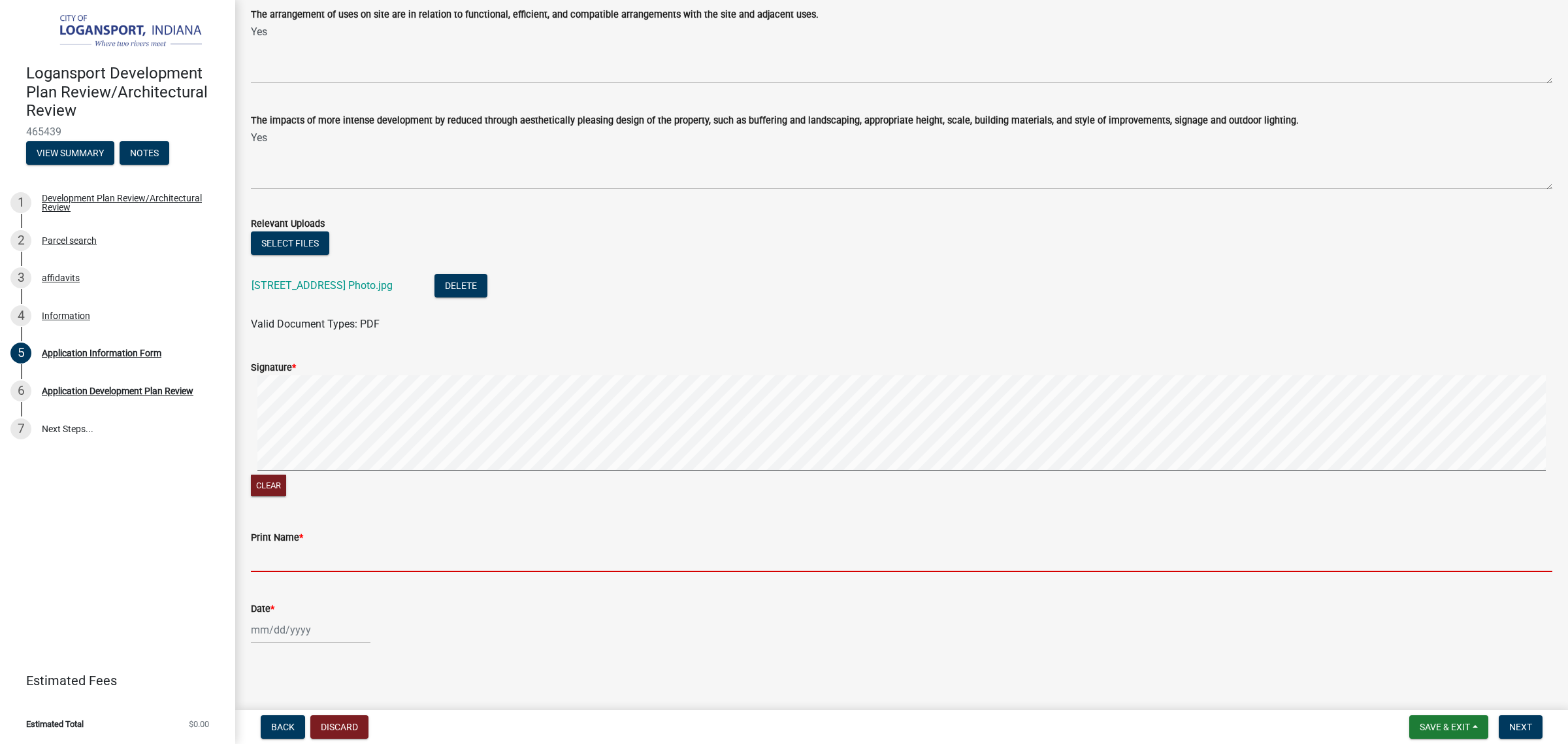
click at [283, 563] on input "Print Name *" at bounding box center [901, 558] width 1302 height 27
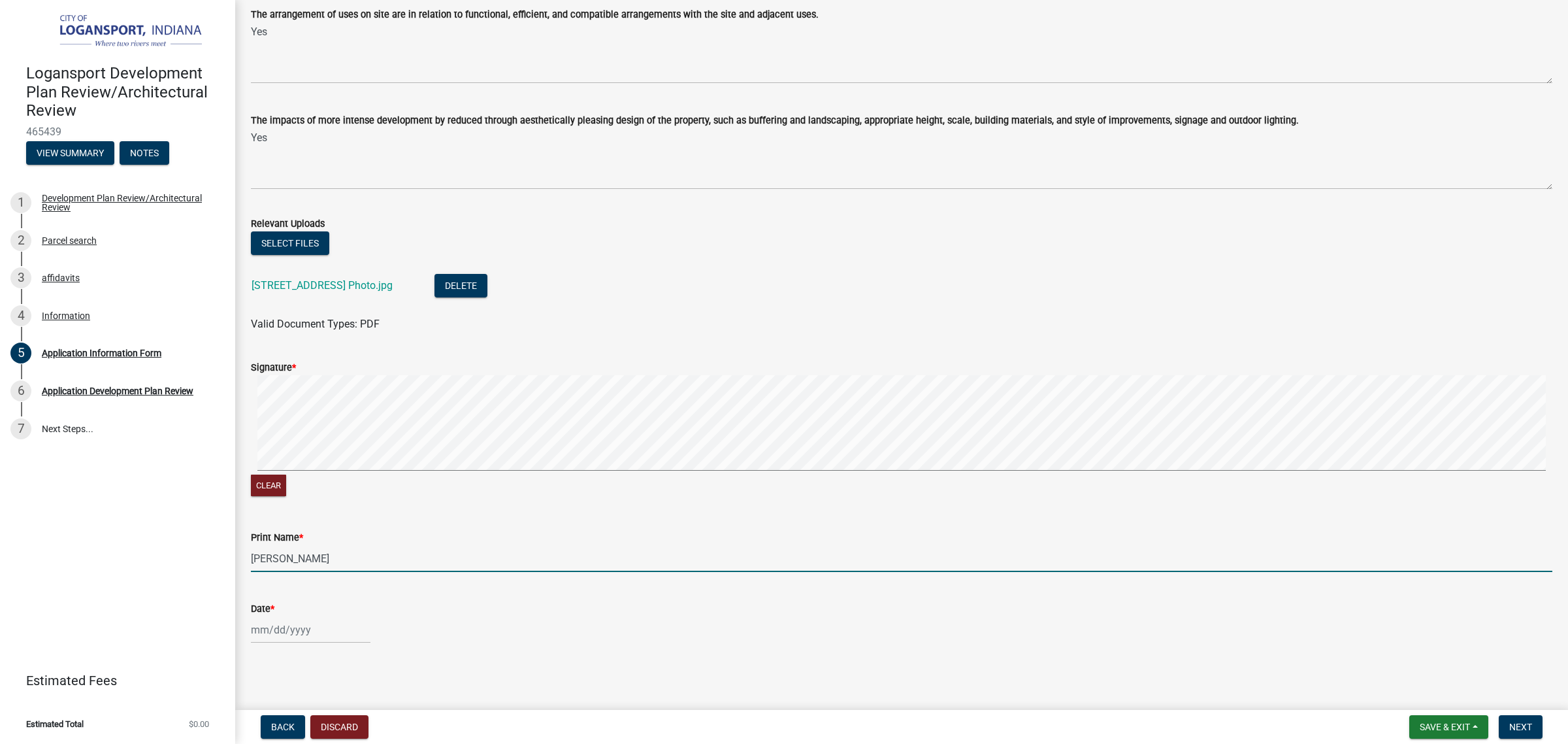
type input "[PERSON_NAME]"
click at [304, 567] on div at bounding box center [311, 630] width 120 height 27
select select "8"
select select "2025"
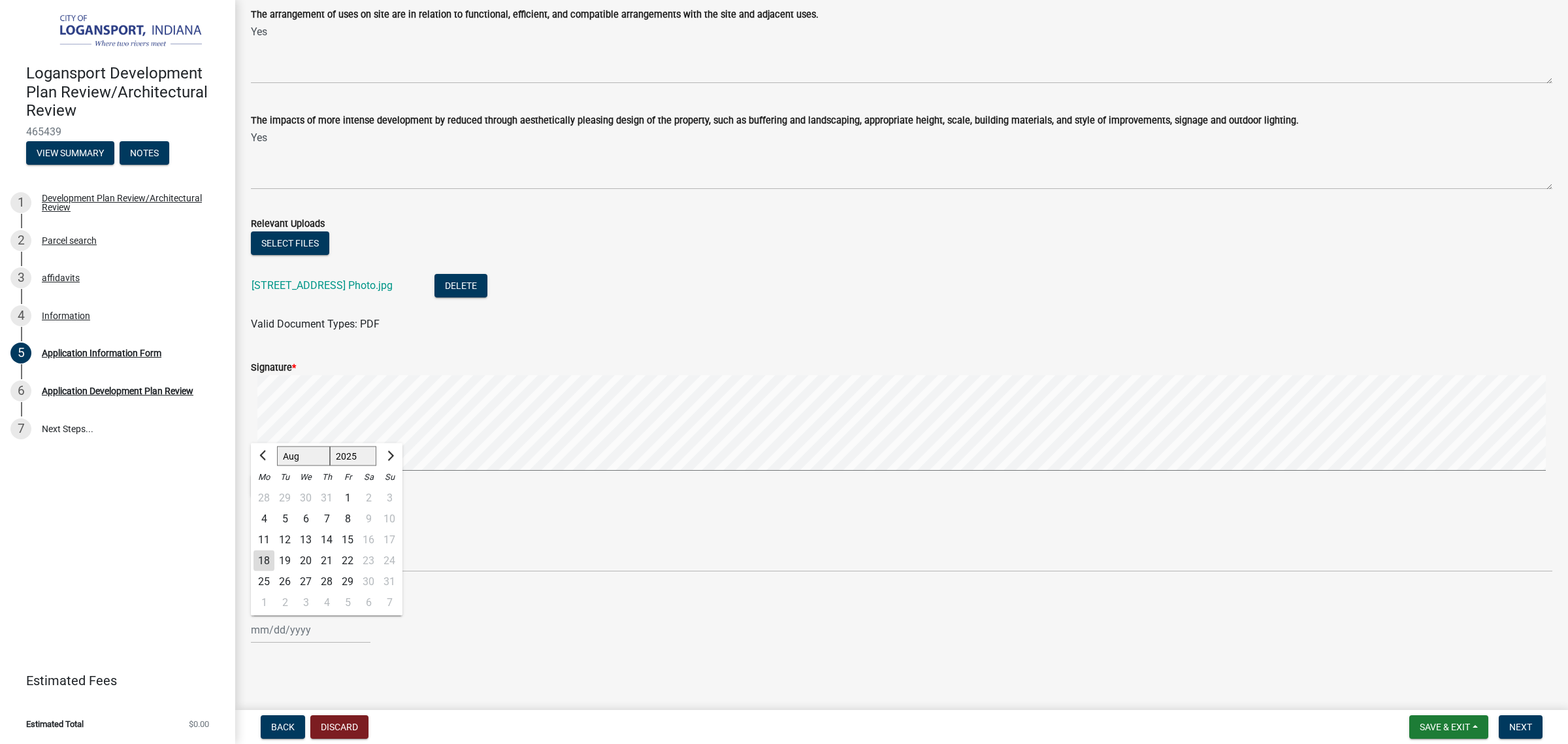
click at [257, 563] on div "18" at bounding box center [264, 560] width 21 height 21
type input "08/18/2025"
click at [1254, 567] on span "Next" at bounding box center [1520, 727] width 23 height 11
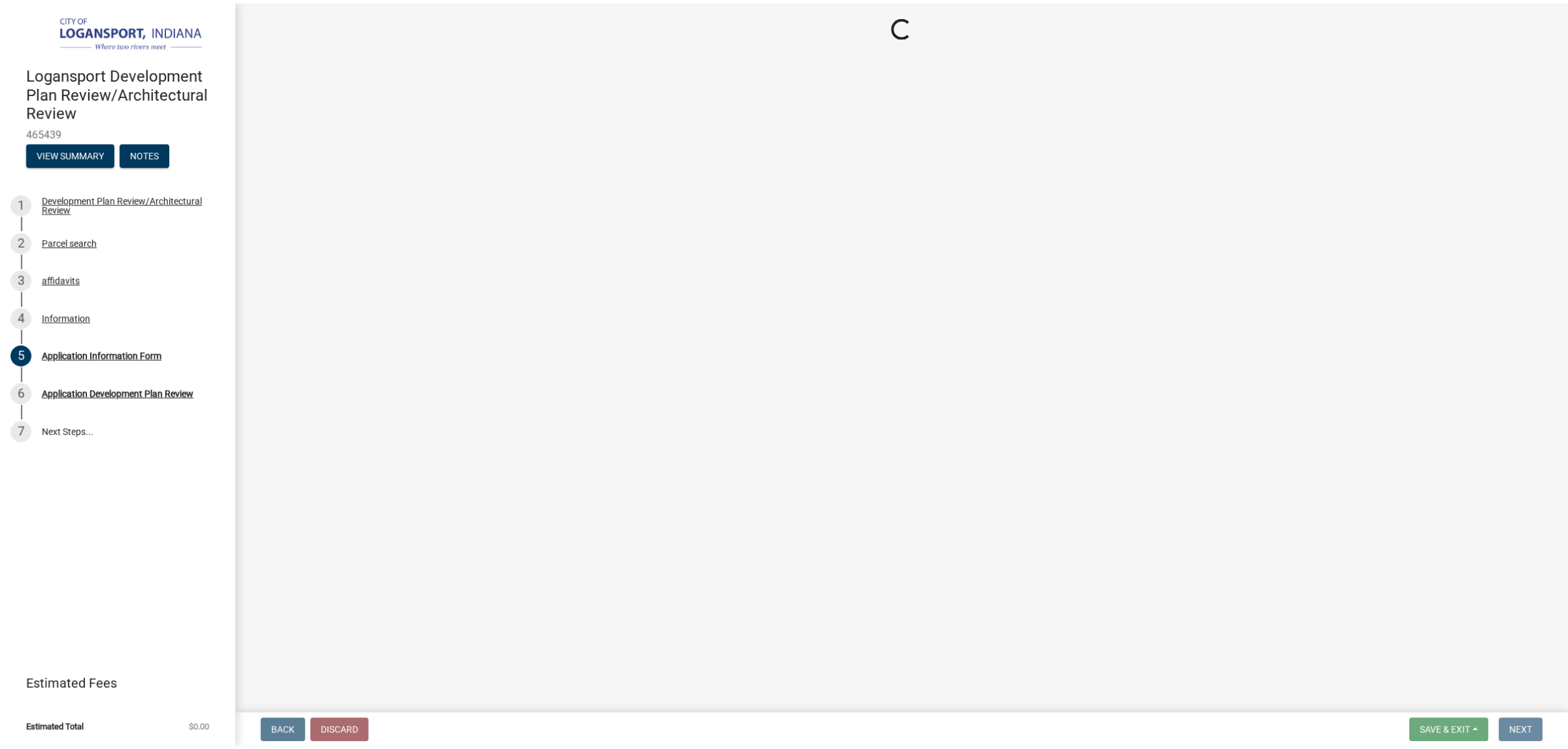
scroll to position [0, 0]
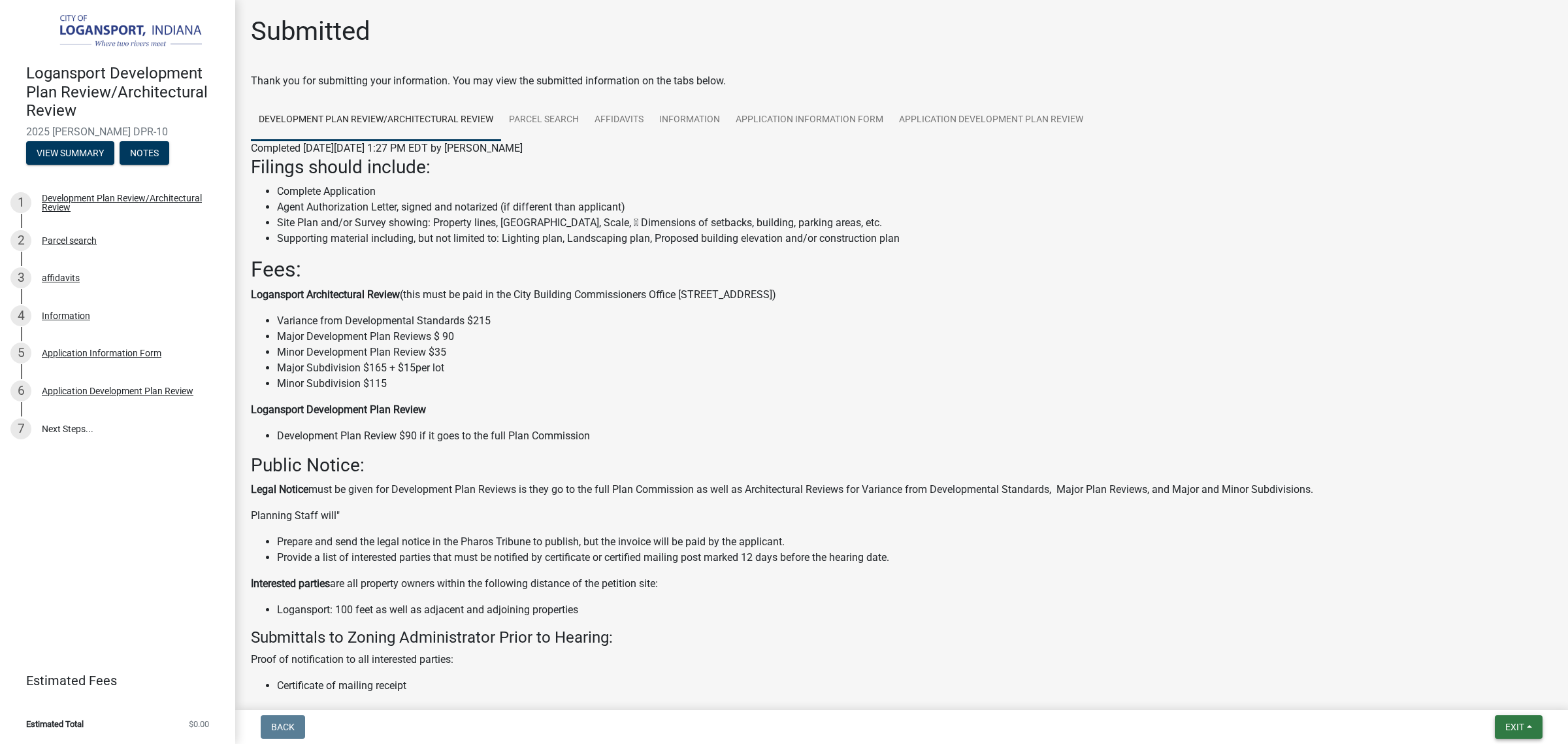
click at [1254, 567] on span "Exit" at bounding box center [1514, 727] width 19 height 11
click at [1254, 567] on button "Save & Exit" at bounding box center [1489, 693] width 104 height 32
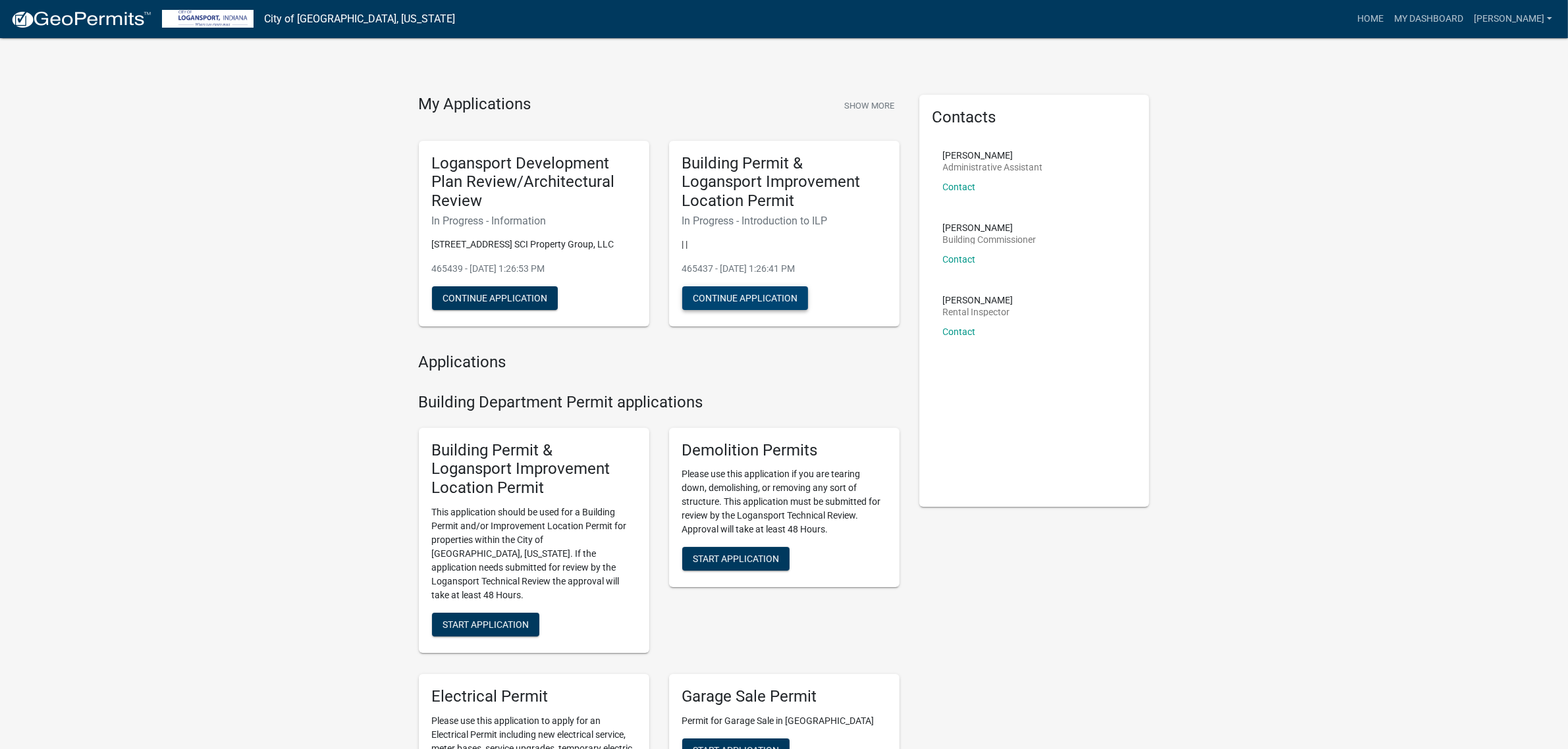
click at [753, 301] on button "Continue Application" at bounding box center [745, 298] width 126 height 24
click at [748, 295] on button "Continue Application" at bounding box center [745, 298] width 126 height 24
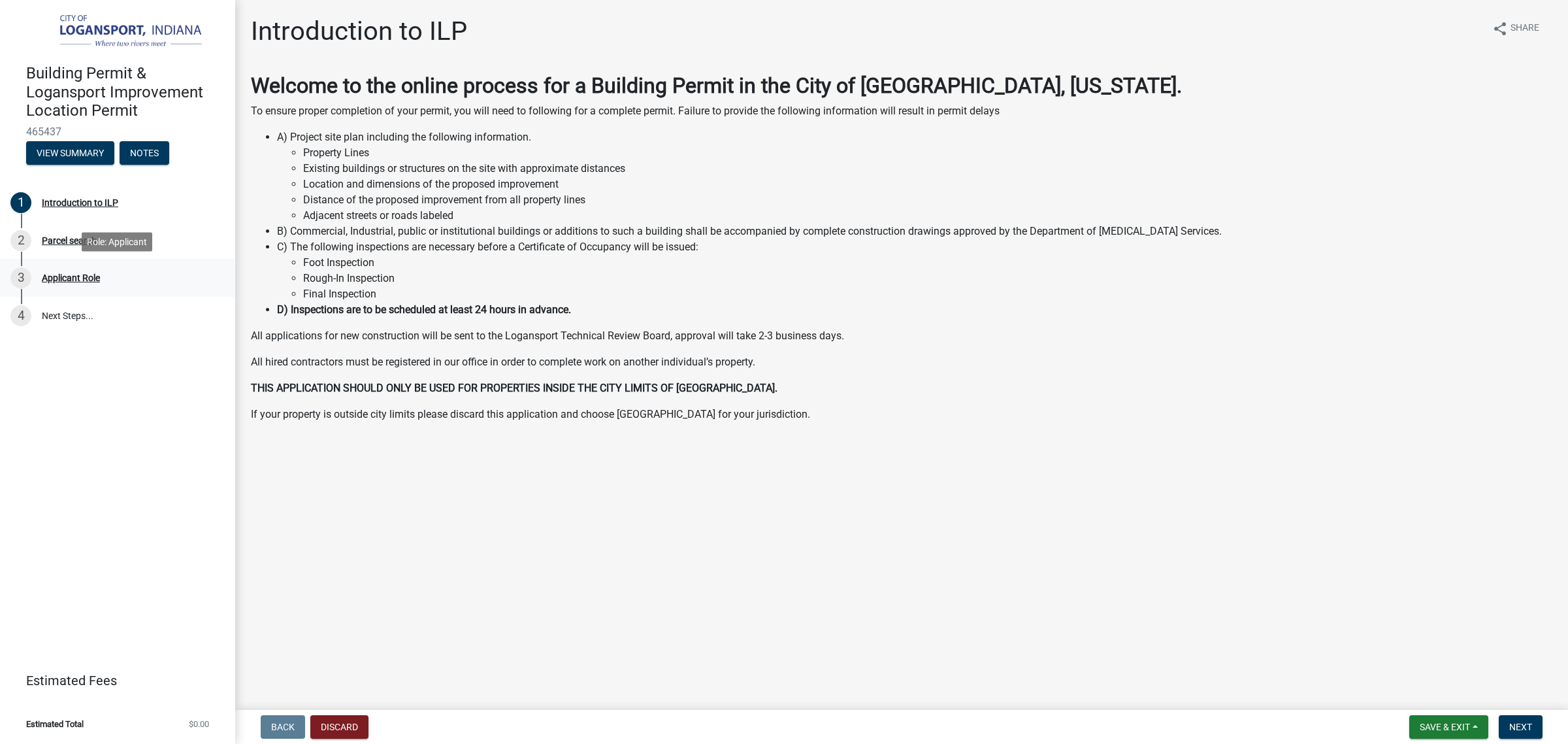
click at [53, 283] on div "3 Applicant Role" at bounding box center [113, 278] width 204 height 21
click at [58, 273] on div "Applicant Role" at bounding box center [71, 277] width 58 height 9
click at [60, 242] on div "Parcel search" at bounding box center [70, 240] width 55 height 9
click at [59, 203] on div "Introduction to ILP" at bounding box center [80, 202] width 76 height 9
click at [1520, 734] on button "Next" at bounding box center [1520, 726] width 44 height 24
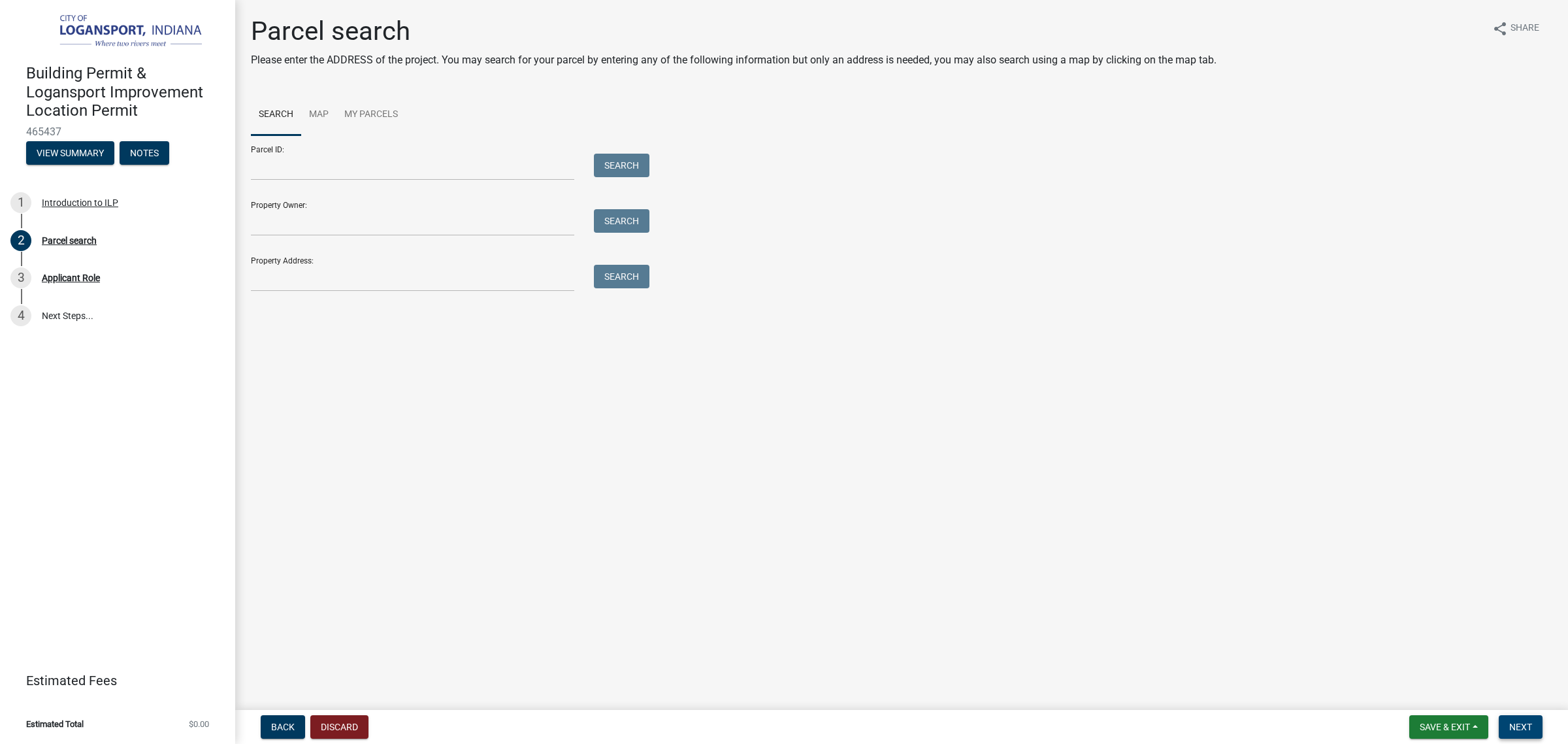
click at [1523, 733] on button "Next" at bounding box center [1520, 726] width 44 height 24
click at [1519, 733] on button "Next" at bounding box center [1520, 726] width 44 height 24
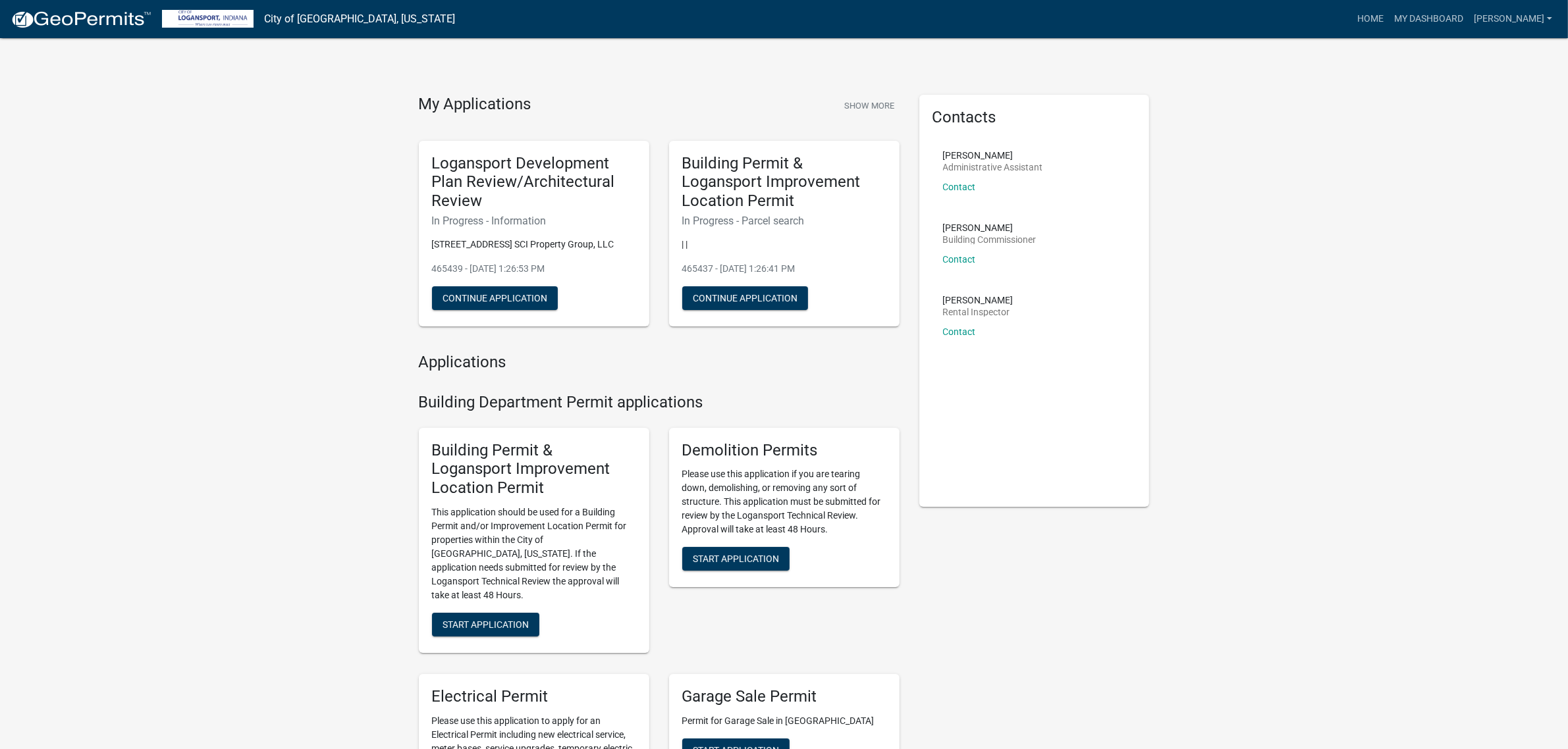
click at [682, 246] on p "| |" at bounding box center [784, 244] width 204 height 14
click at [726, 287] on button "Continue Application" at bounding box center [745, 298] width 126 height 24
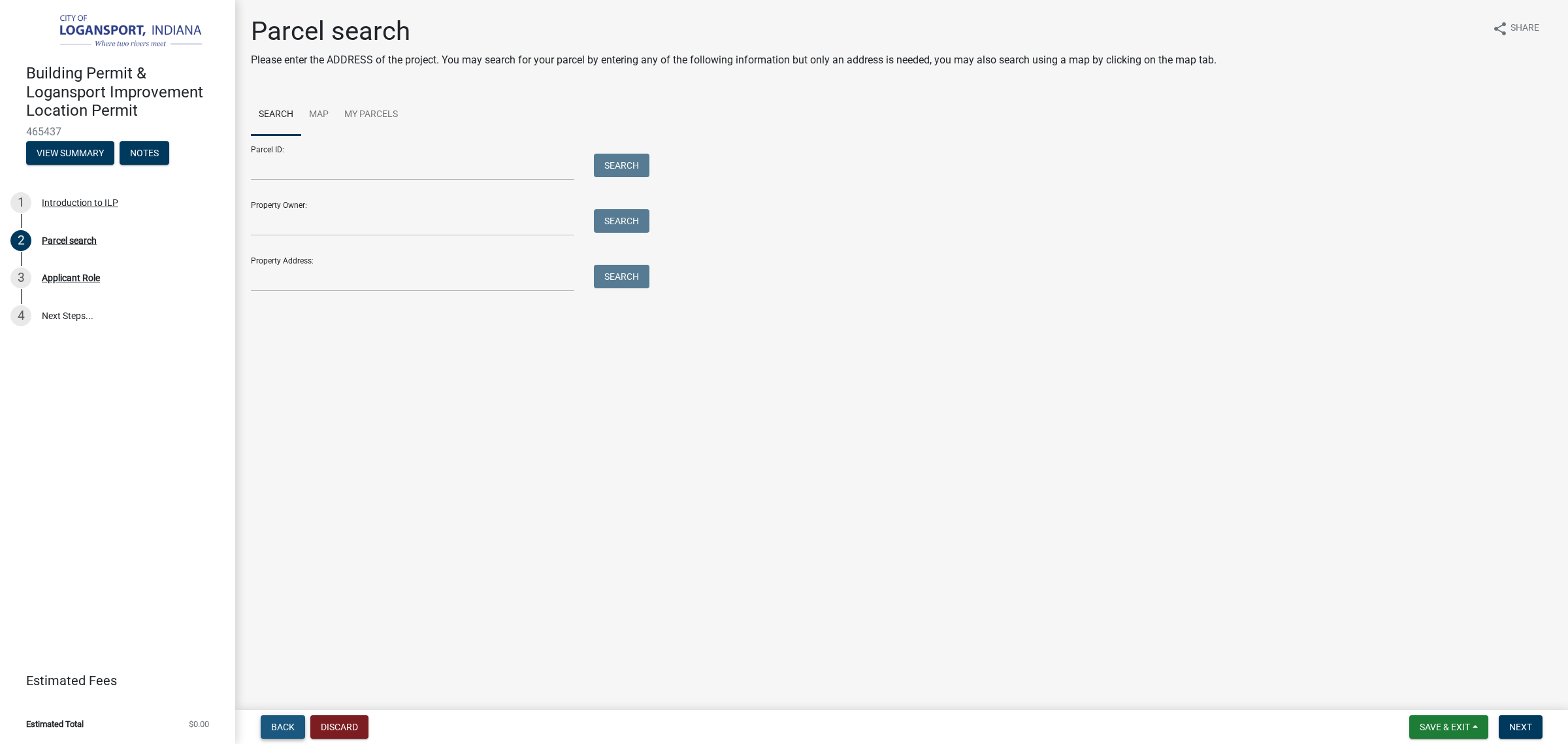
click at [278, 728] on span "Back" at bounding box center [283, 727] width 23 height 11
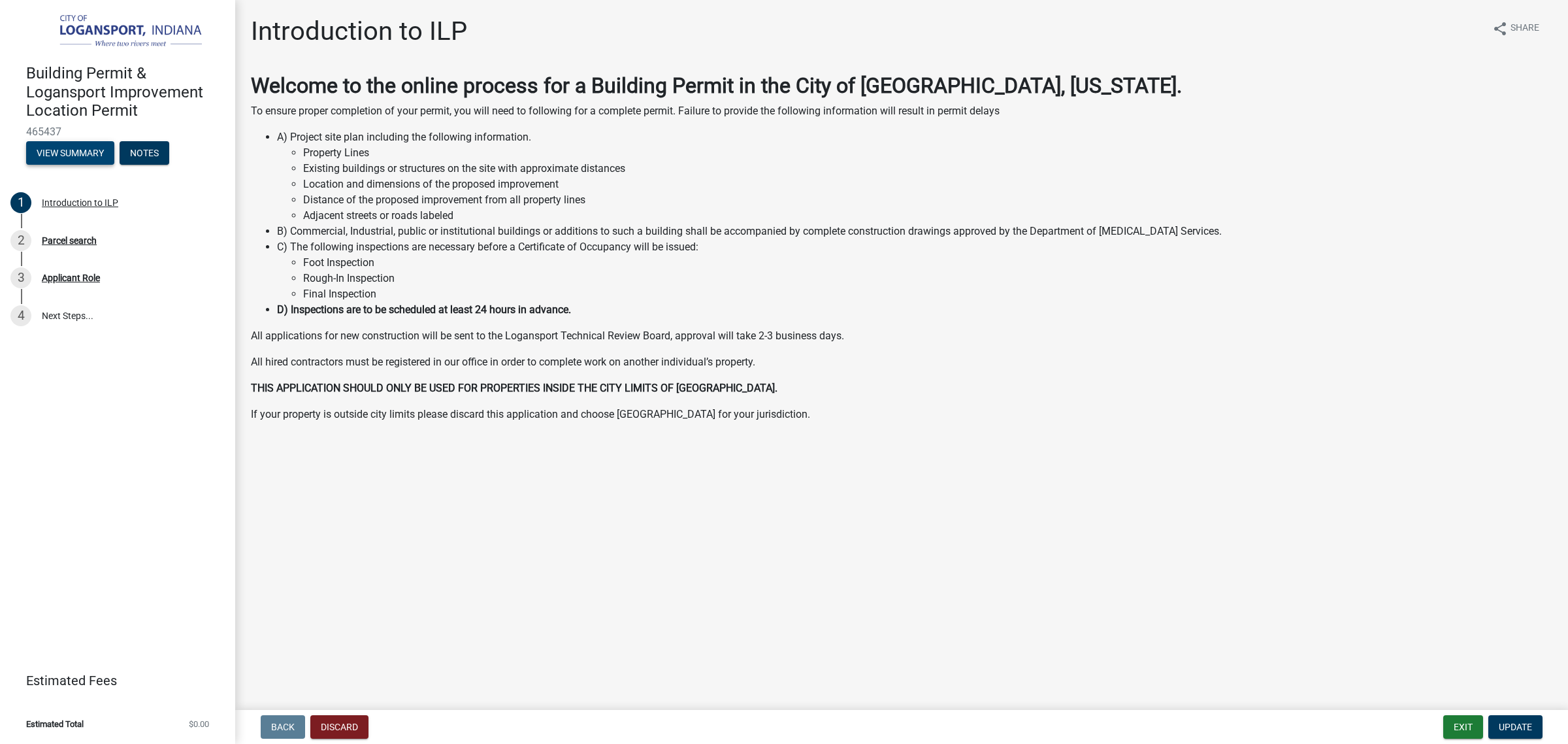
click at [72, 152] on button "View Summary" at bounding box center [70, 152] width 88 height 24
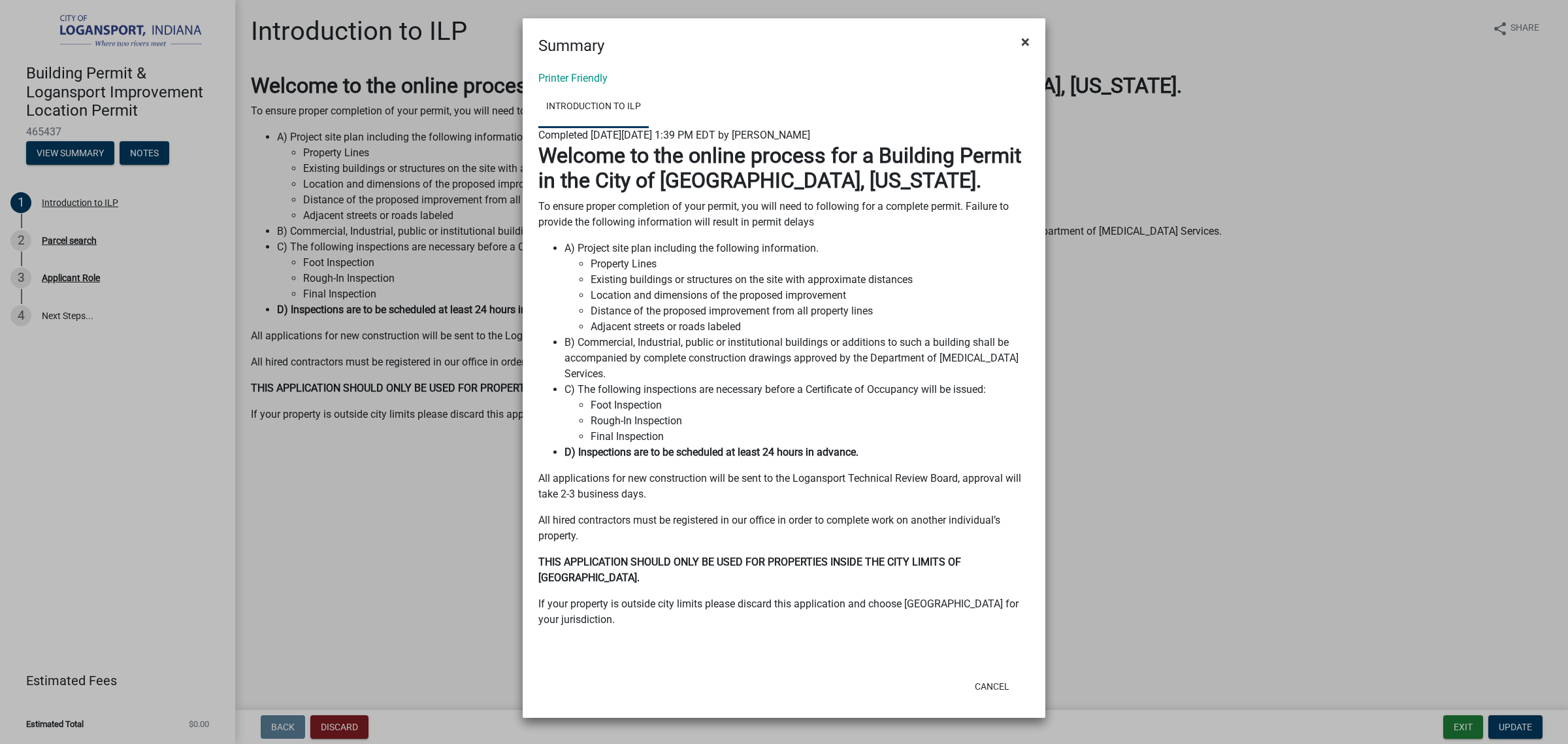
click at [1029, 45] on span "×" at bounding box center [1025, 41] width 8 height 19
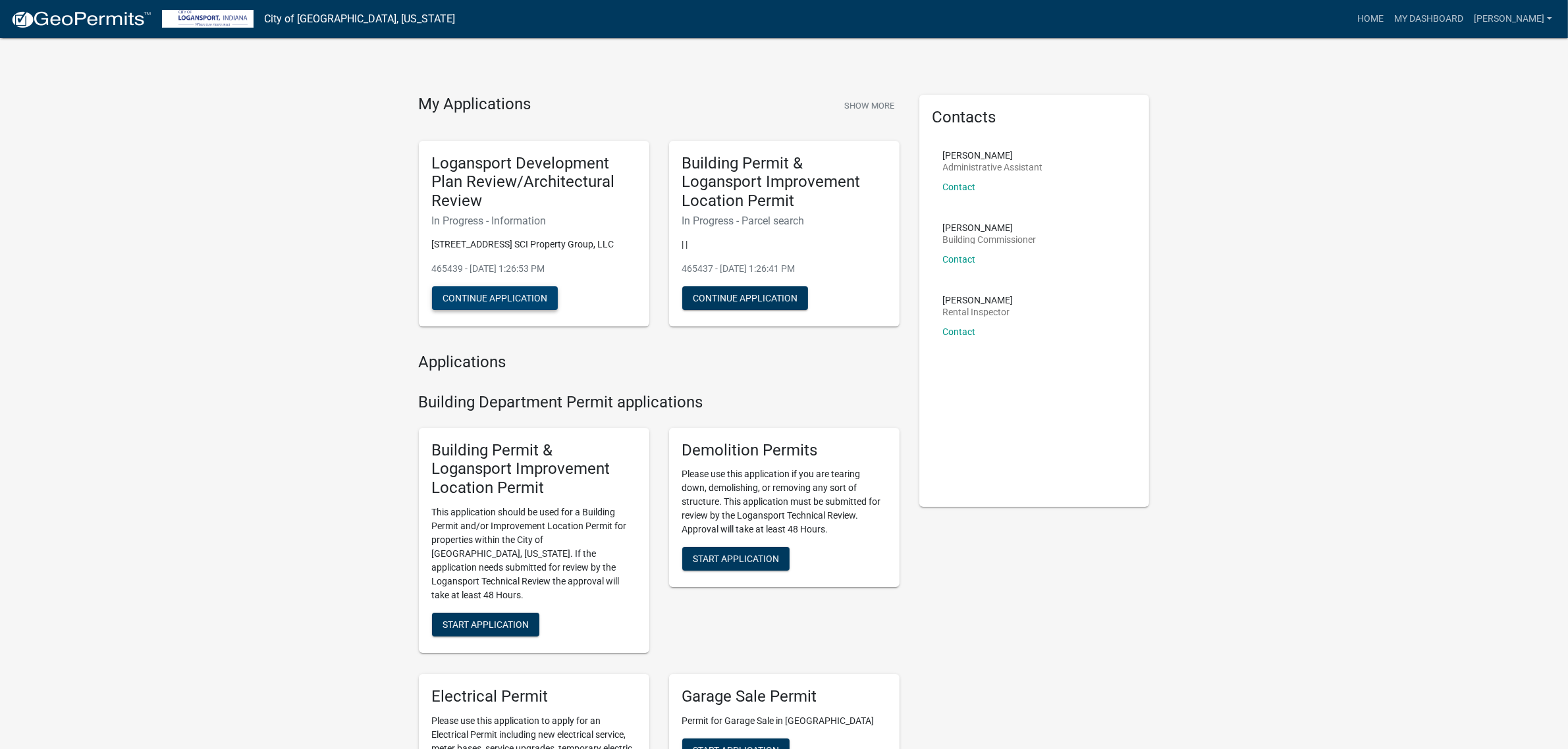
click at [500, 308] on button "Continue Application" at bounding box center [495, 298] width 126 height 24
